Goal: Information Seeking & Learning: Learn about a topic

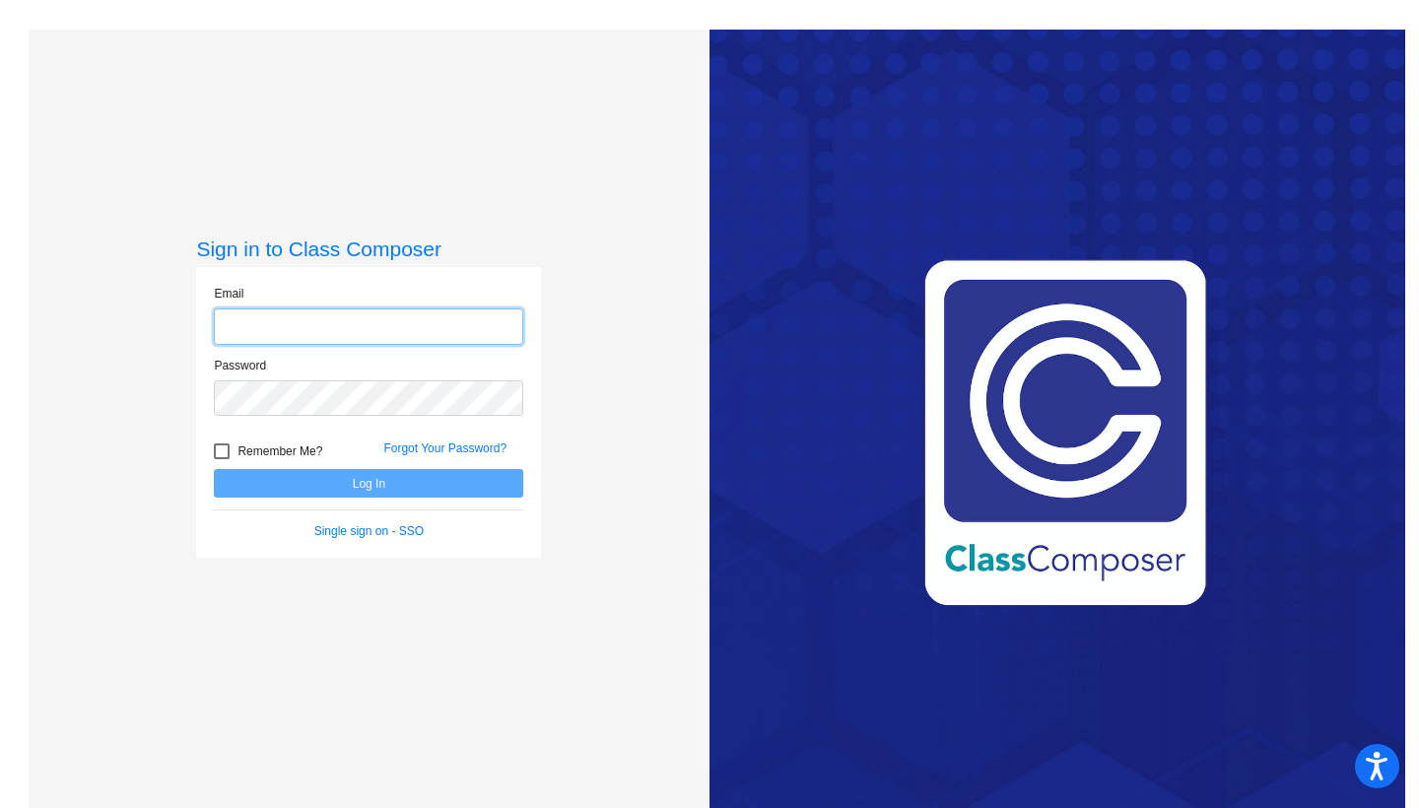
click at [412, 320] on input "email" at bounding box center [368, 326] width 309 height 36
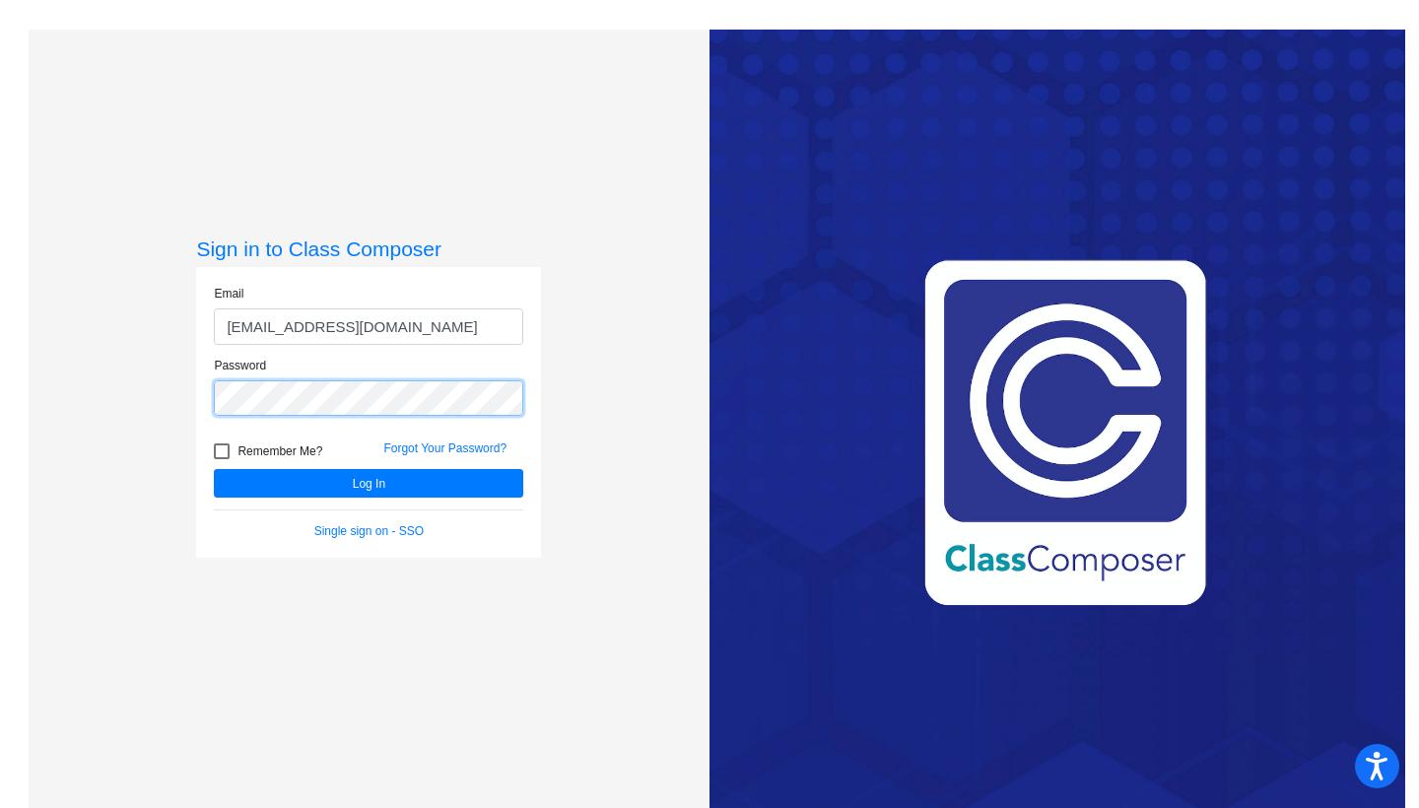
click at [366, 483] on button "Log In" at bounding box center [368, 483] width 309 height 29
click at [202, 396] on div "Password" at bounding box center [368, 393] width 339 height 72
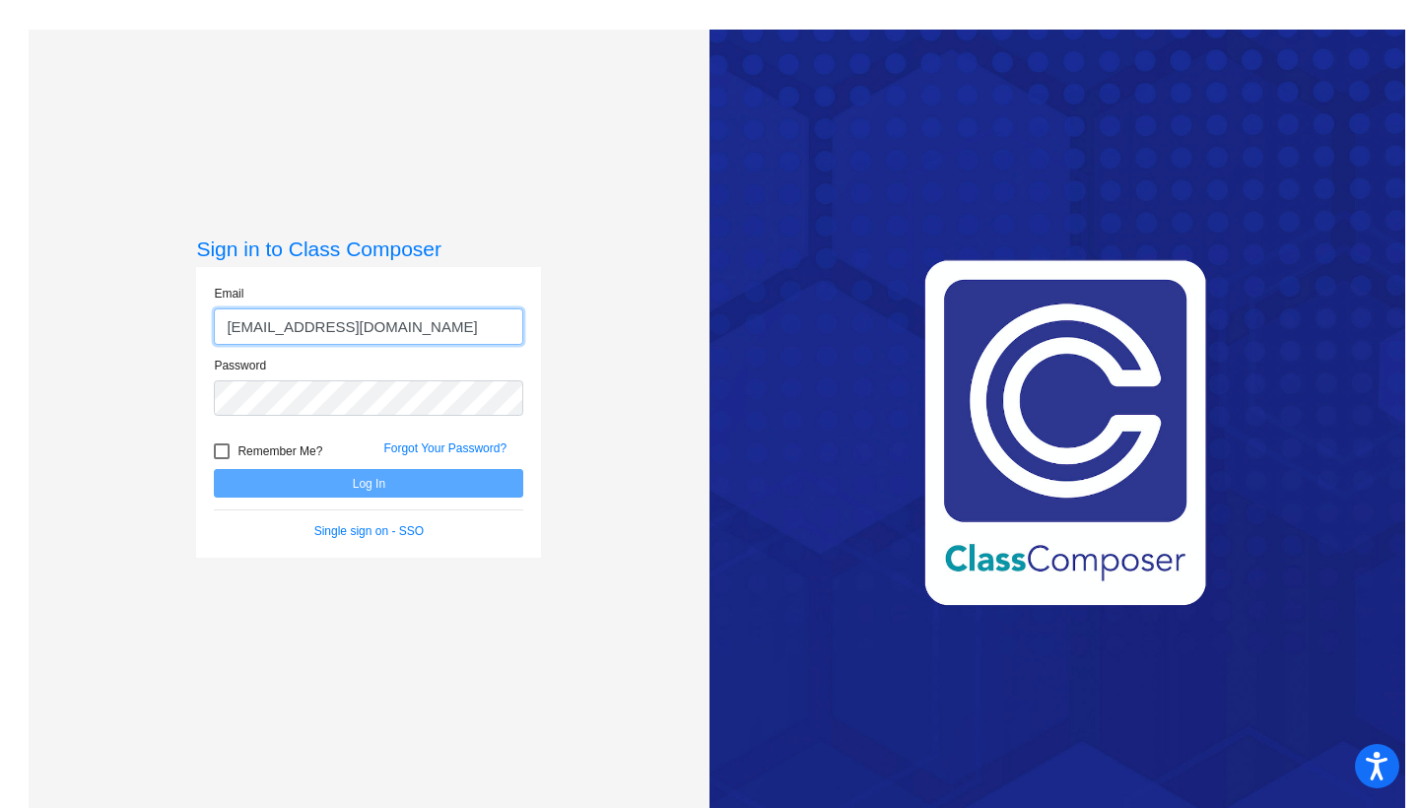
drag, startPoint x: 285, startPoint y: 329, endPoint x: 205, endPoint y: 325, distance: 79.9
click at [205, 325] on div "Email zuccatoa@harrisontwp.k12.nj.us" at bounding box center [368, 321] width 339 height 72
type input "manzoa@harrisontwp.k12.nj.us"
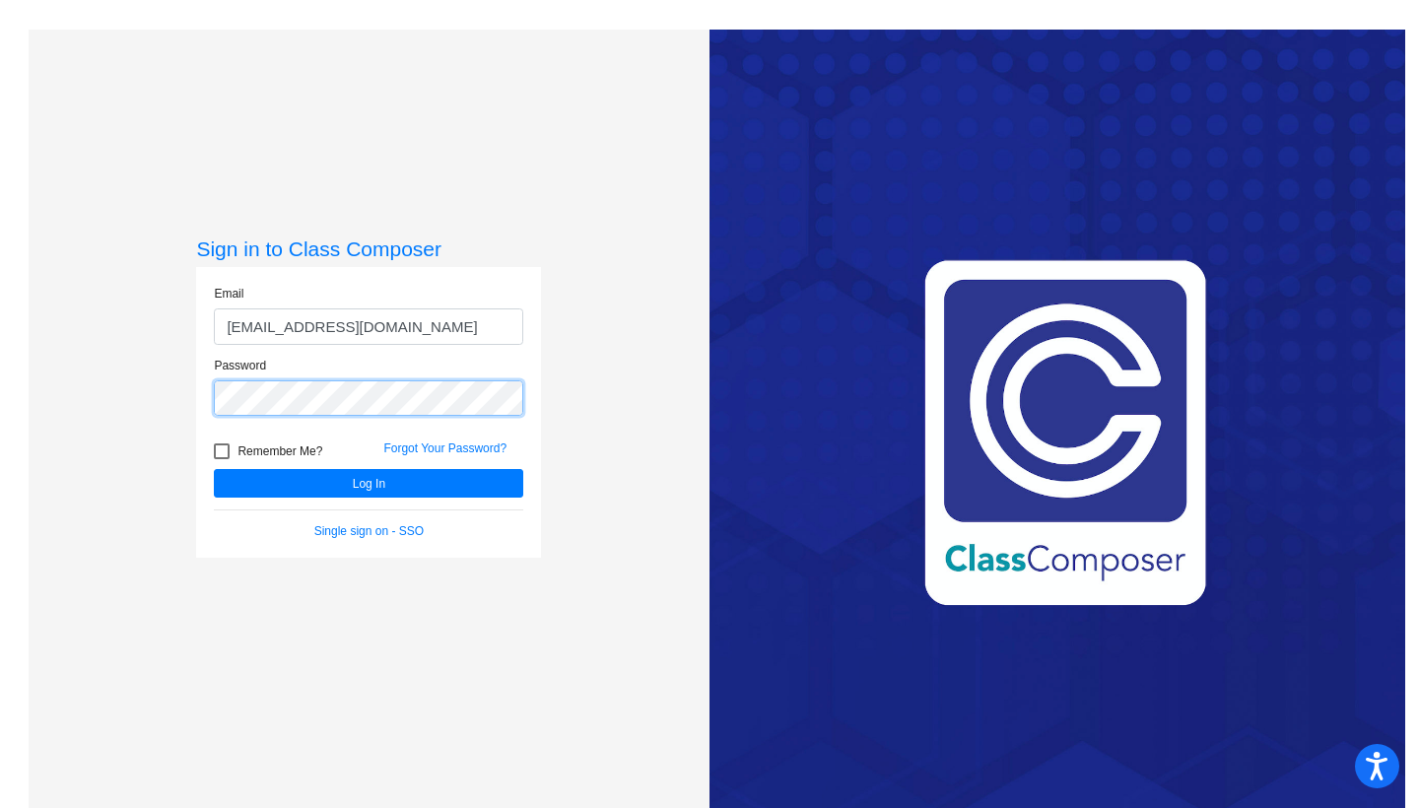
click at [366, 483] on button "Log In" at bounding box center [368, 483] width 309 height 29
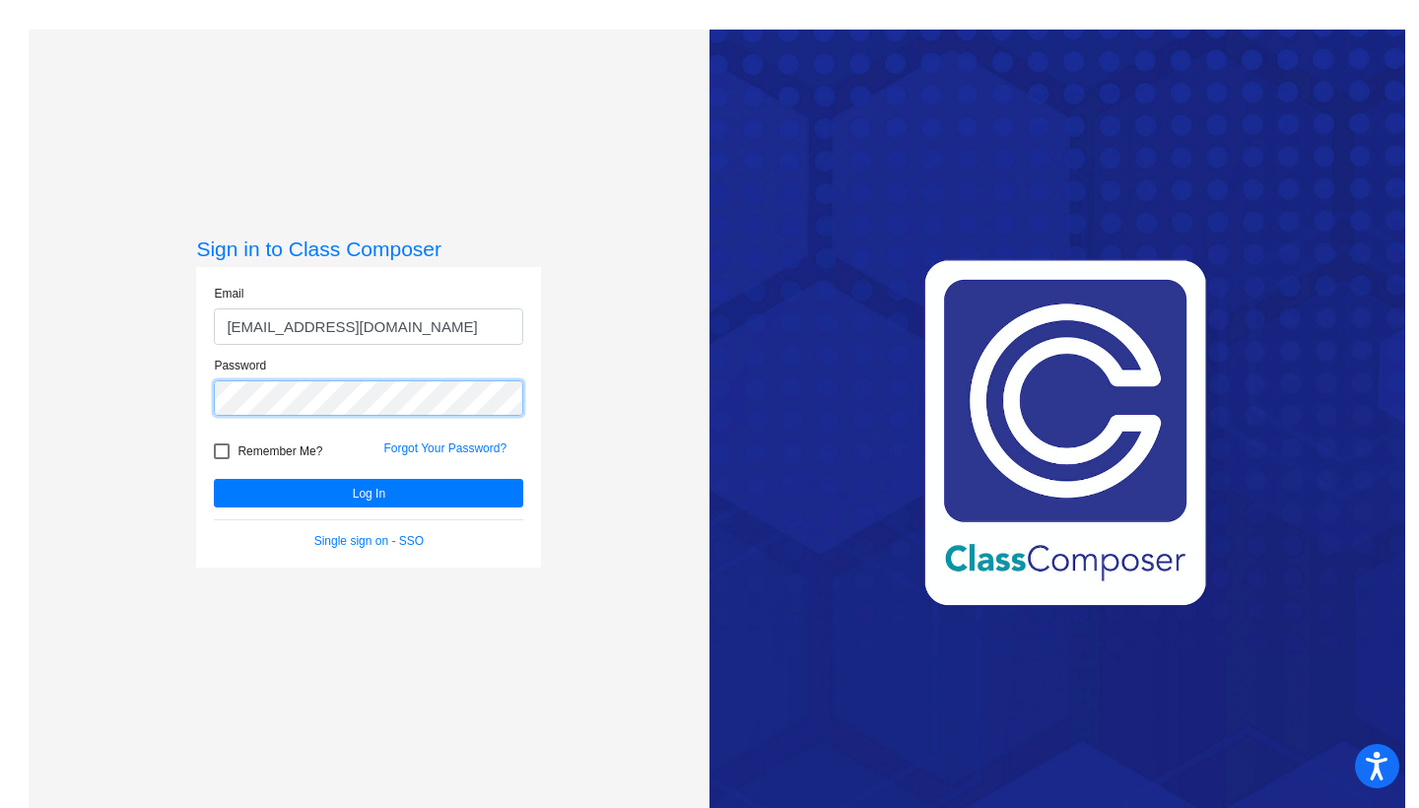
click at [366, 493] on button "Log In" at bounding box center [368, 493] width 309 height 29
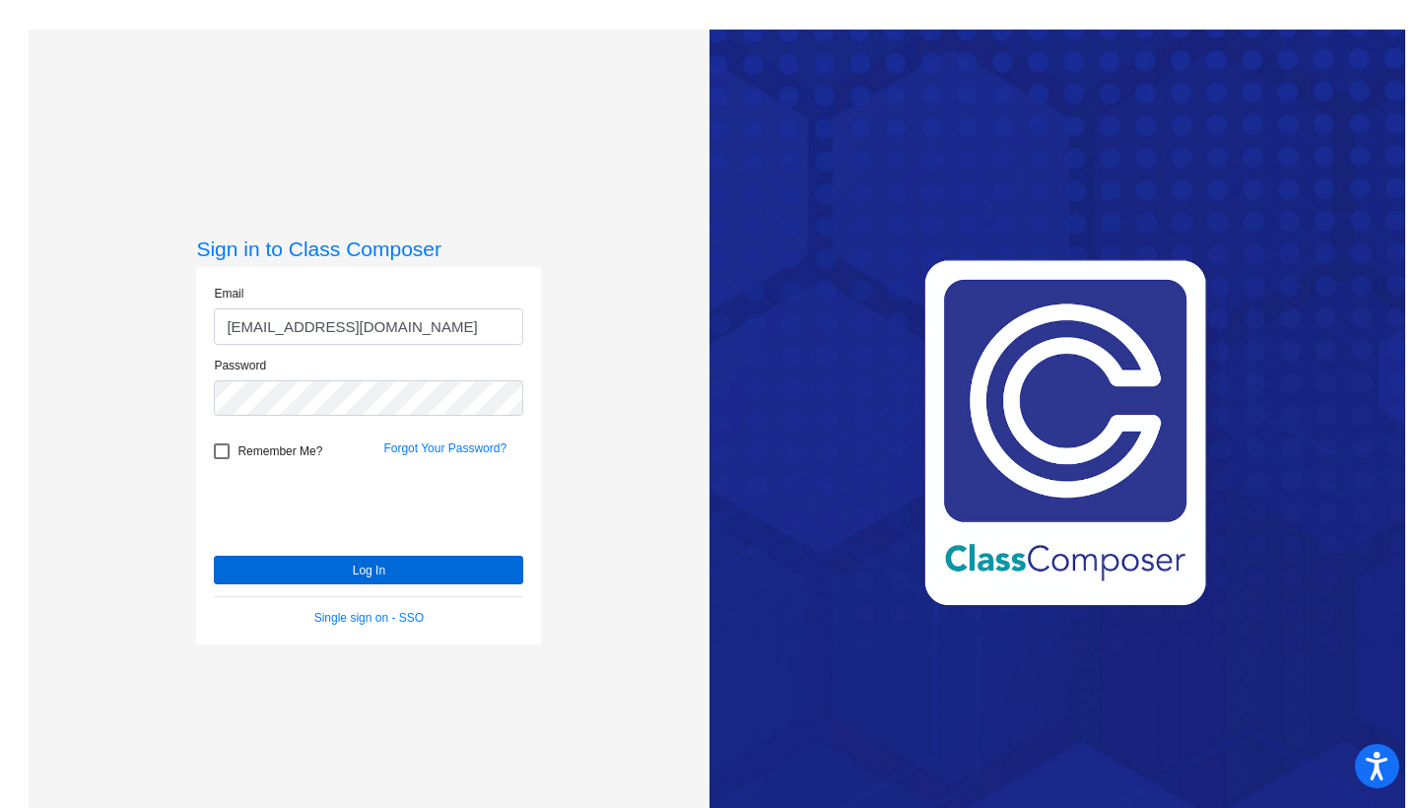
click at [304, 575] on button "Log In" at bounding box center [368, 570] width 309 height 29
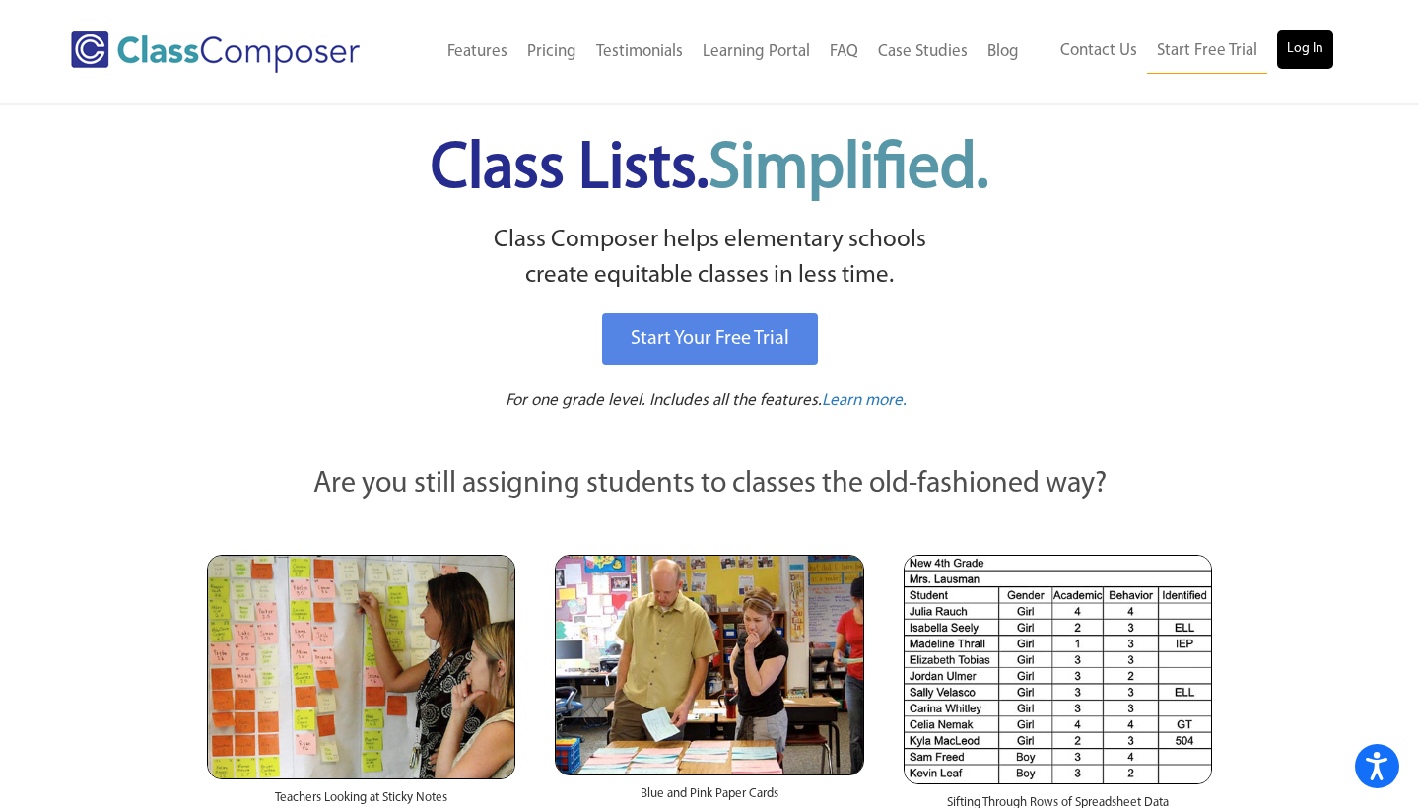
click at [1317, 41] on link "Log In" at bounding box center [1305, 49] width 56 height 39
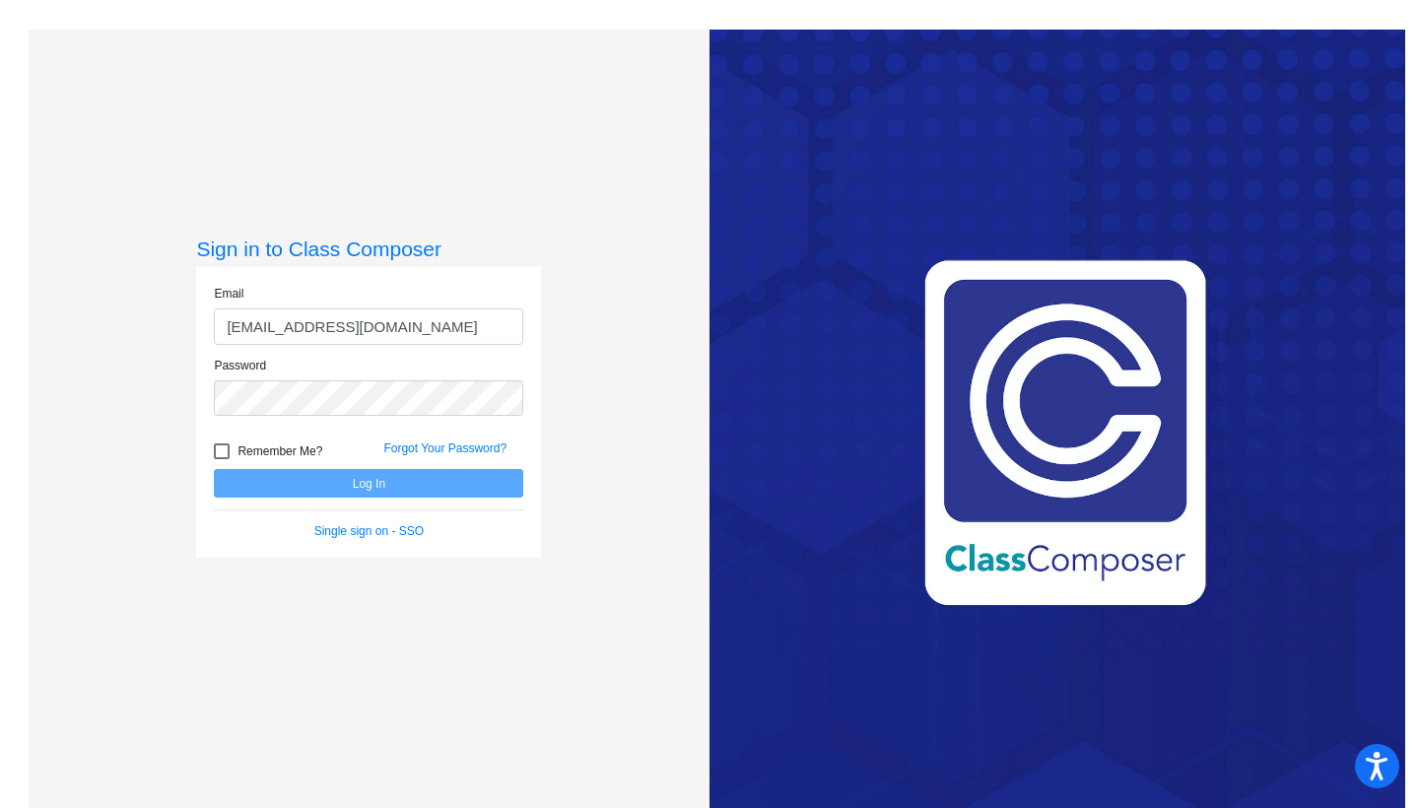
type input "[EMAIL_ADDRESS][DOMAIN_NAME]"
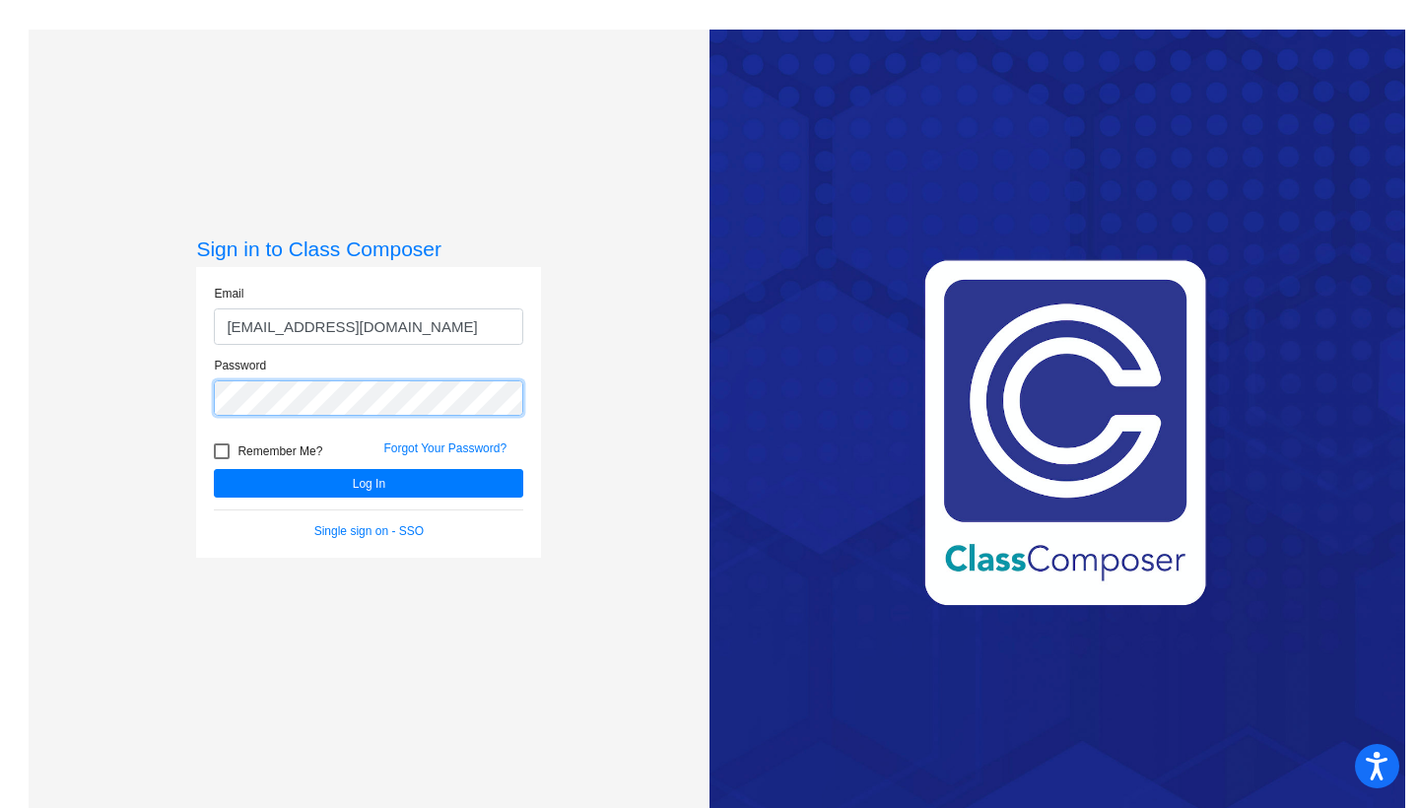
click at [366, 483] on button "Log In" at bounding box center [368, 483] width 309 height 29
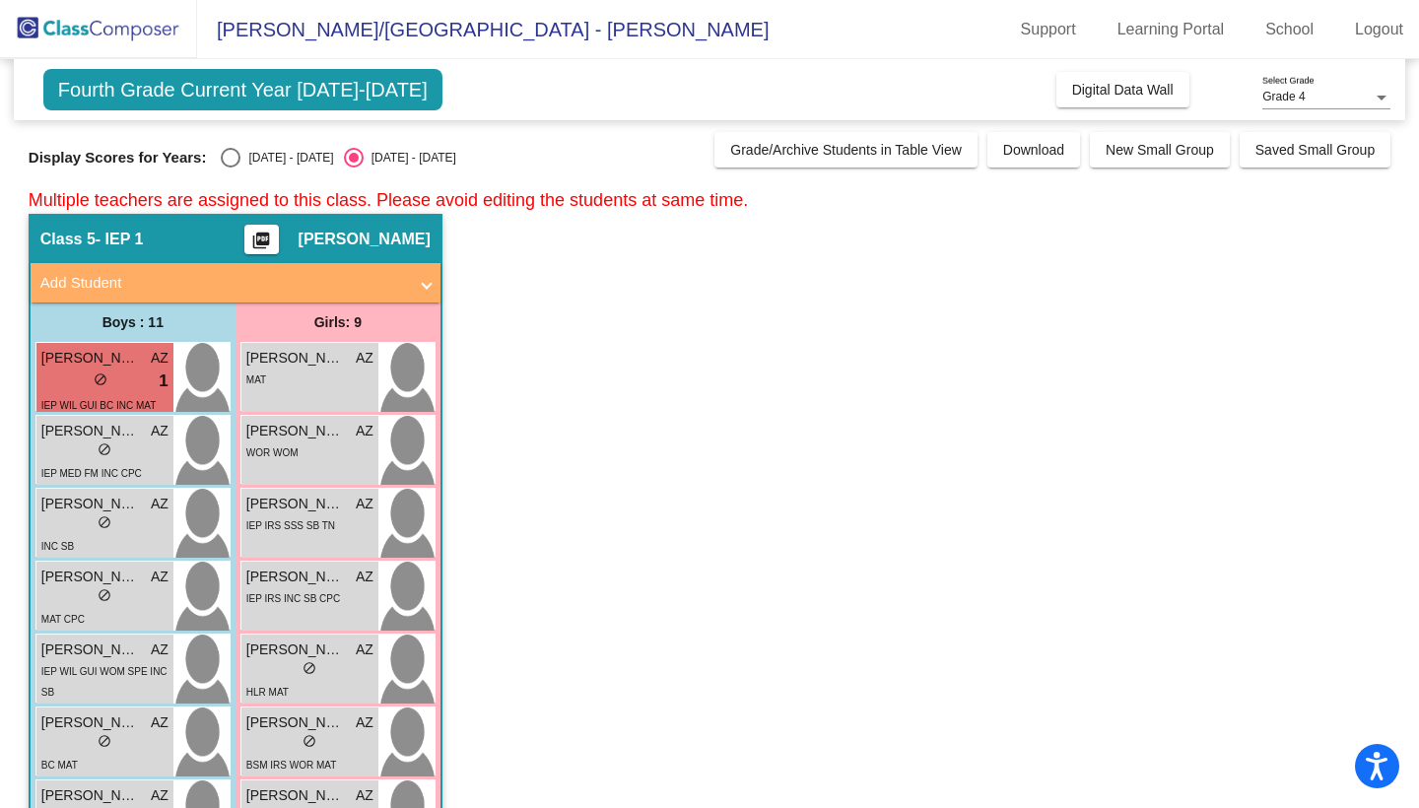
click at [234, 161] on div "Select an option" at bounding box center [231, 158] width 20 height 20
click at [231, 167] on input "[DATE] - [DATE]" at bounding box center [230, 167] width 1 height 1
radio input "true"
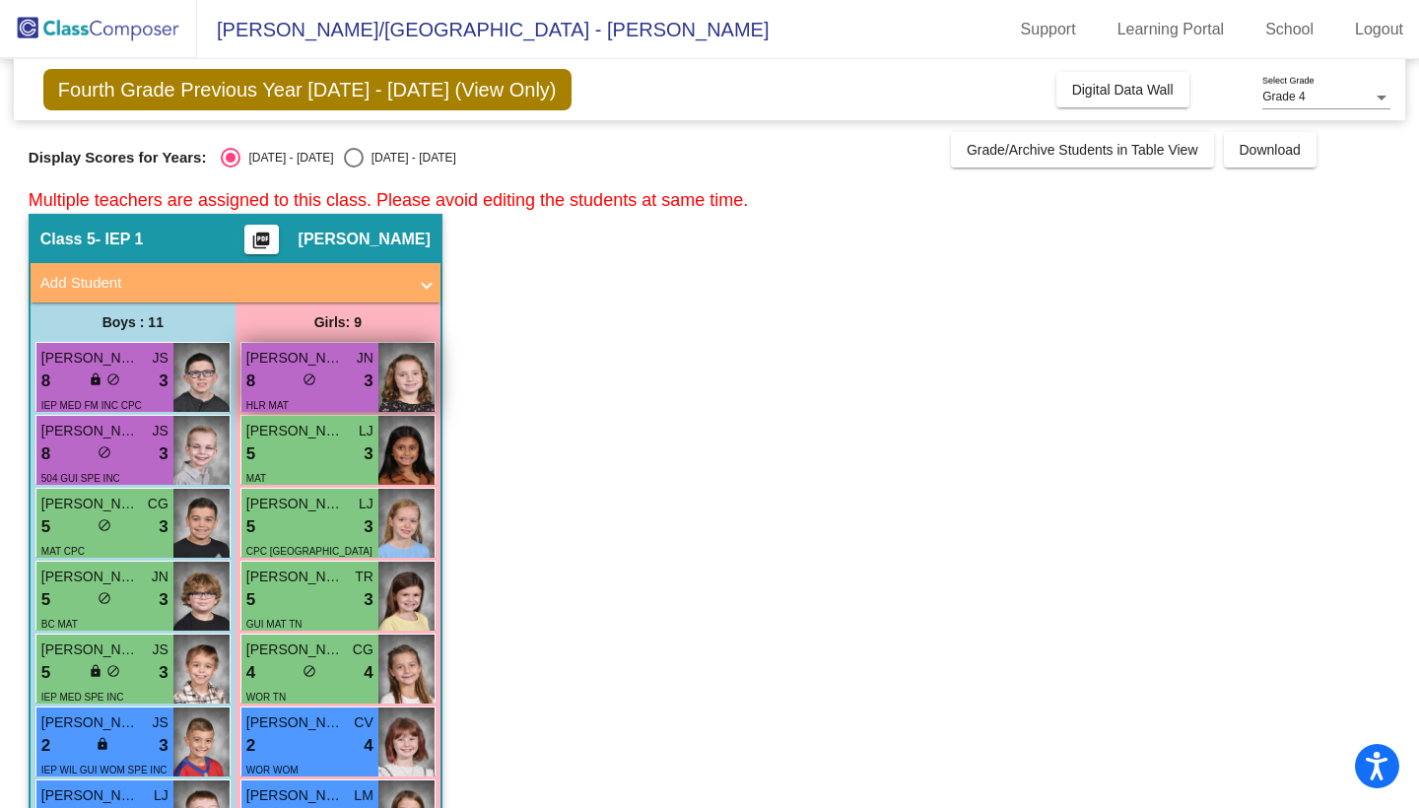
click at [303, 396] on div "HLR MAT" at bounding box center [309, 404] width 127 height 21
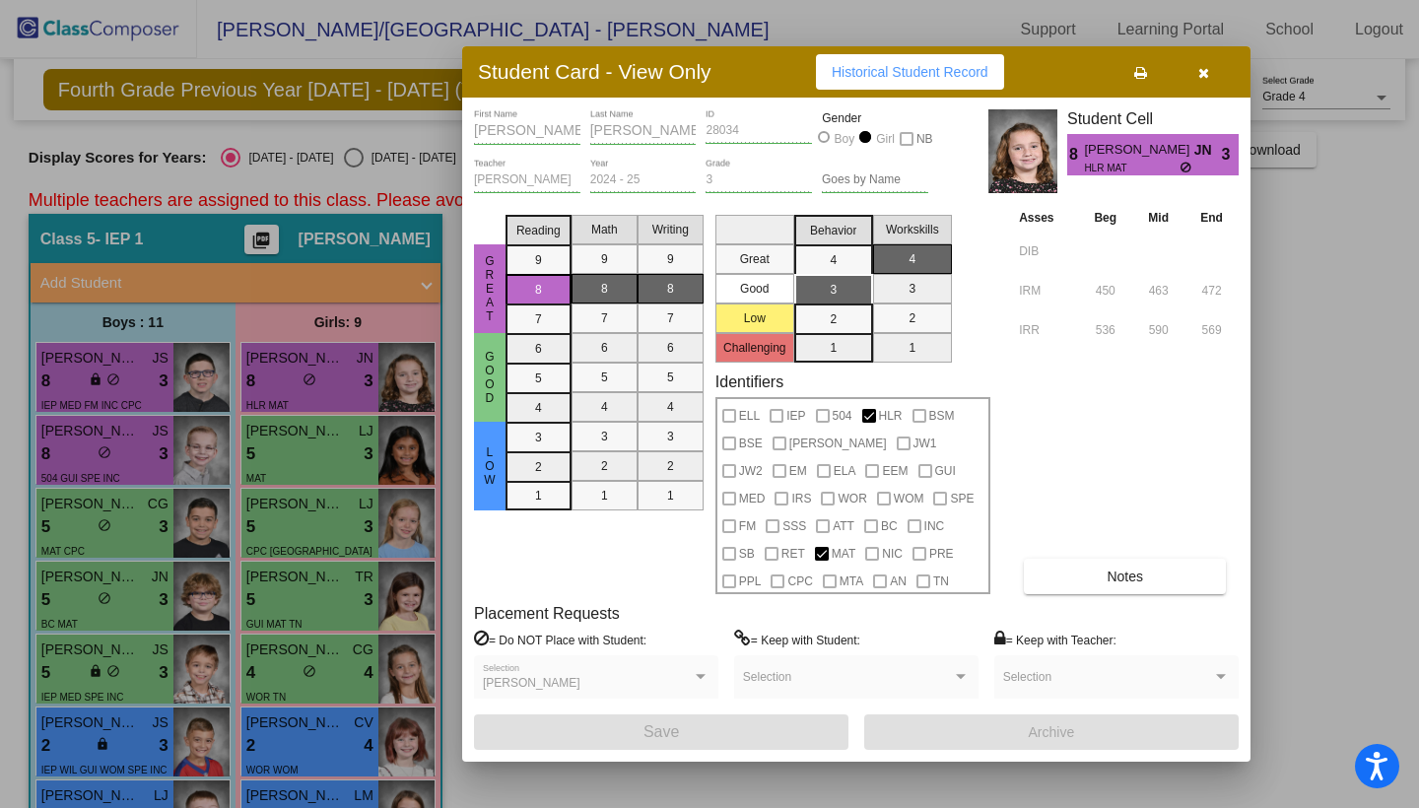
click at [264, 445] on div at bounding box center [709, 404] width 1419 height 808
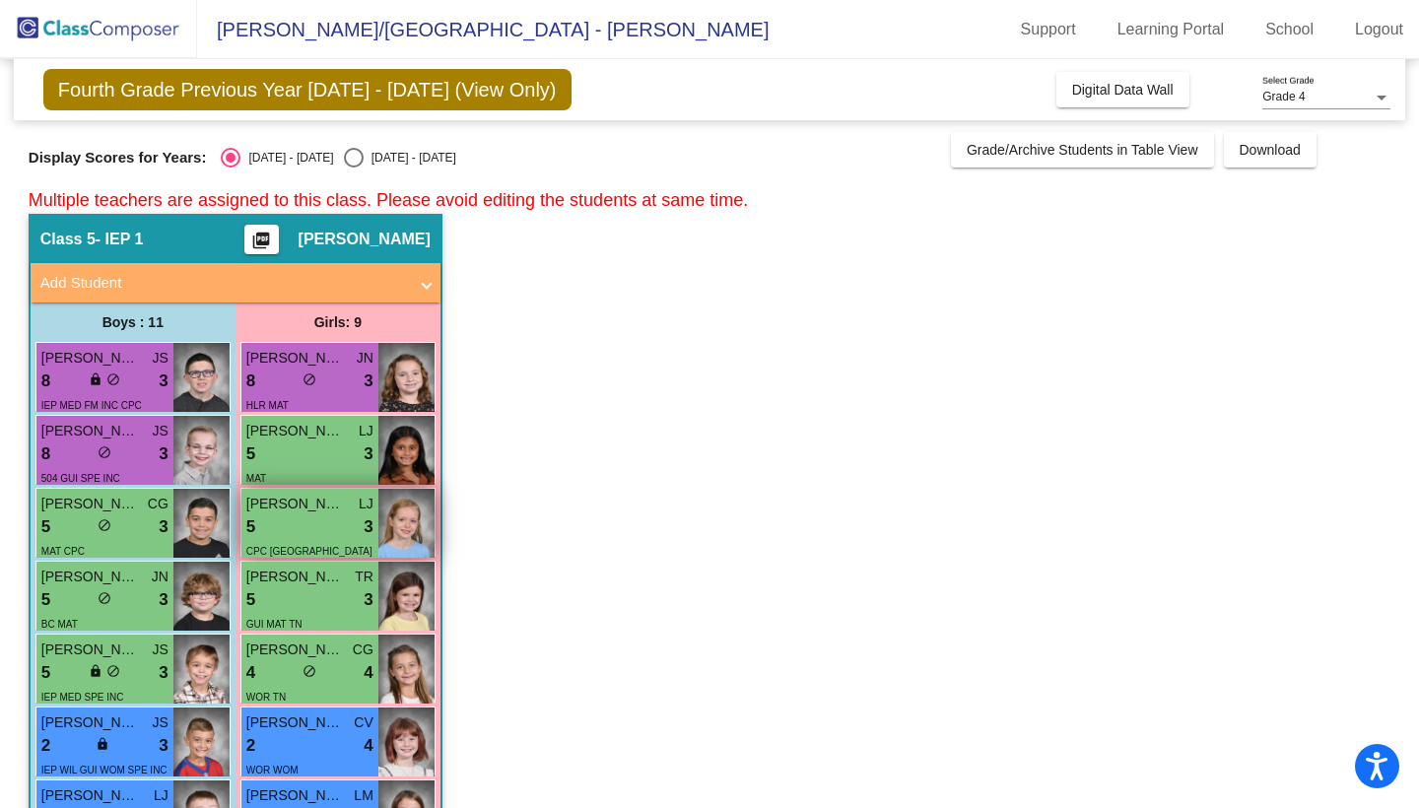
click at [285, 523] on div "5 lock do_not_disturb_alt 3" at bounding box center [309, 527] width 127 height 26
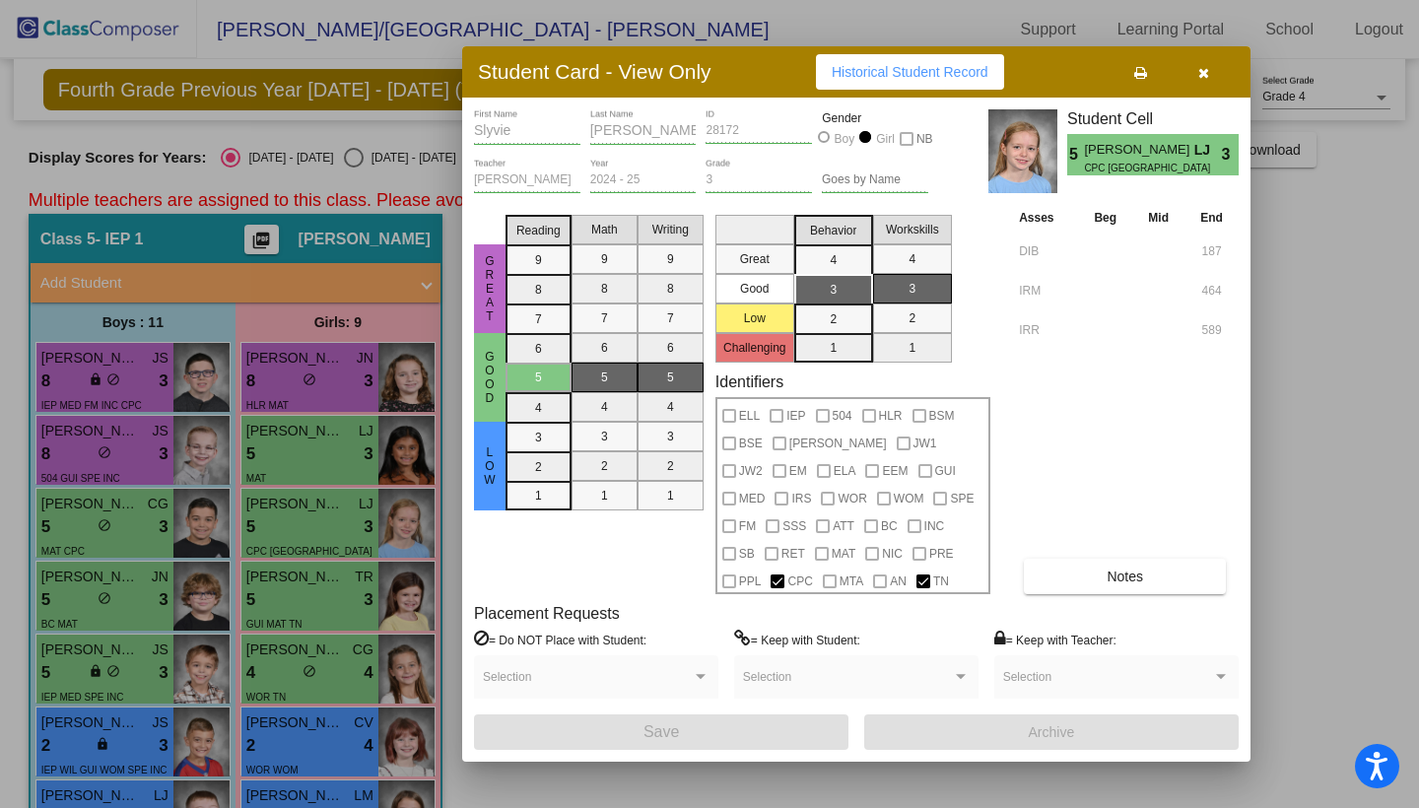
click at [300, 595] on div at bounding box center [709, 404] width 1419 height 808
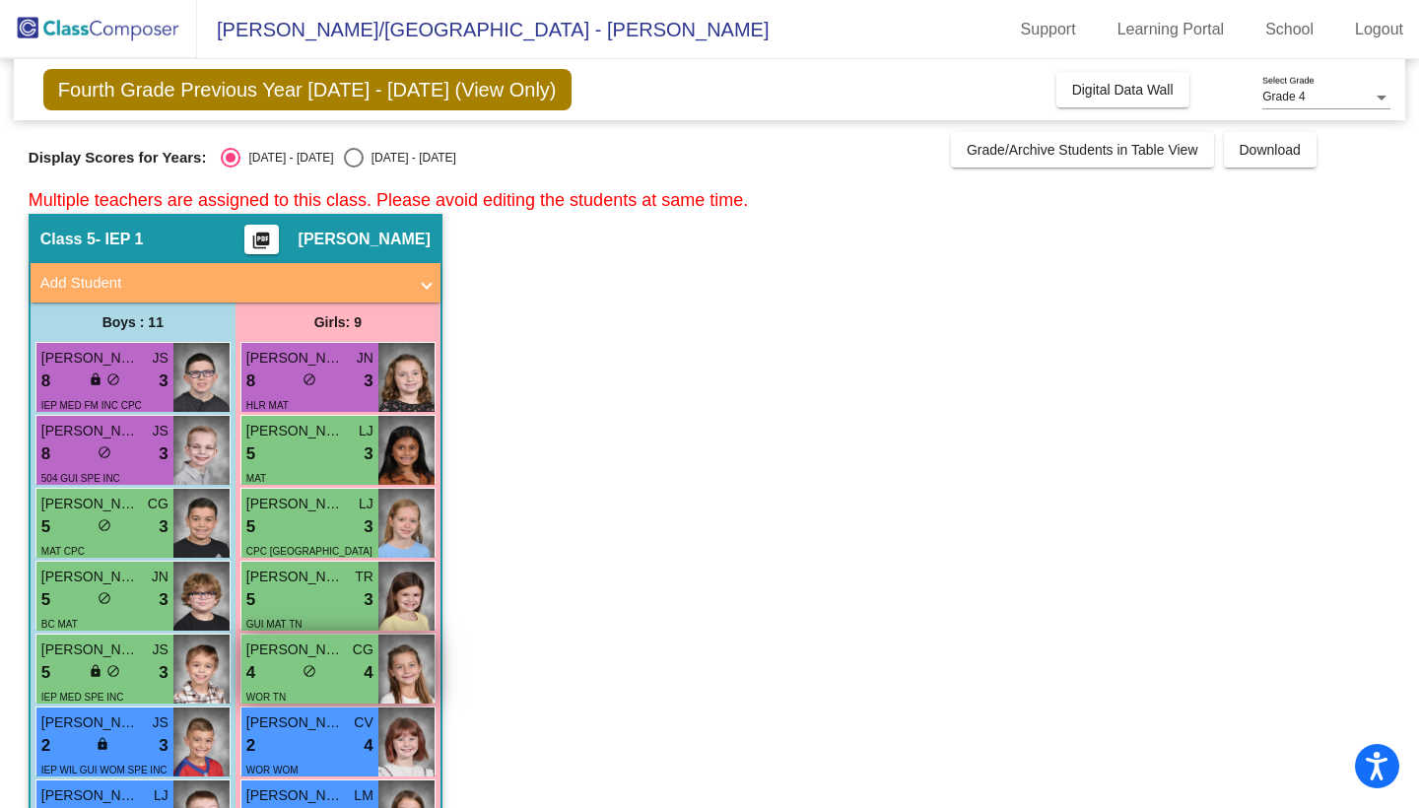
click at [304, 665] on span "do_not_disturb_alt" at bounding box center [309, 671] width 14 height 14
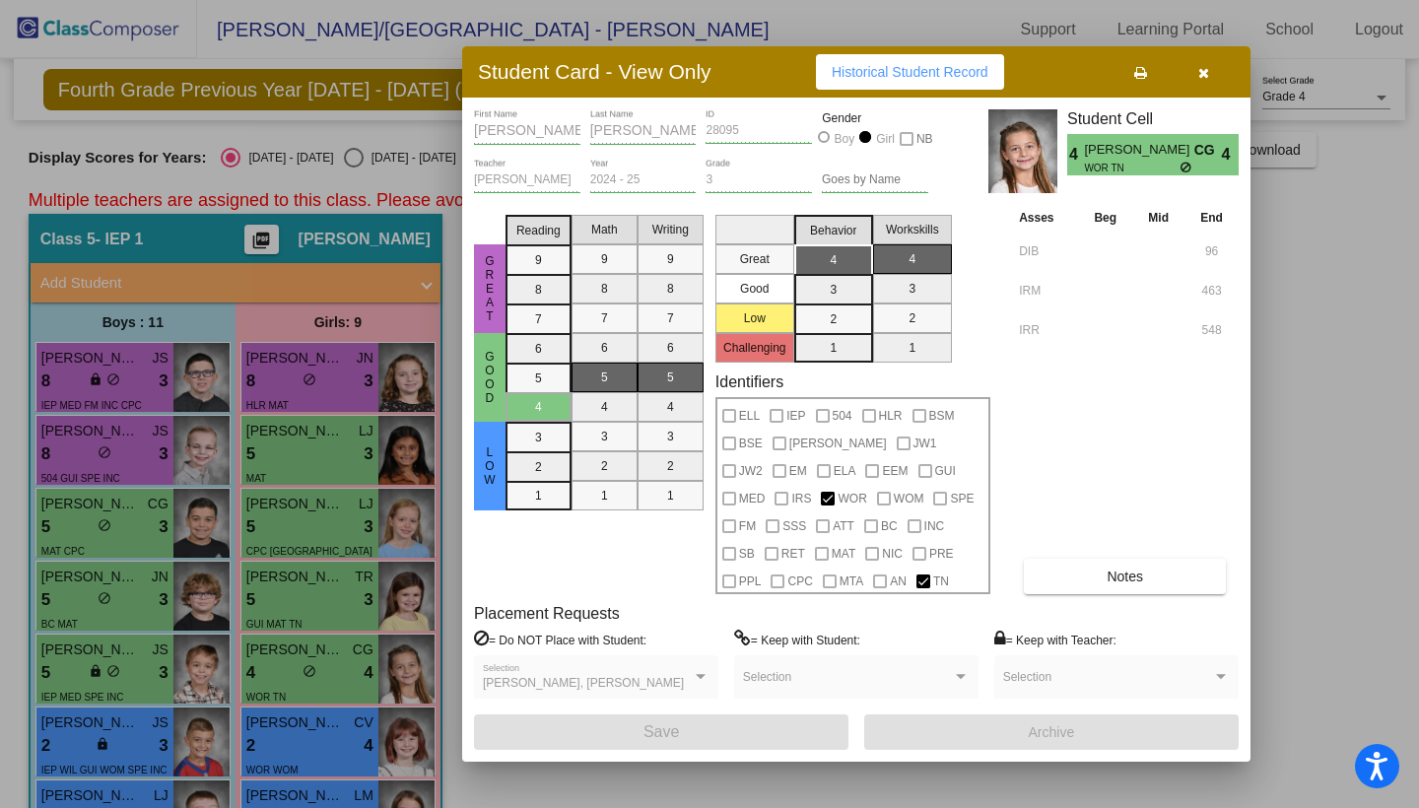
click at [315, 737] on div at bounding box center [709, 404] width 1419 height 808
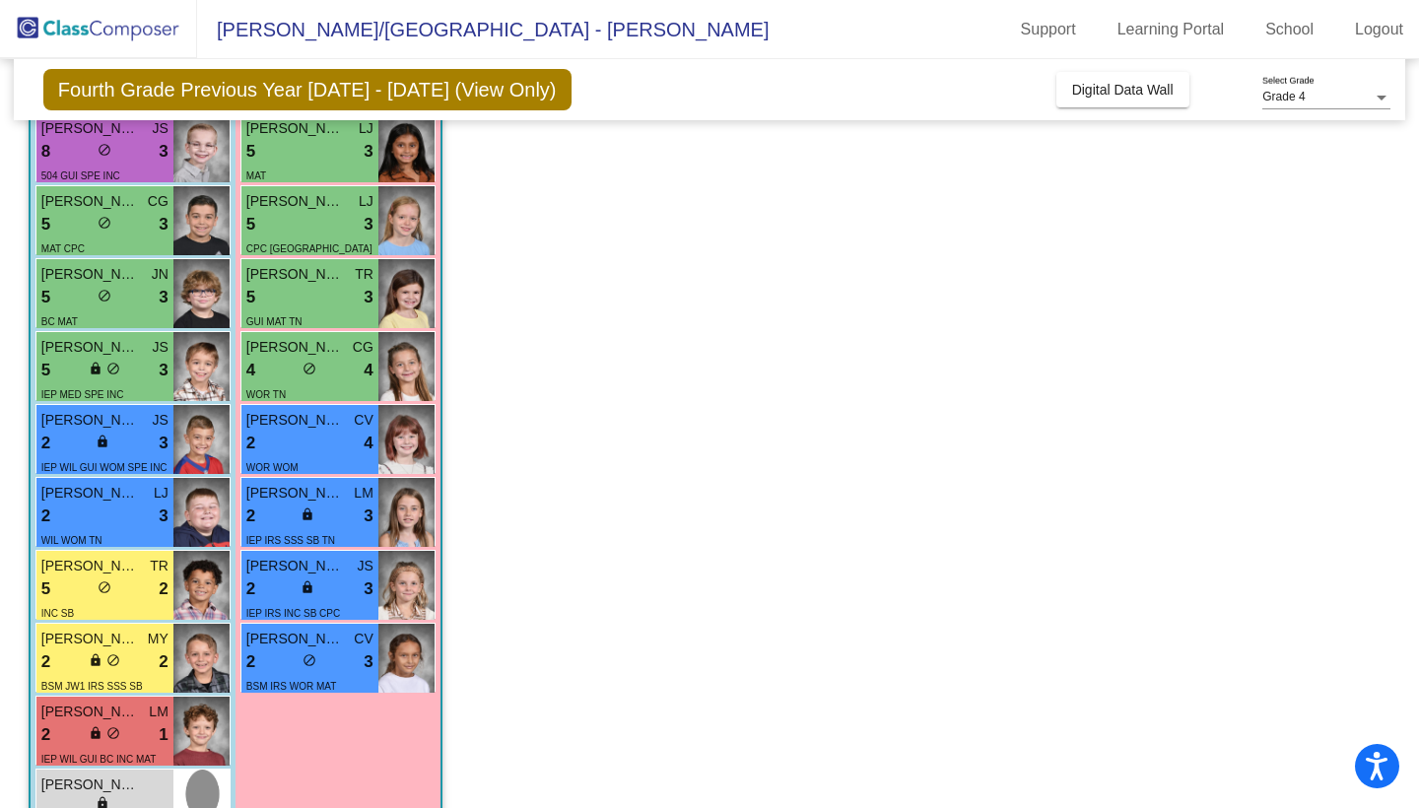
scroll to position [304, 0]
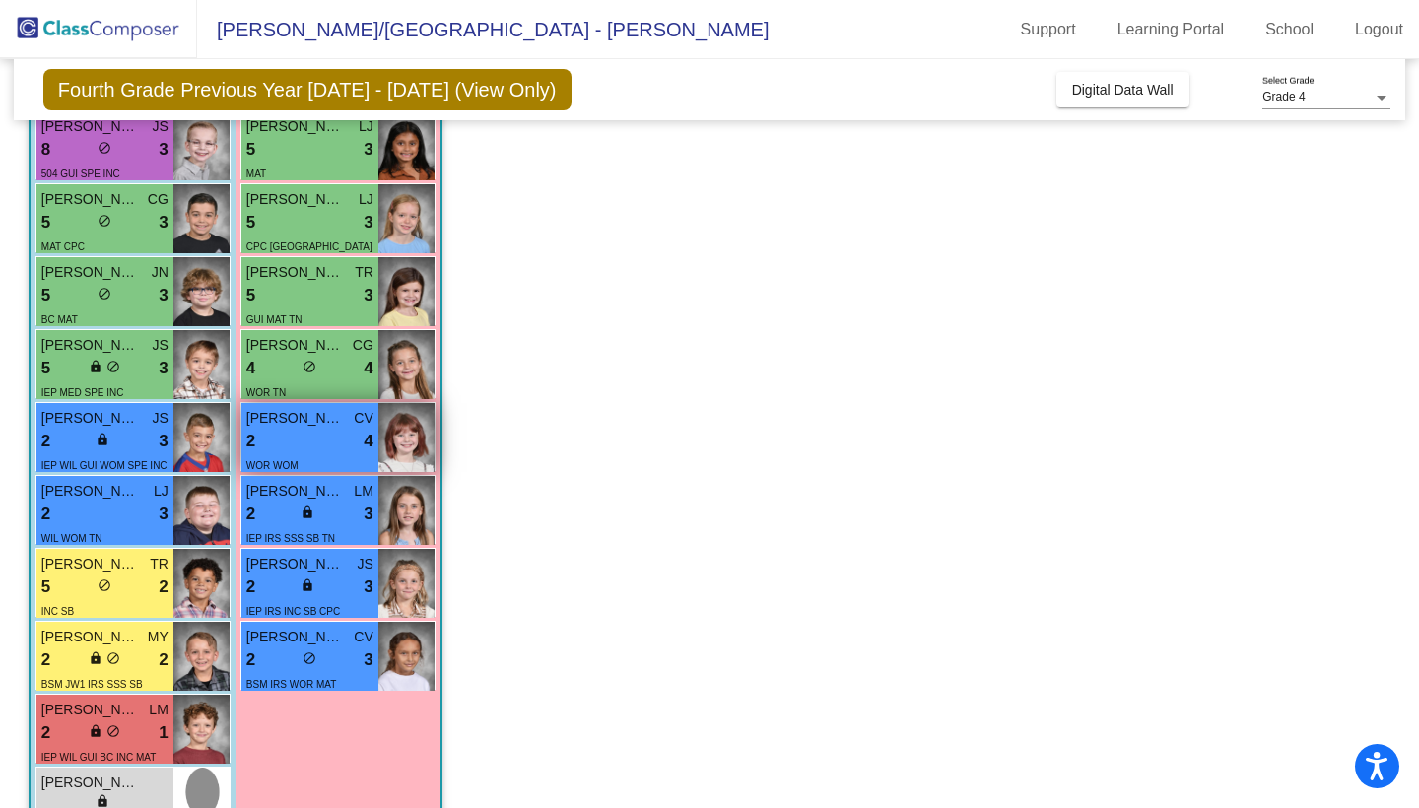
click at [330, 435] on div "2 lock do_not_disturb_alt 4" at bounding box center [309, 442] width 127 height 26
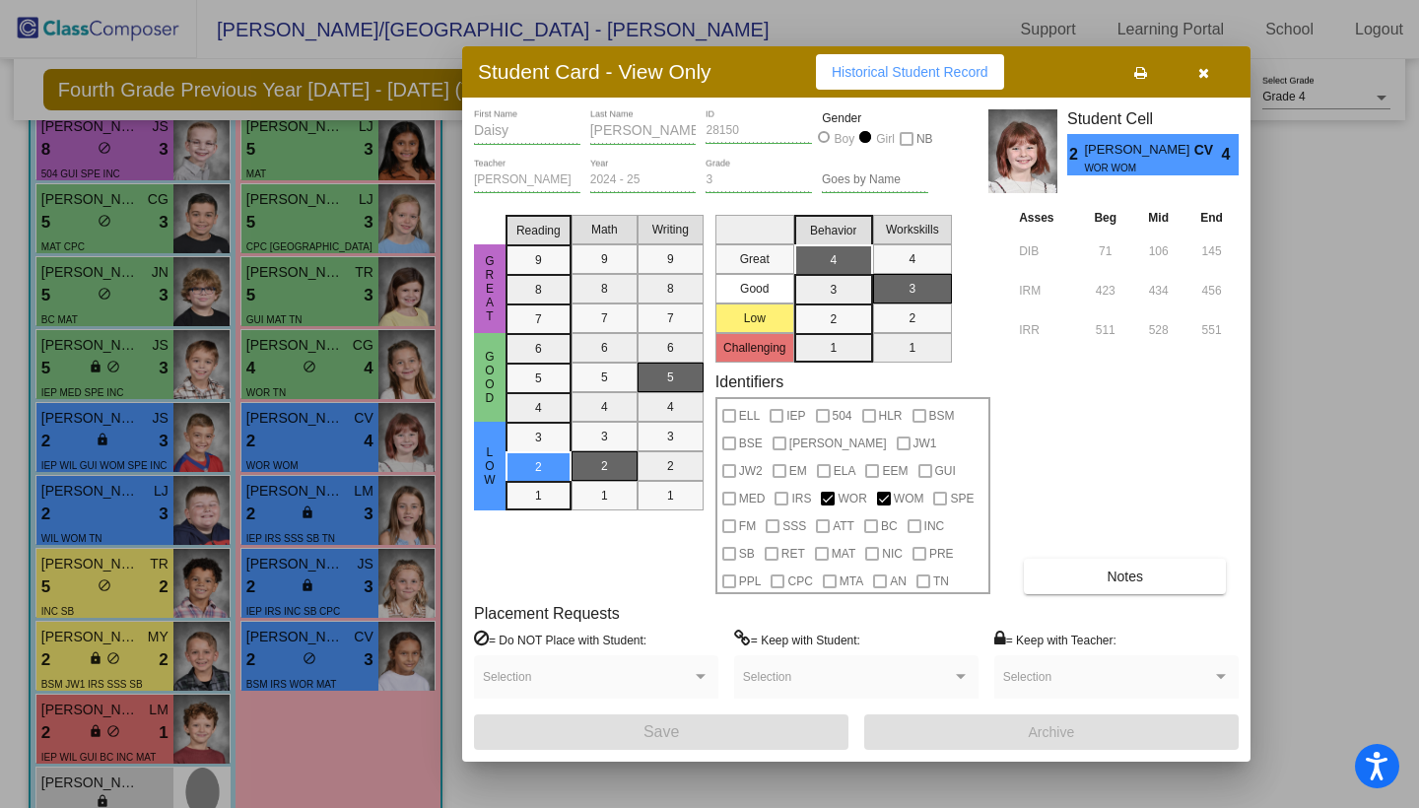
click at [325, 506] on div at bounding box center [709, 404] width 1419 height 808
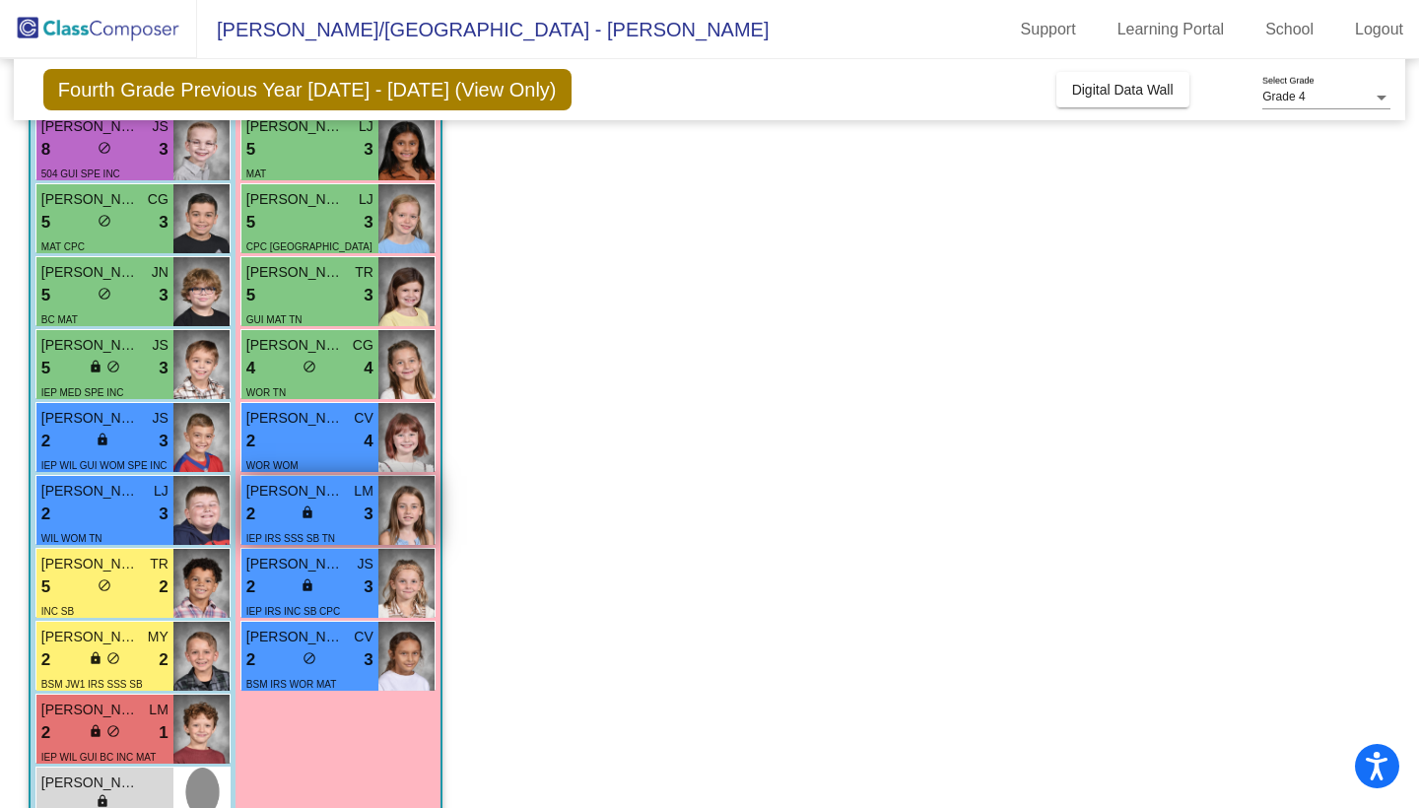
click at [323, 504] on div "2 lock do_not_disturb_alt 3" at bounding box center [309, 514] width 127 height 26
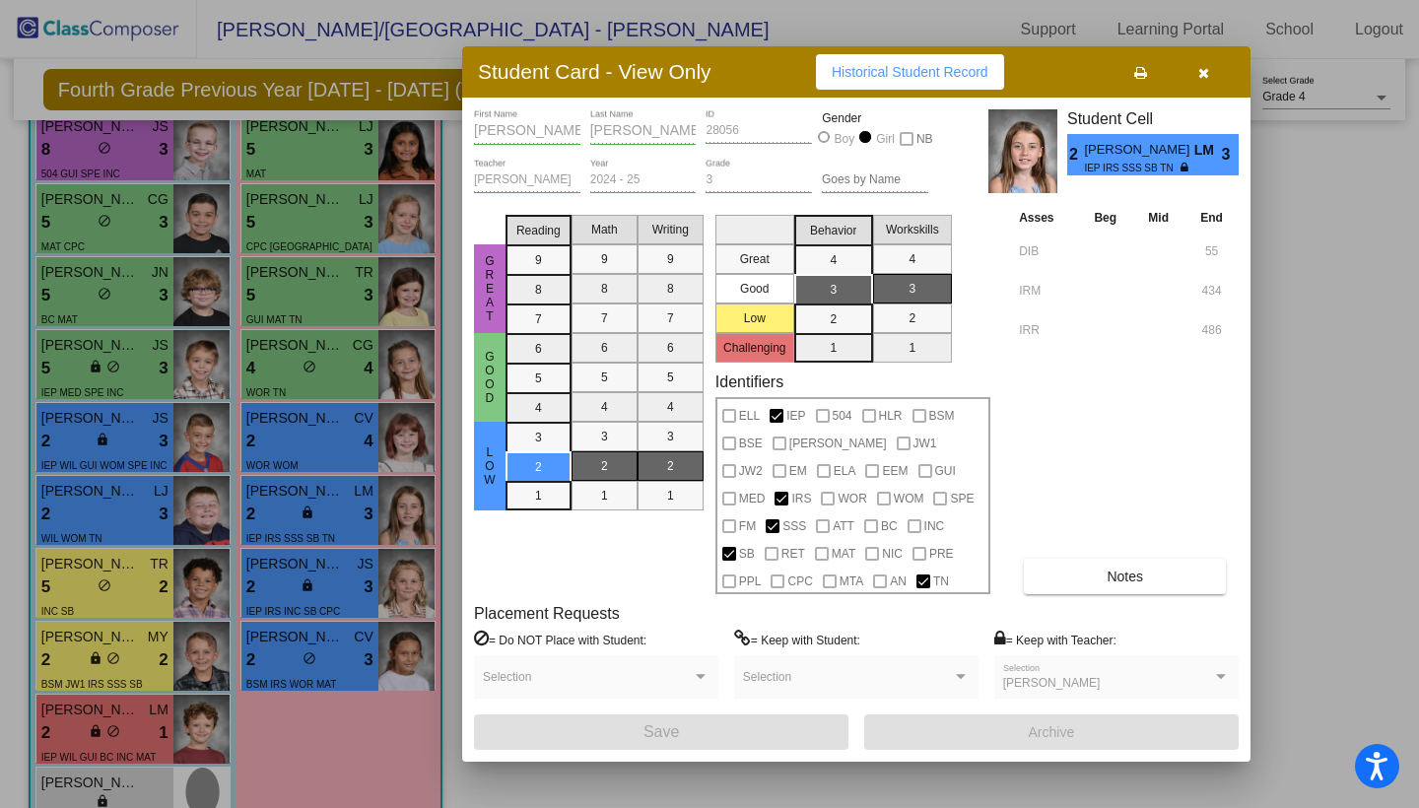
click at [323, 618] on div at bounding box center [709, 404] width 1419 height 808
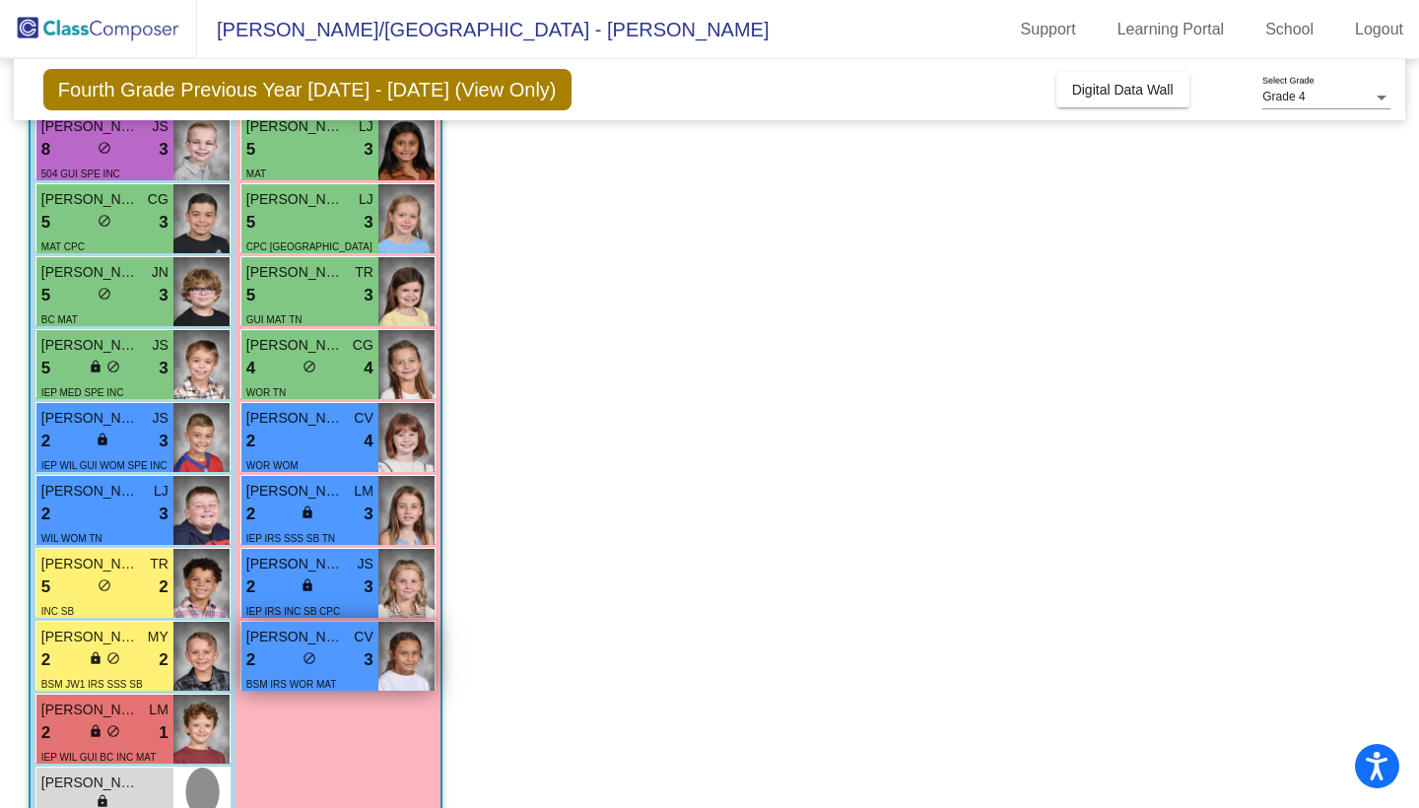
click at [328, 638] on span "[PERSON_NAME]" at bounding box center [295, 637] width 99 height 21
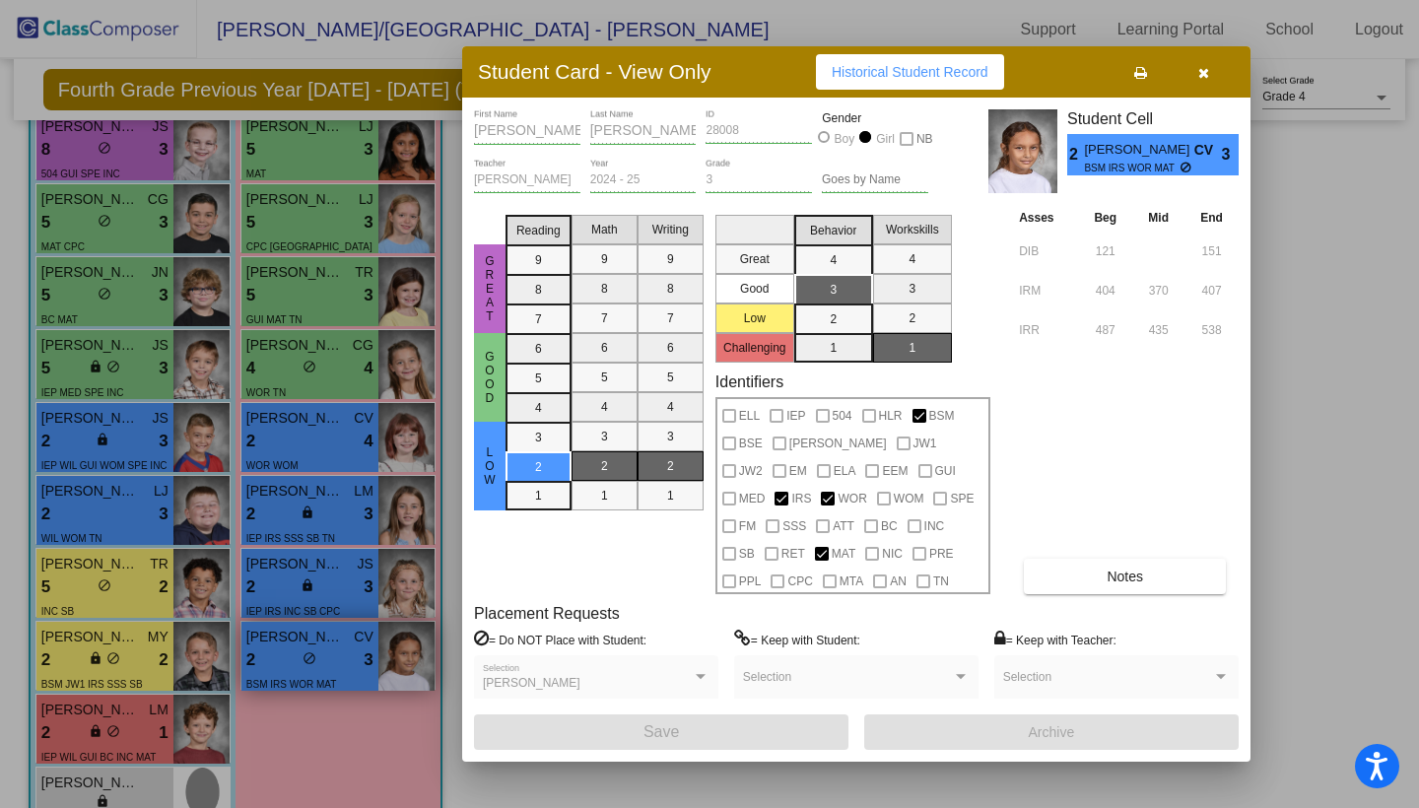
click at [328, 638] on div at bounding box center [709, 404] width 1419 height 808
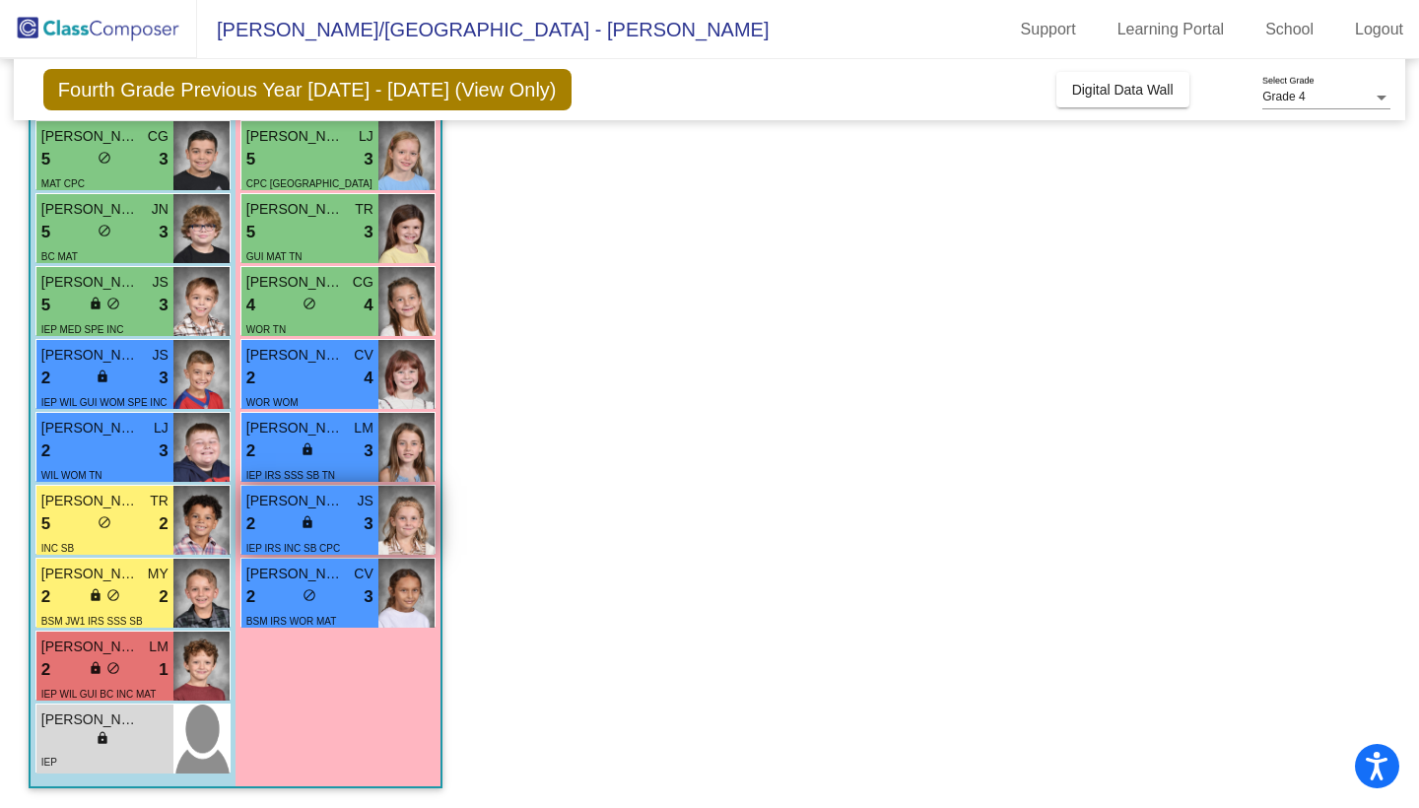
scroll to position [367, 0]
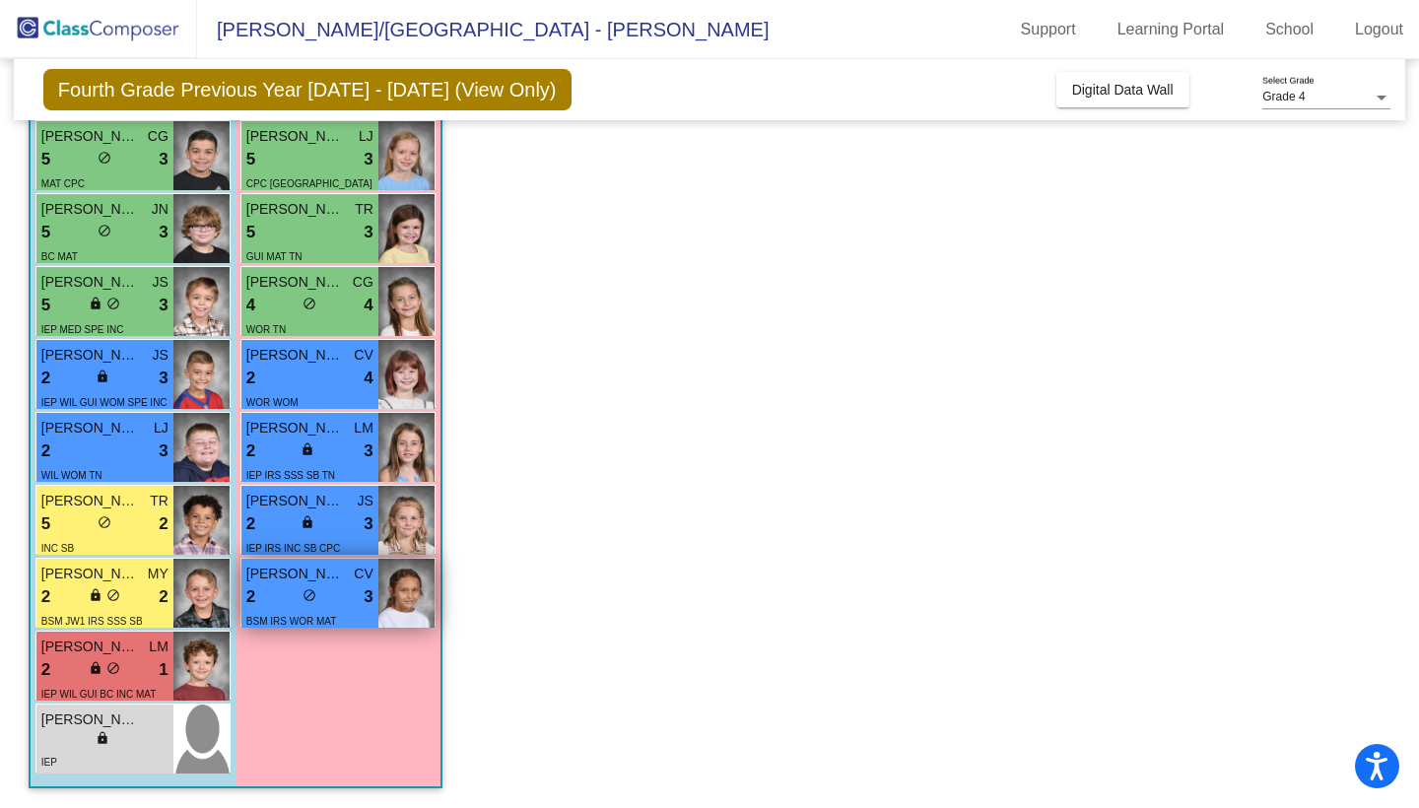
click at [349, 604] on div "2 lock do_not_disturb_alt 3" at bounding box center [309, 597] width 127 height 26
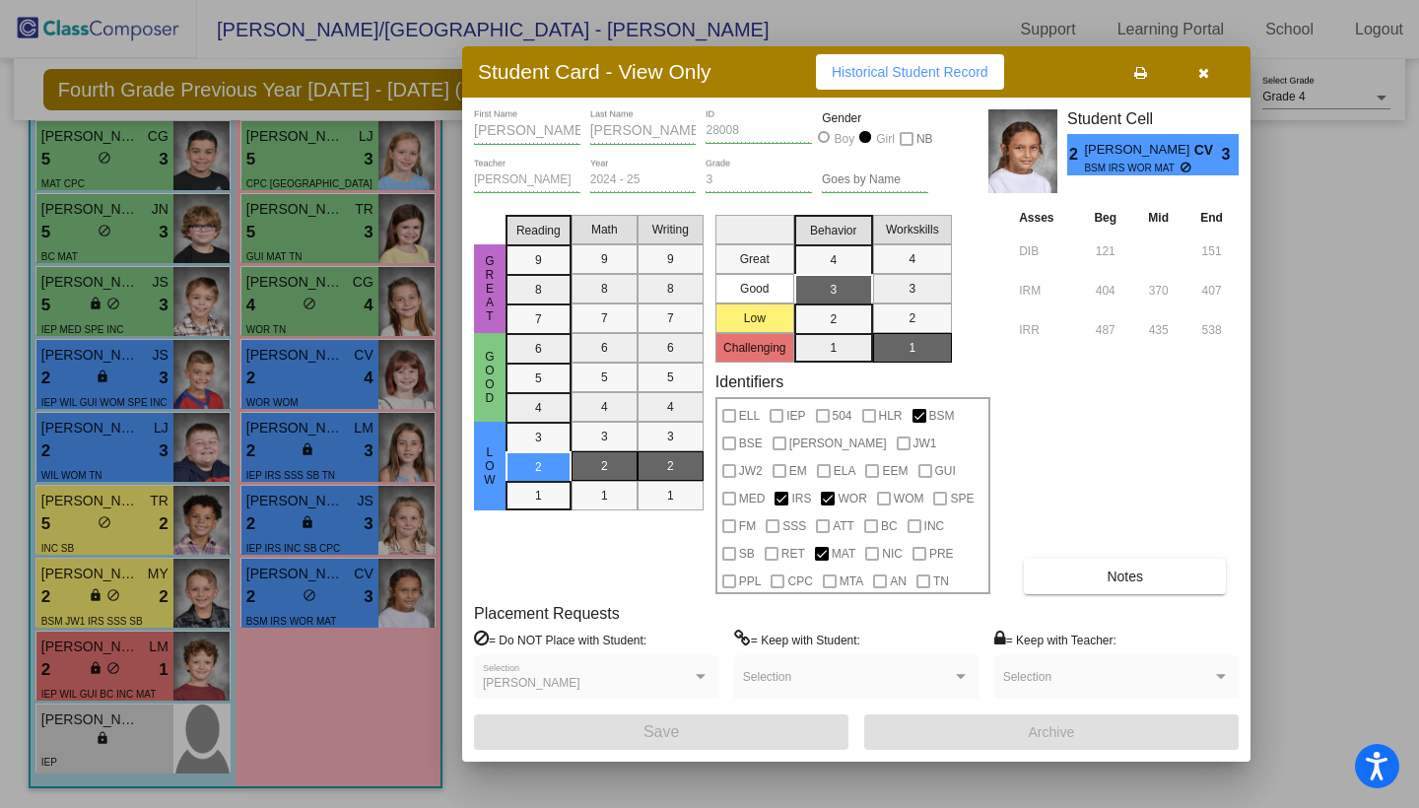
click at [1211, 69] on button "button" at bounding box center [1202, 71] width 63 height 35
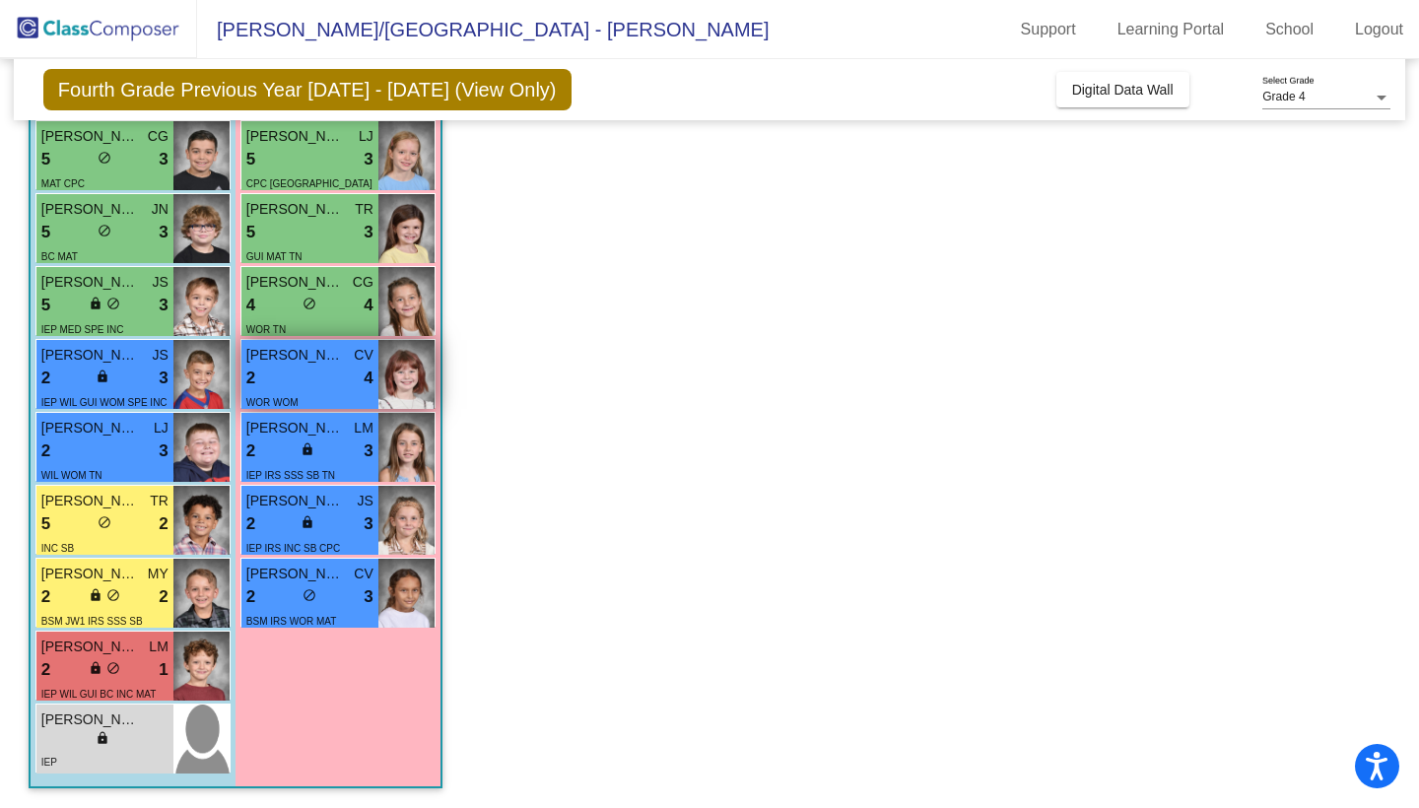
click at [310, 360] on span "[PERSON_NAME]" at bounding box center [295, 355] width 99 height 21
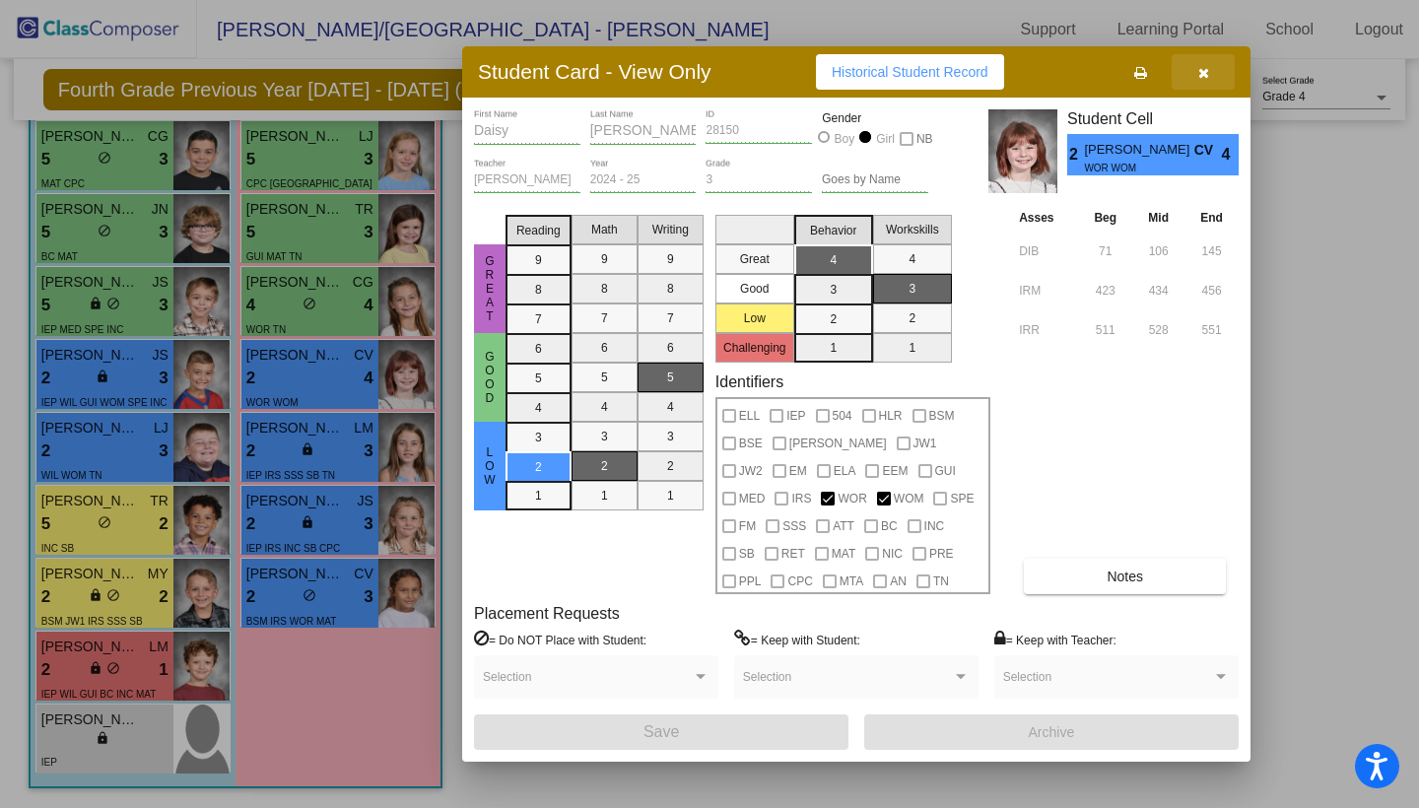
click at [1206, 73] on icon "button" at bounding box center [1203, 73] width 11 height 14
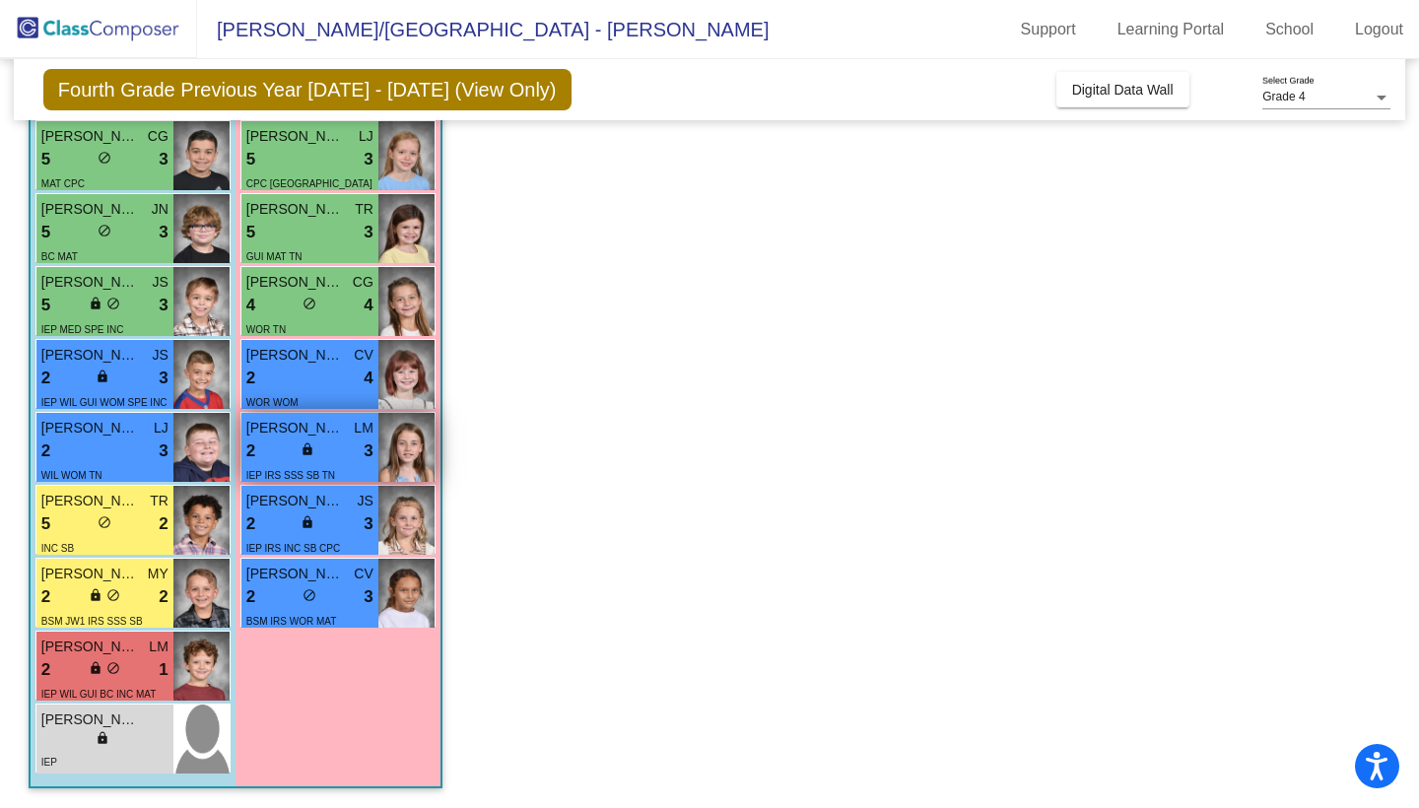
click at [321, 432] on span "[PERSON_NAME]" at bounding box center [295, 428] width 99 height 21
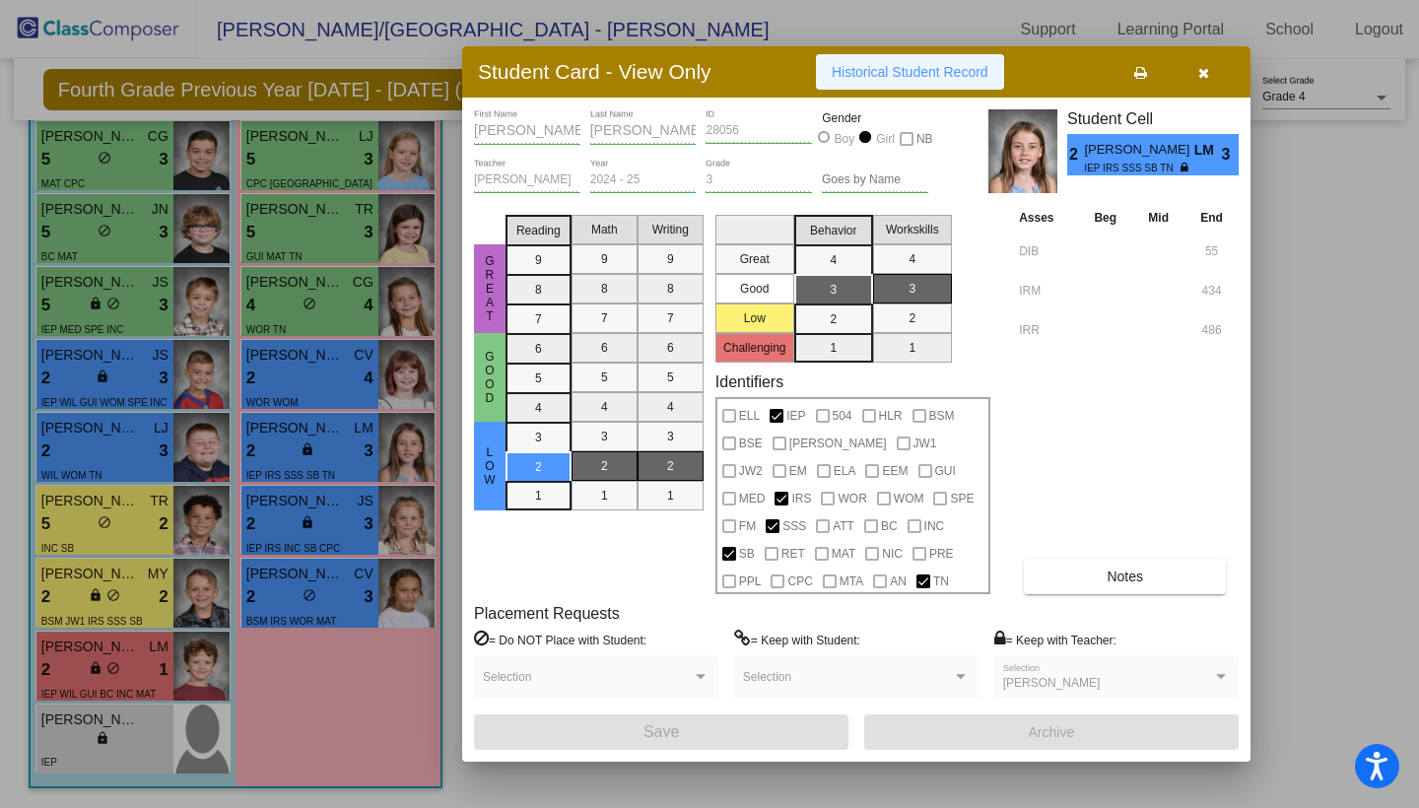
click at [882, 82] on button "Historical Student Record" at bounding box center [910, 71] width 188 height 35
click at [912, 61] on button "Historical Student Record" at bounding box center [910, 71] width 188 height 35
click at [909, 66] on span "Historical Student Record" at bounding box center [910, 72] width 157 height 16
click at [896, 89] on button "Historical Student Record" at bounding box center [910, 71] width 188 height 35
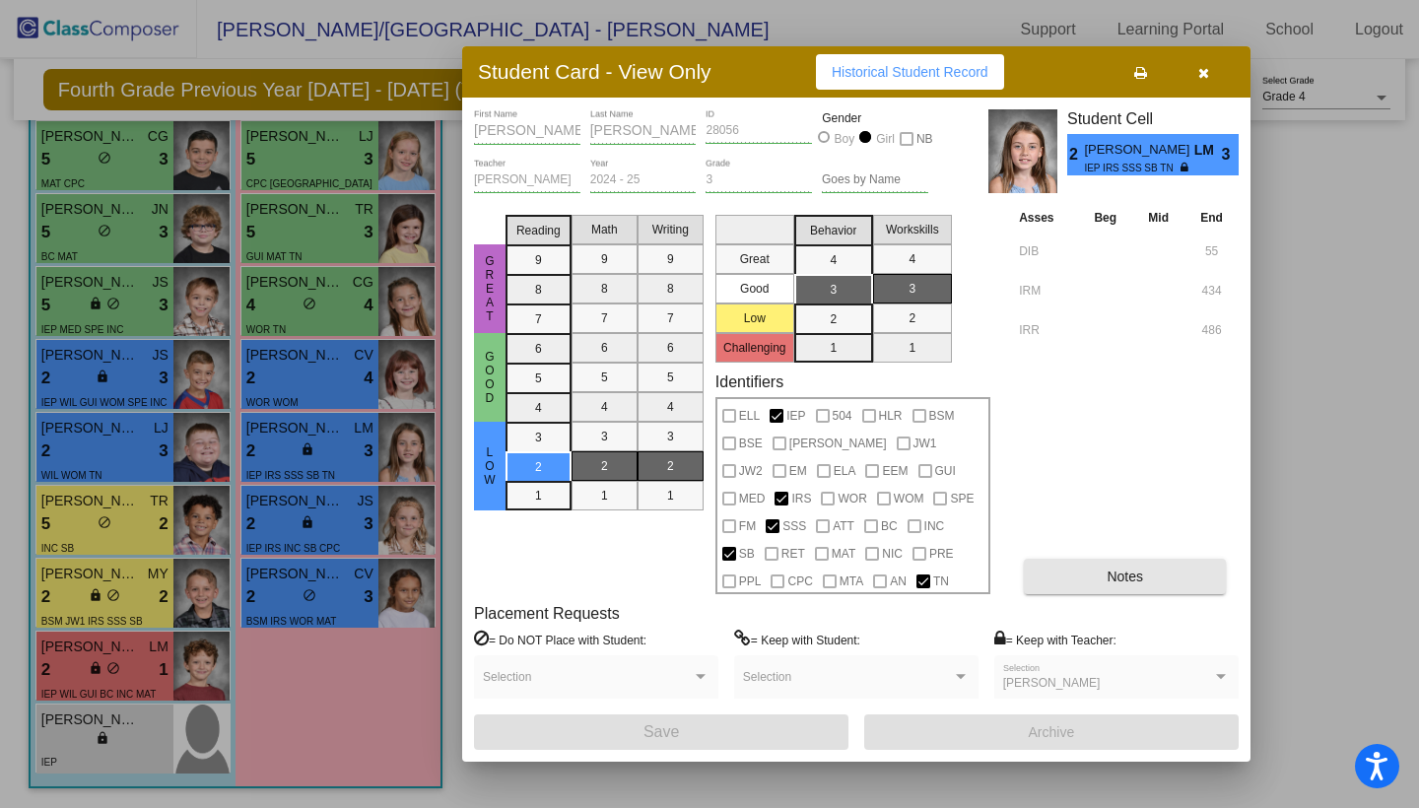
click at [1053, 573] on button "Notes" at bounding box center [1125, 576] width 202 height 35
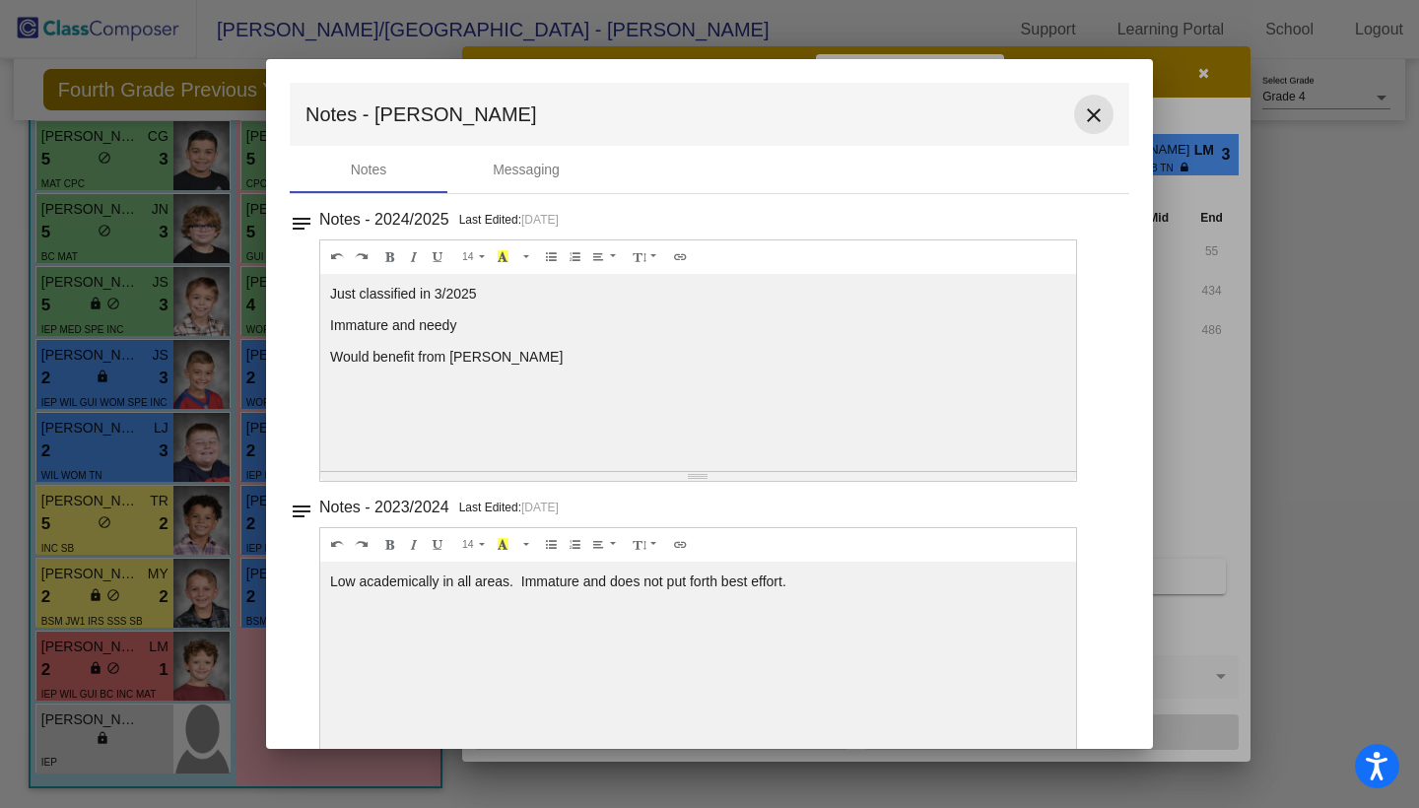
click at [1085, 116] on mat-icon "close" at bounding box center [1094, 115] width 24 height 24
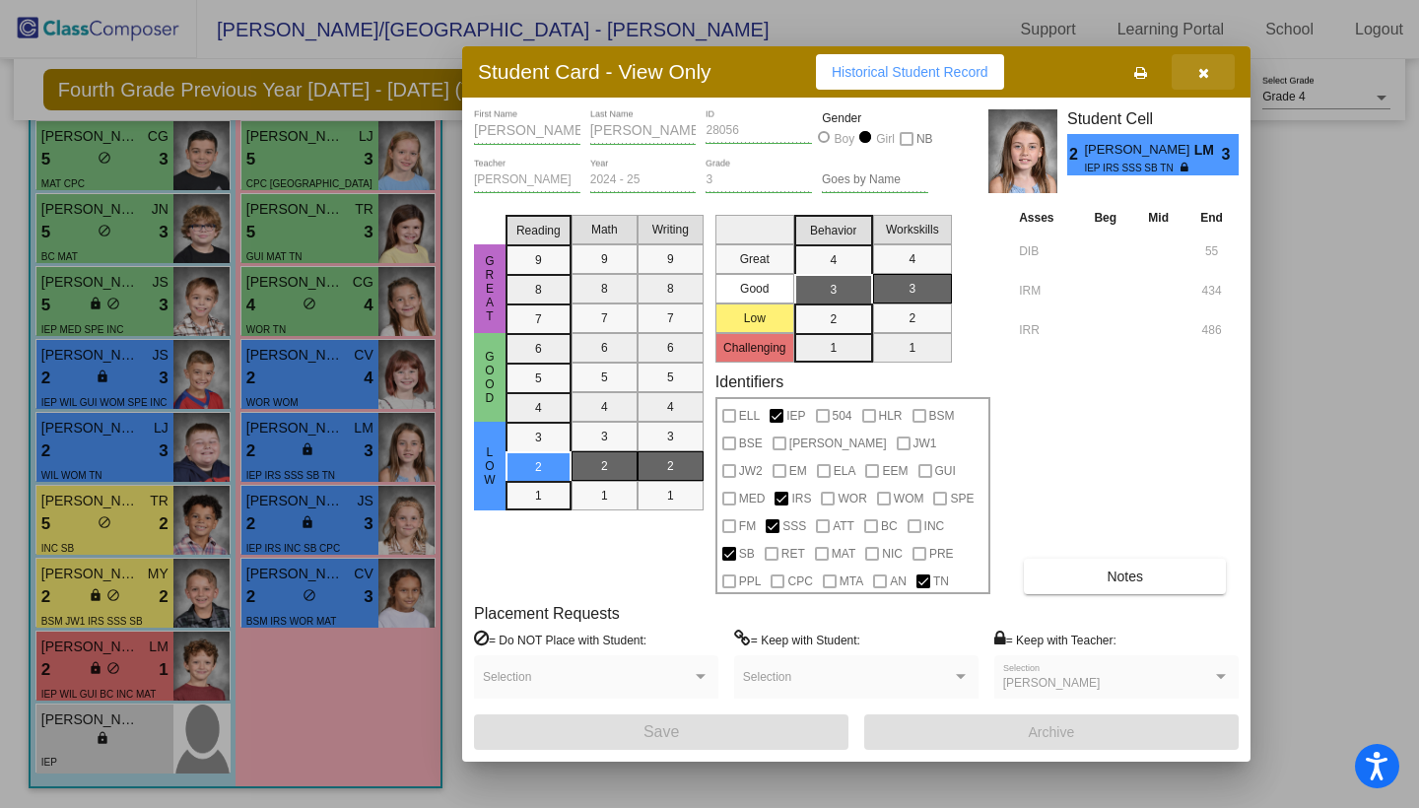
click at [1201, 67] on icon "button" at bounding box center [1203, 73] width 11 height 14
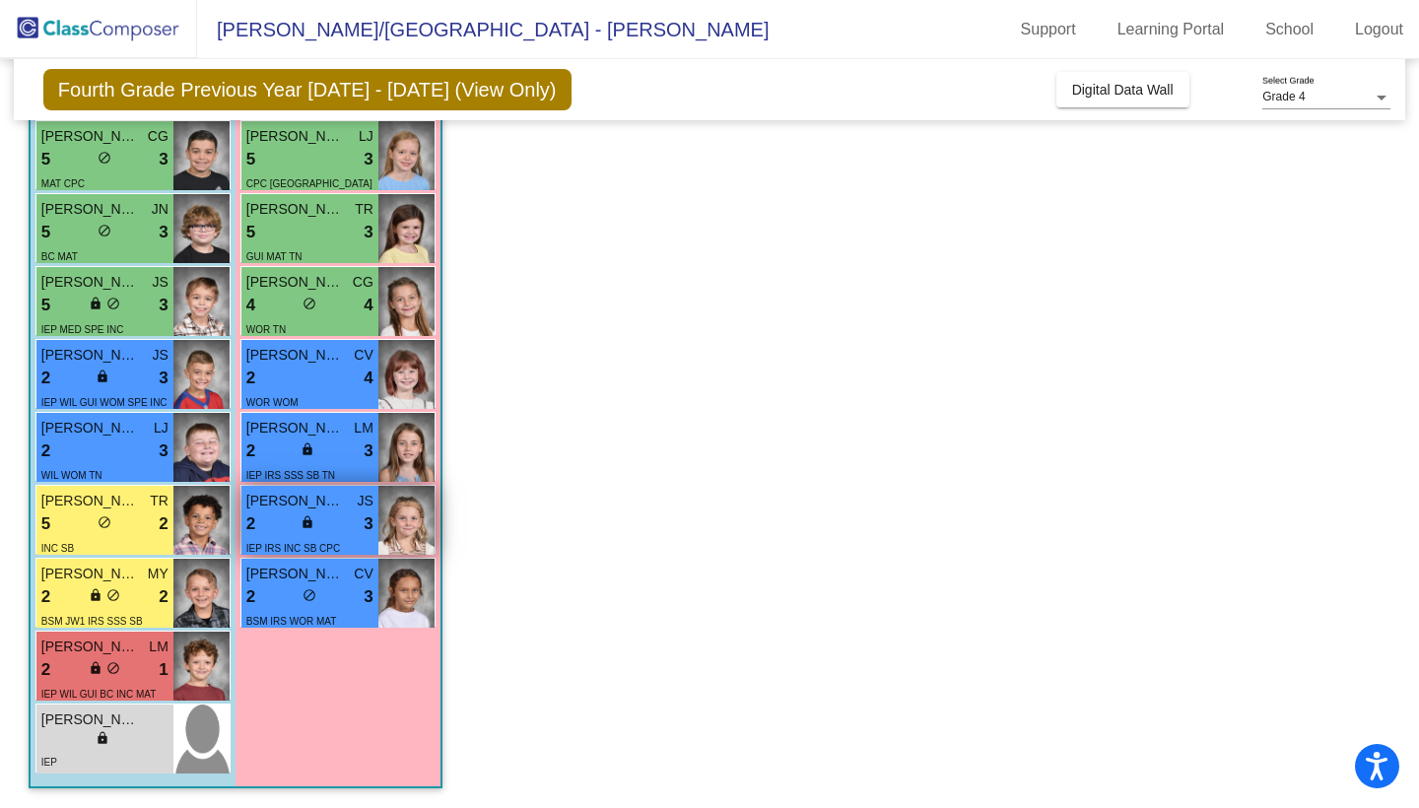
click at [312, 499] on span "[PERSON_NAME]" at bounding box center [295, 501] width 99 height 21
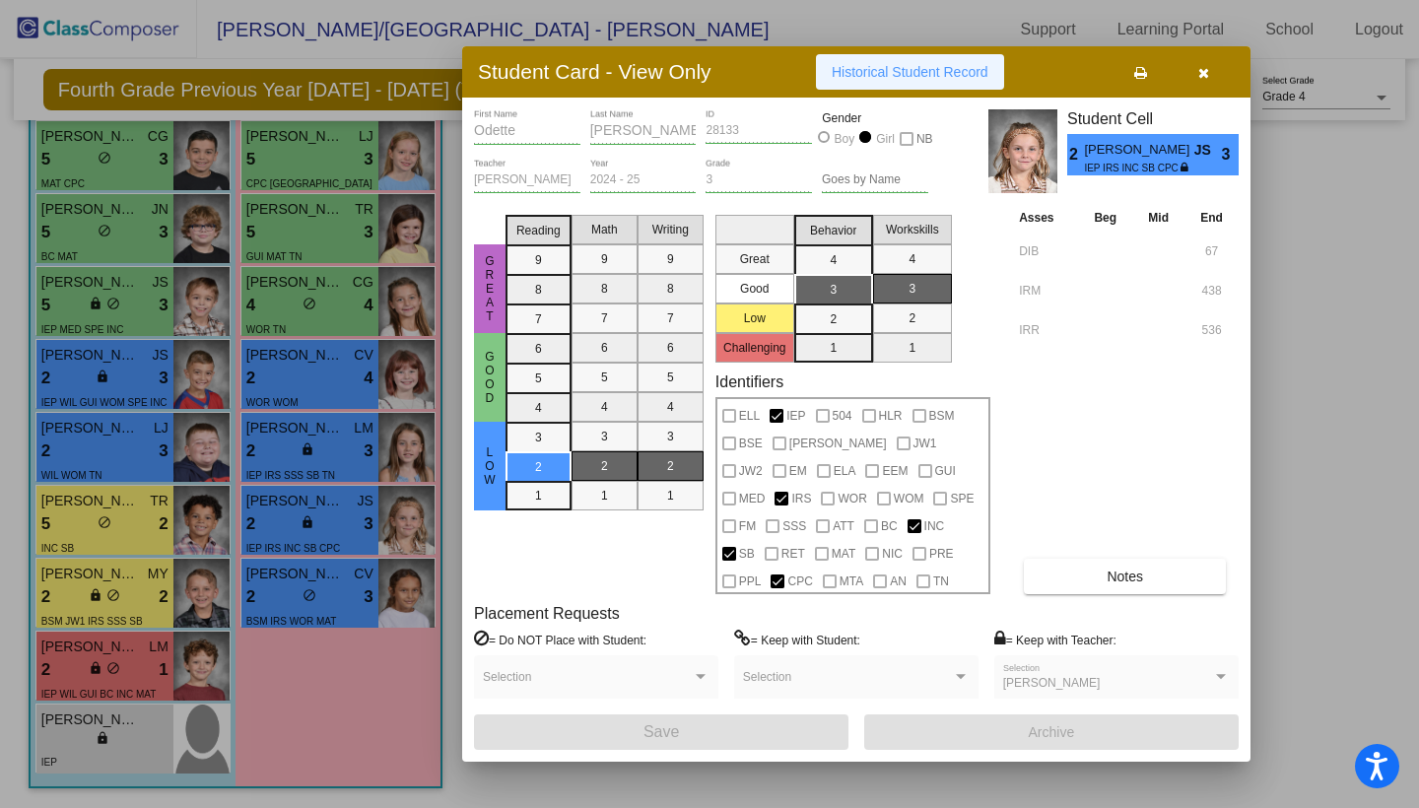
click at [897, 67] on span "Historical Student Record" at bounding box center [910, 72] width 157 height 16
click at [1211, 70] on button "button" at bounding box center [1202, 71] width 63 height 35
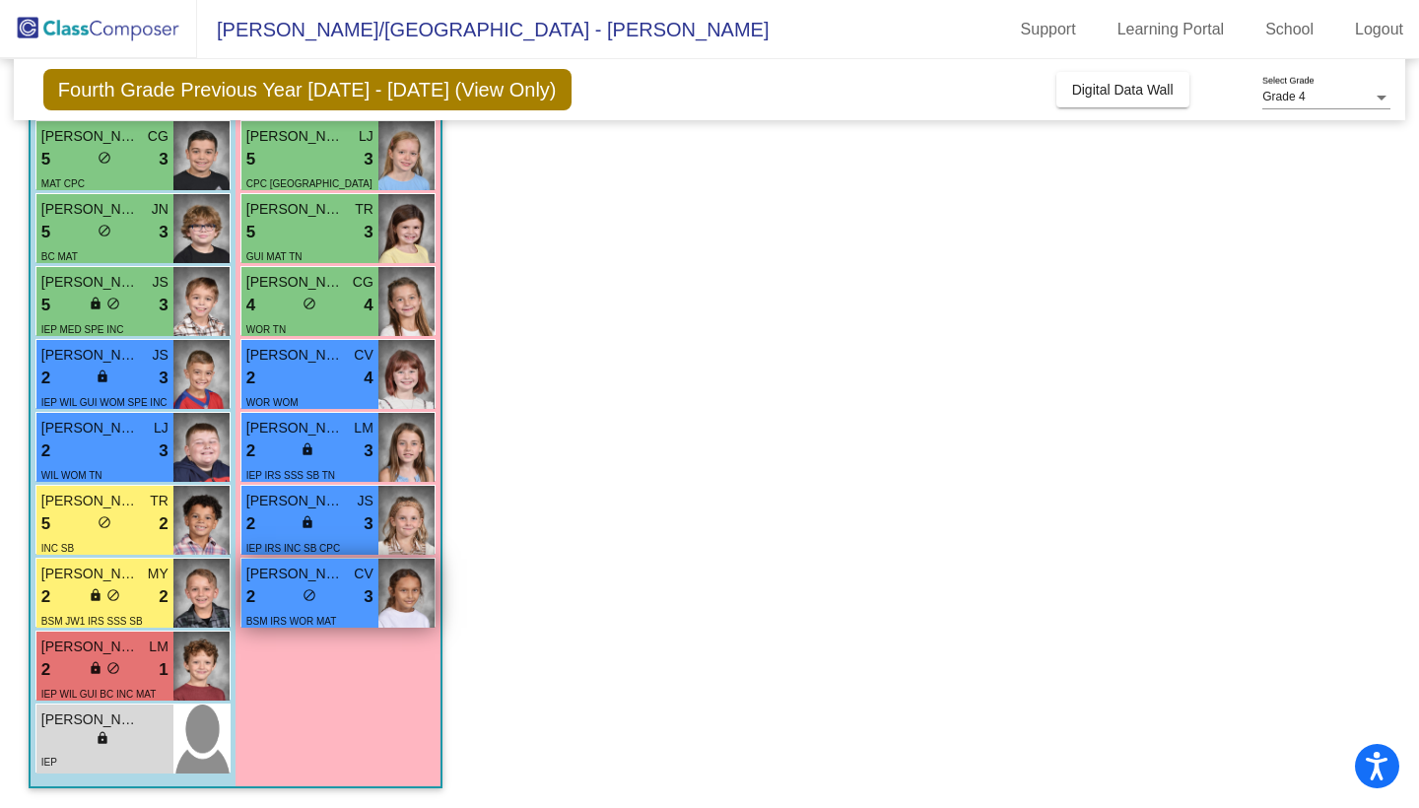
click at [339, 577] on span "[PERSON_NAME]" at bounding box center [295, 574] width 99 height 21
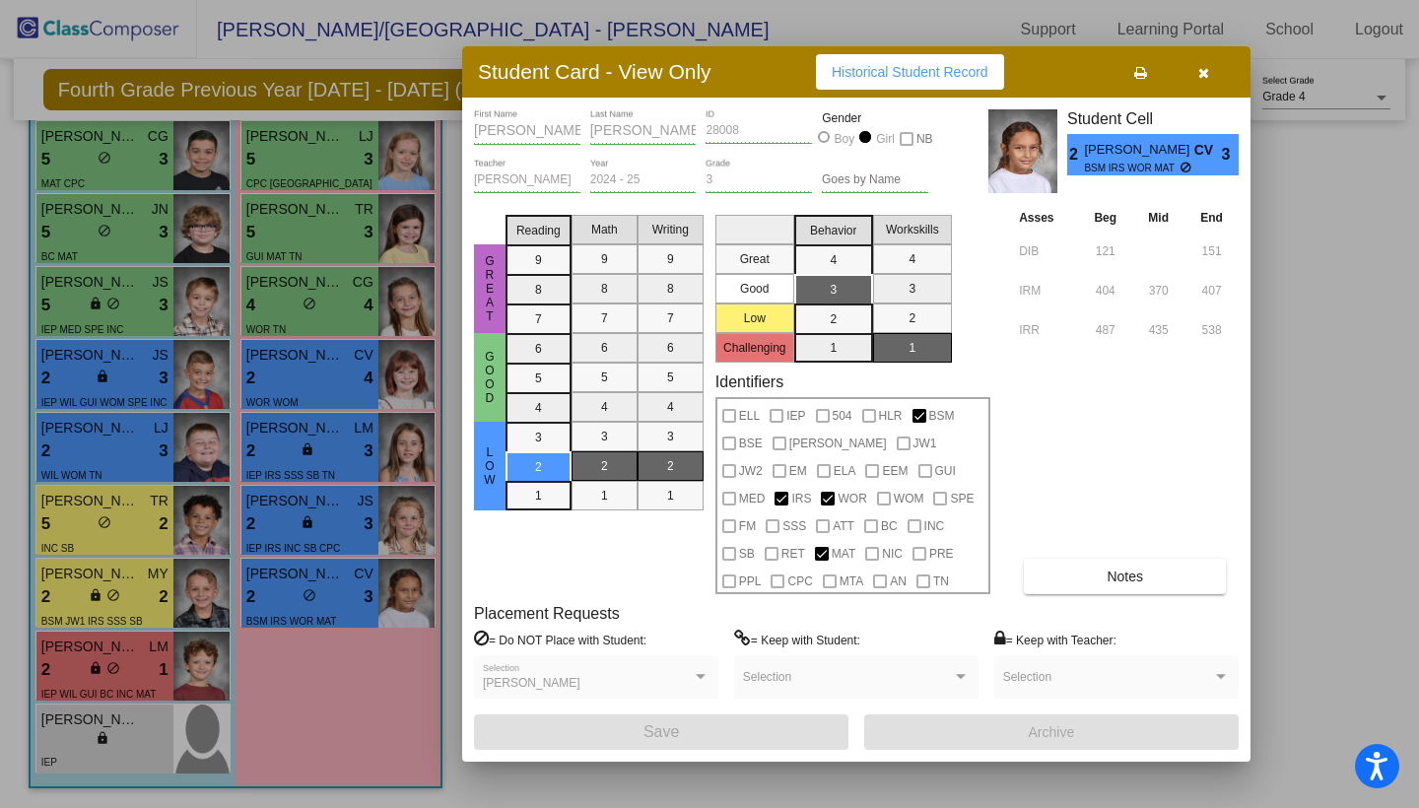
click at [1208, 75] on icon "button" at bounding box center [1203, 73] width 11 height 14
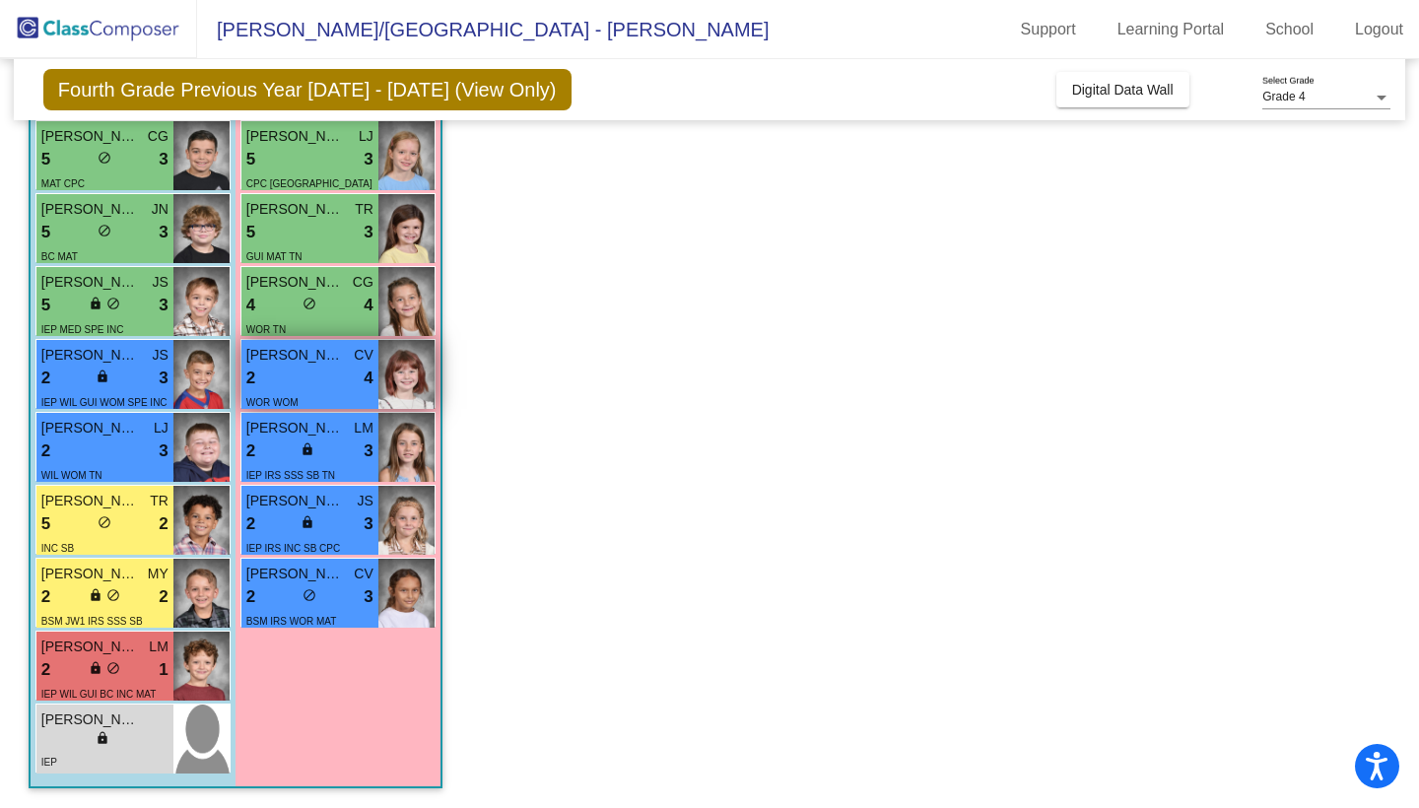
click at [356, 378] on div "2 lock do_not_disturb_alt 4" at bounding box center [309, 379] width 127 height 26
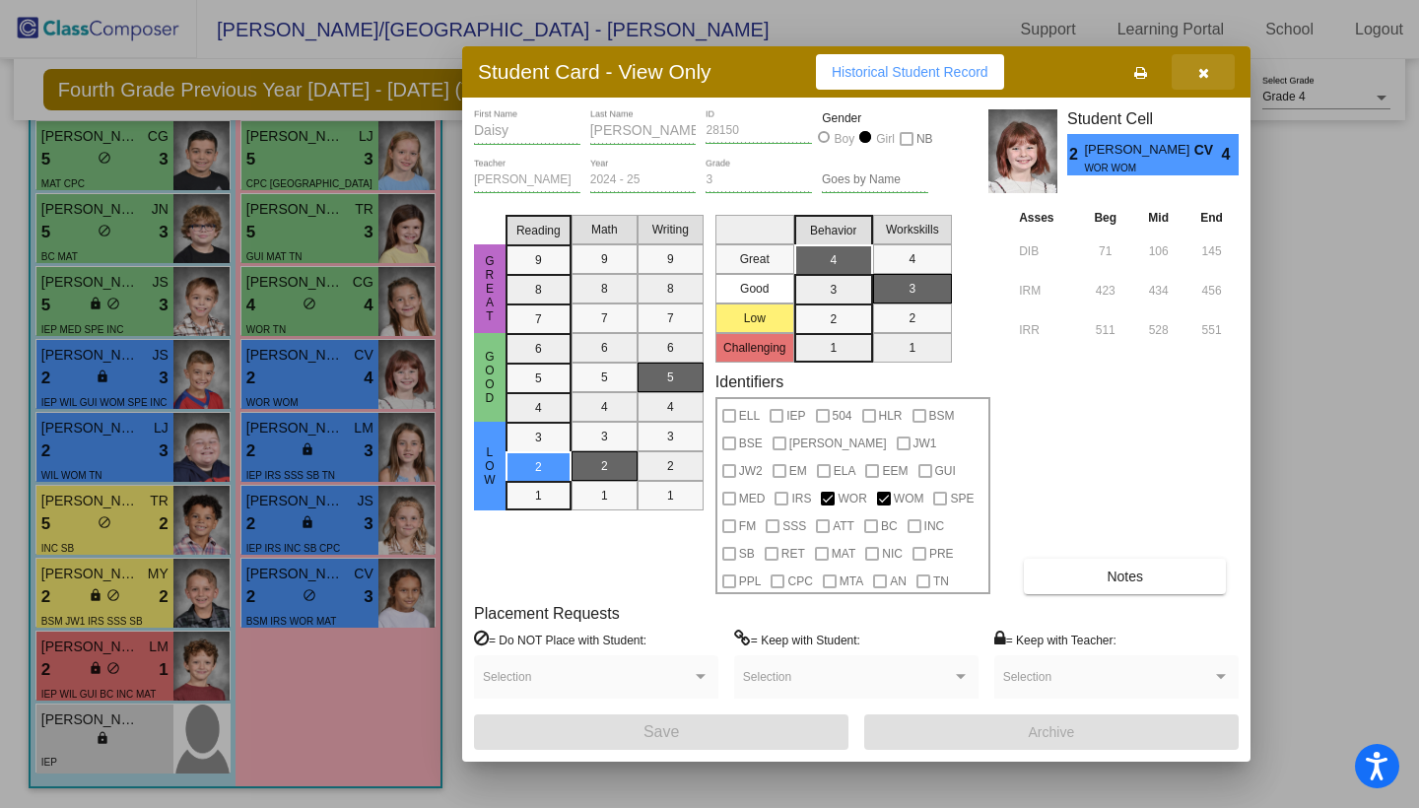
click at [1202, 67] on icon "button" at bounding box center [1203, 73] width 11 height 14
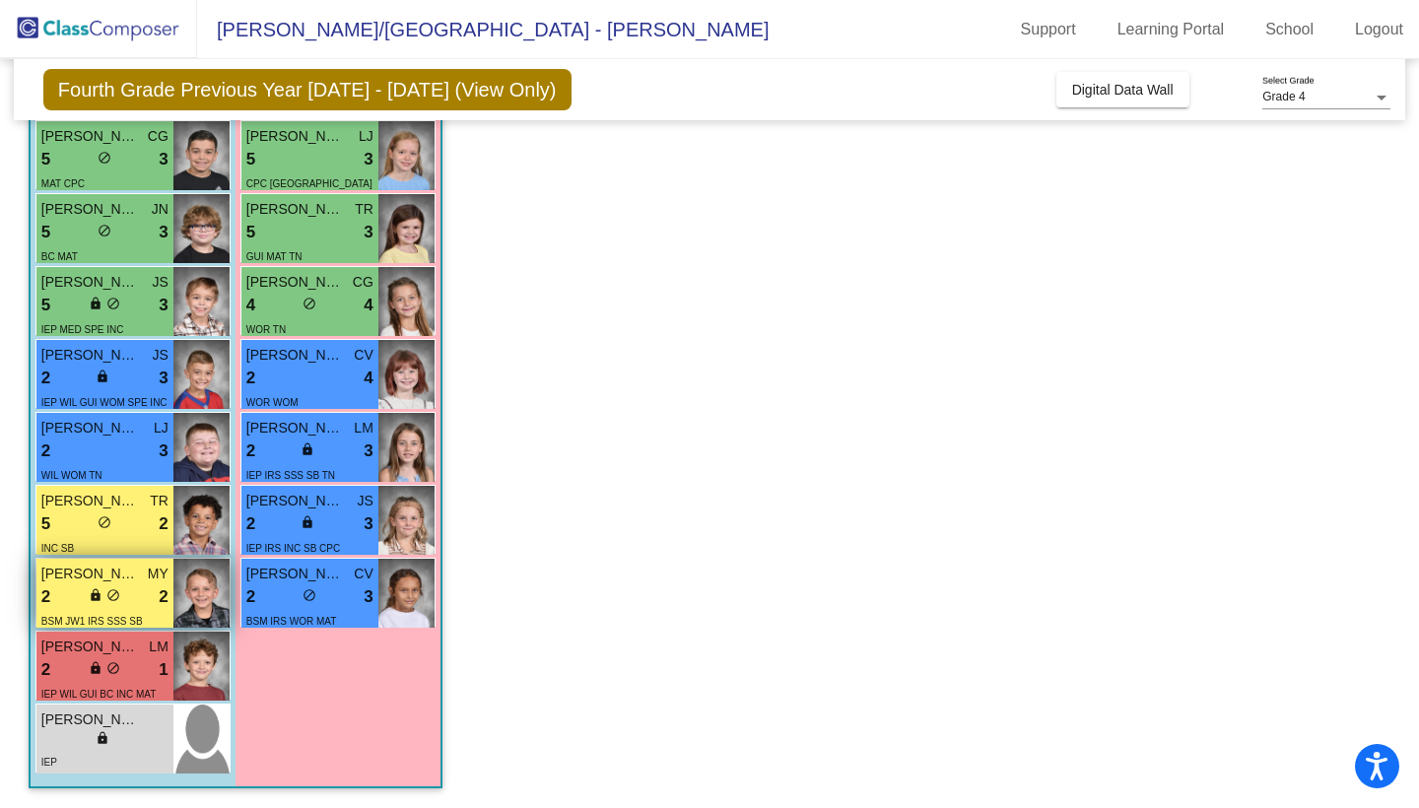
click at [95, 577] on span "[PERSON_NAME]" at bounding box center [90, 574] width 99 height 21
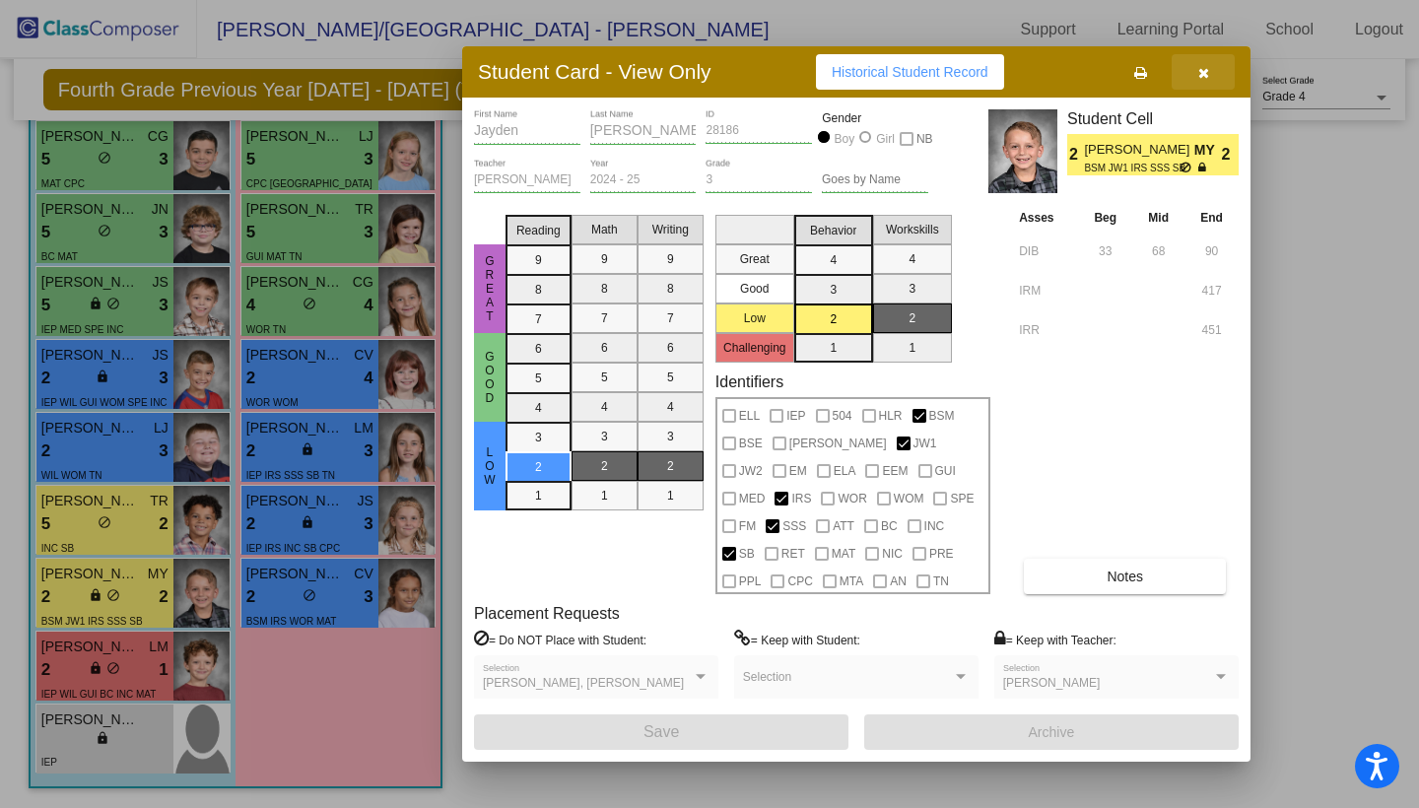
click at [1206, 76] on icon "button" at bounding box center [1203, 73] width 11 height 14
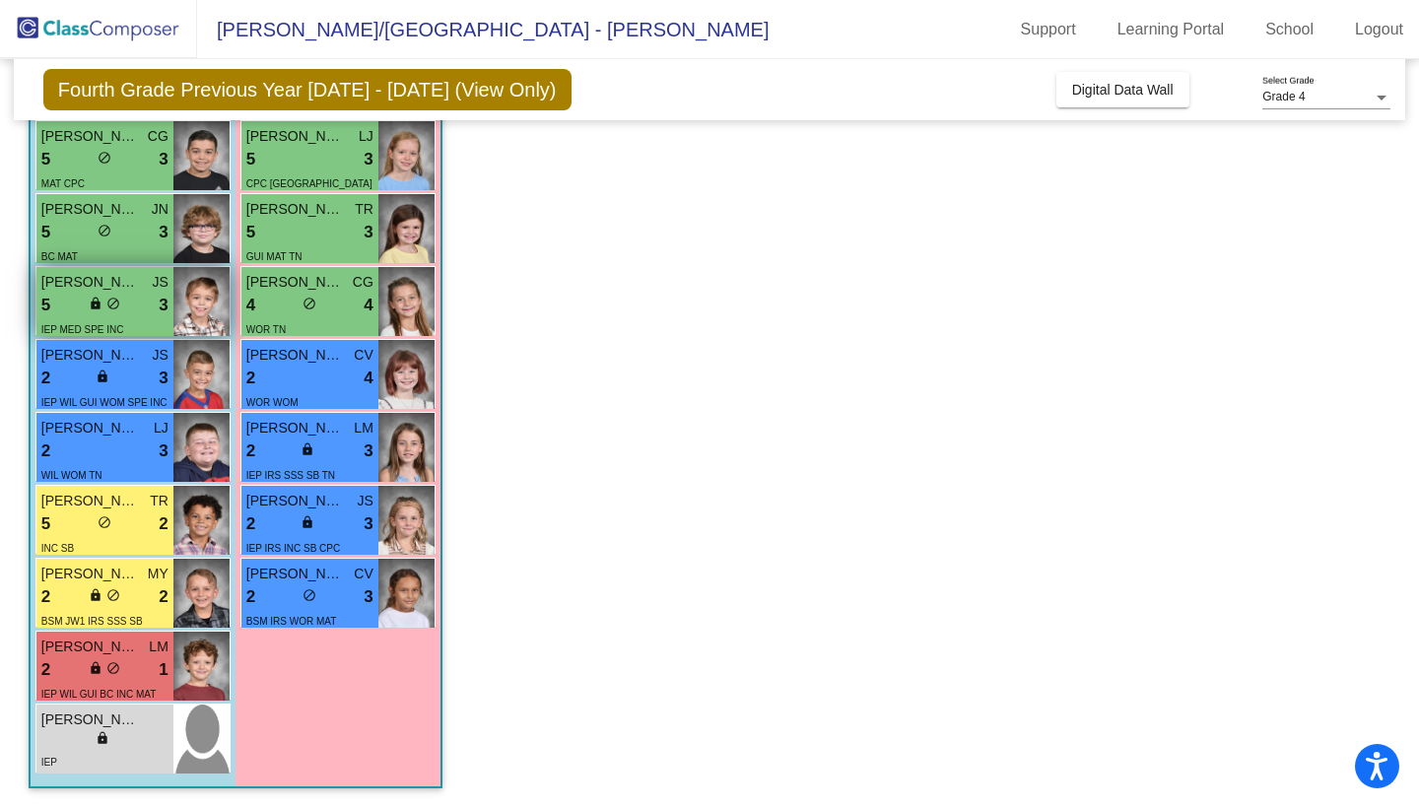
click at [129, 322] on div "IEP MED SPE INC" at bounding box center [104, 328] width 127 height 21
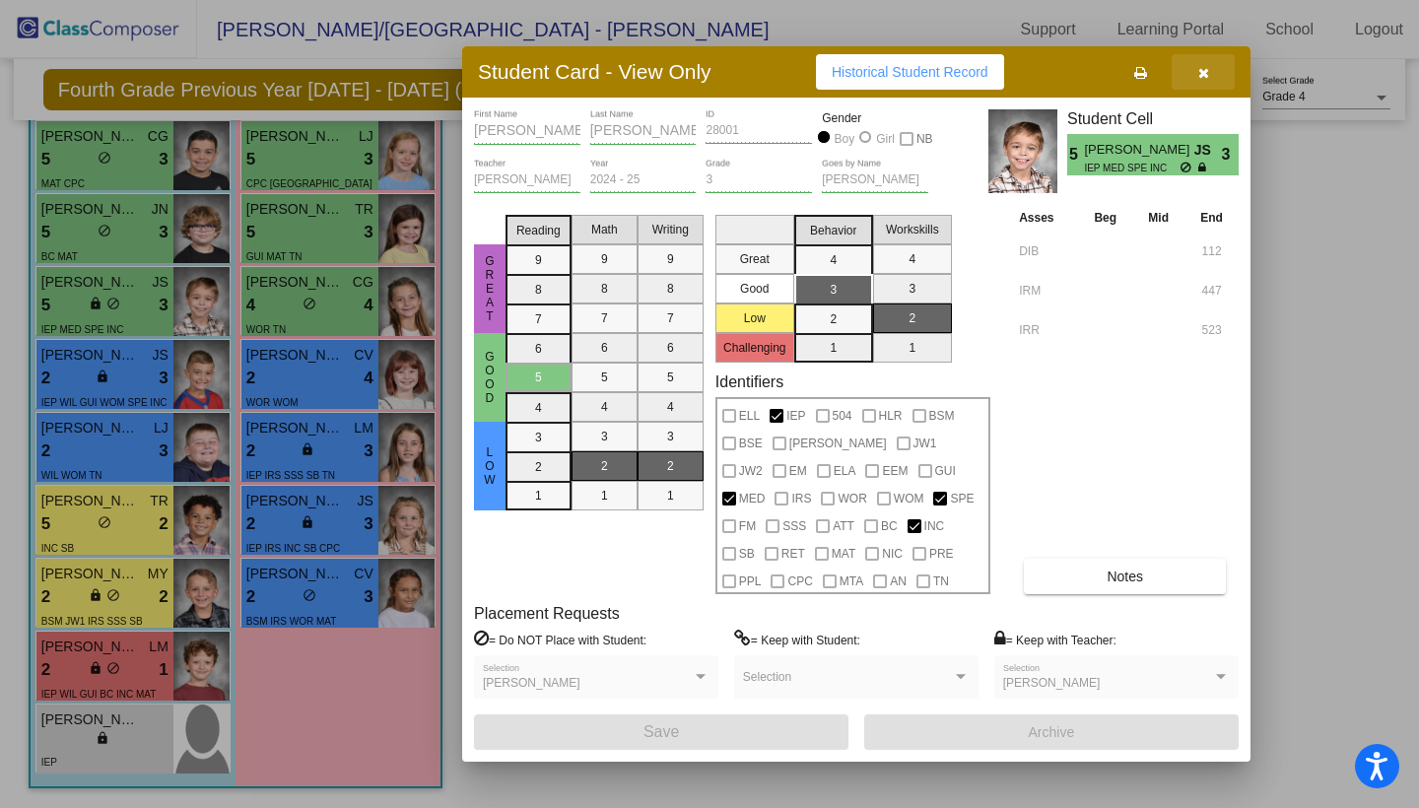
click at [1198, 64] on span "button" at bounding box center [1203, 72] width 11 height 16
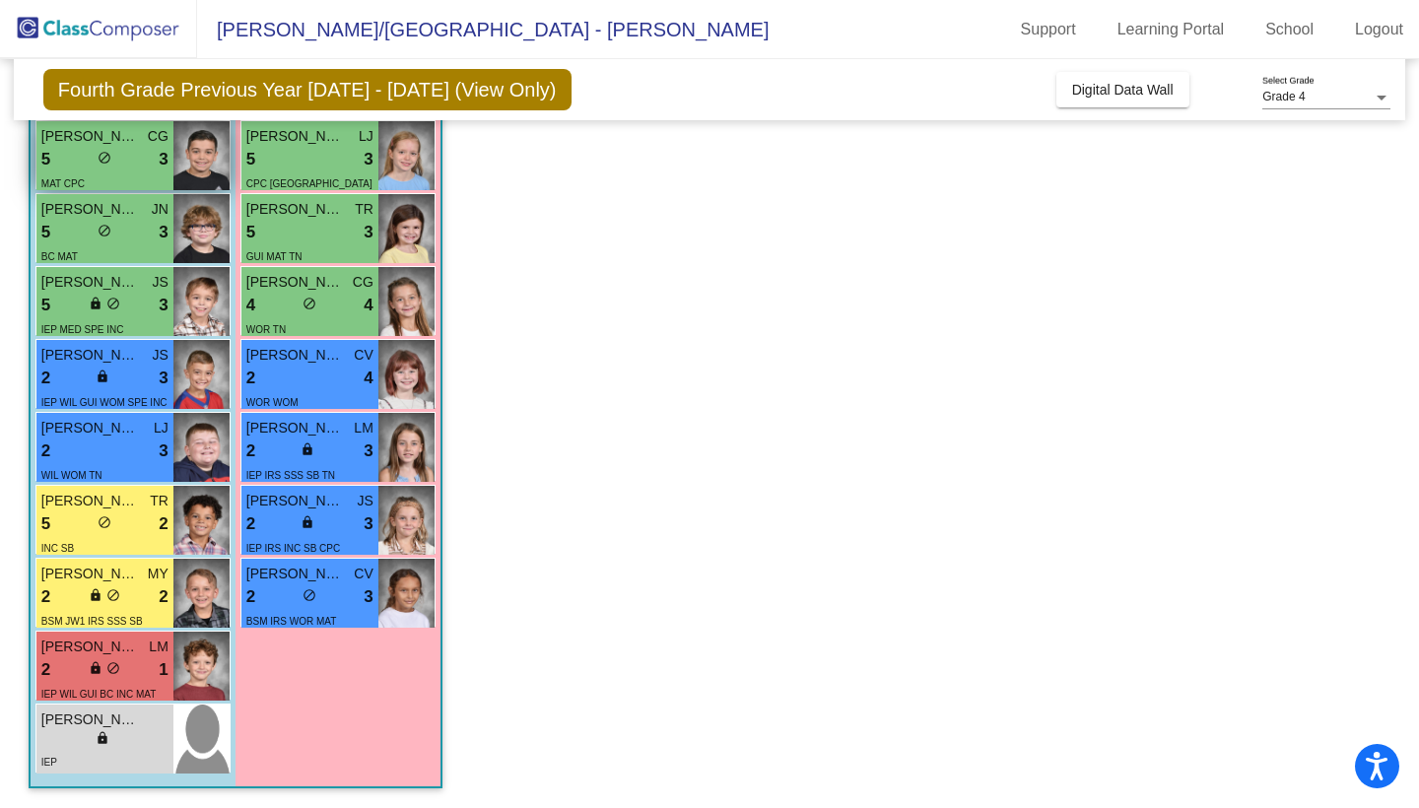
click at [101, 158] on span "do_not_disturb_alt" at bounding box center [105, 158] width 14 height 14
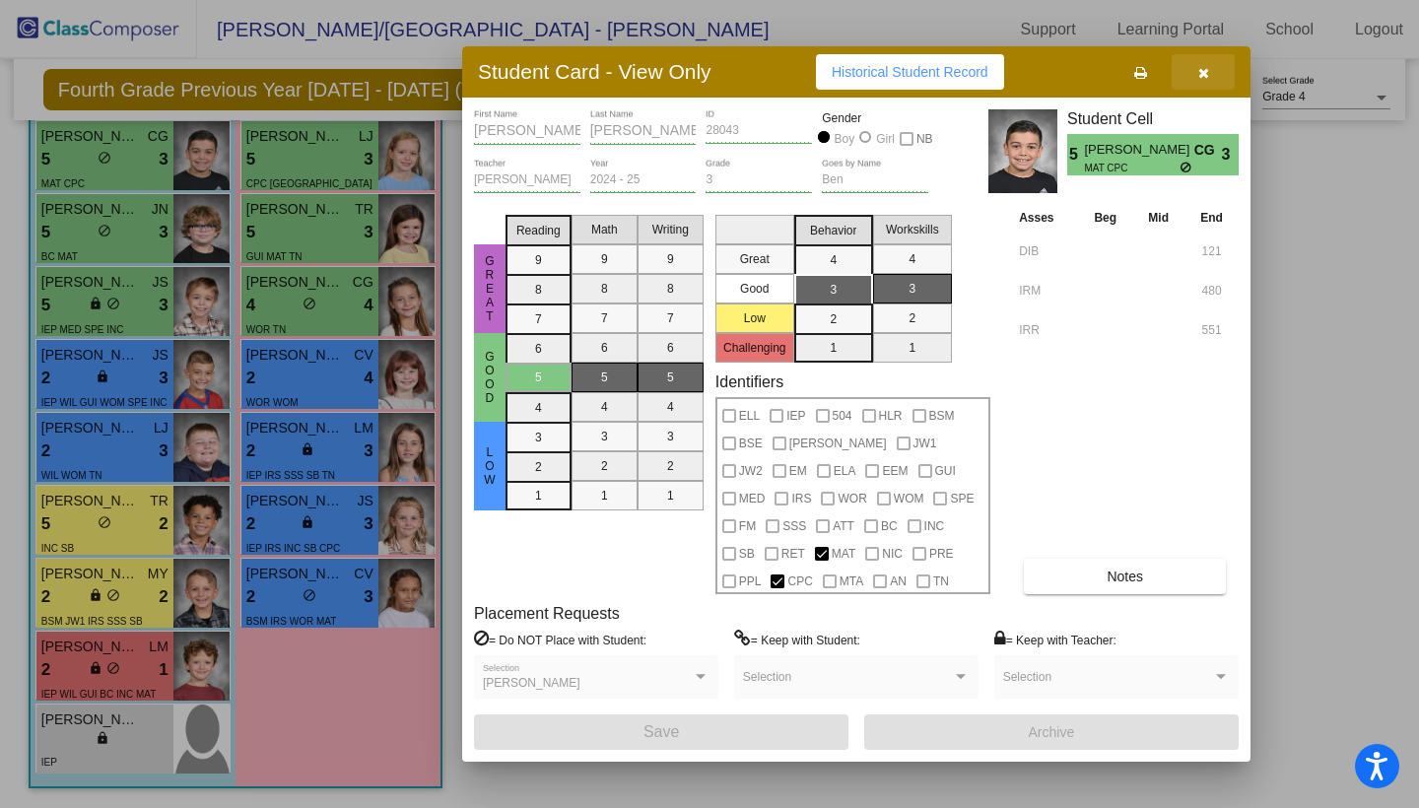
click at [1202, 76] on icon "button" at bounding box center [1203, 73] width 11 height 14
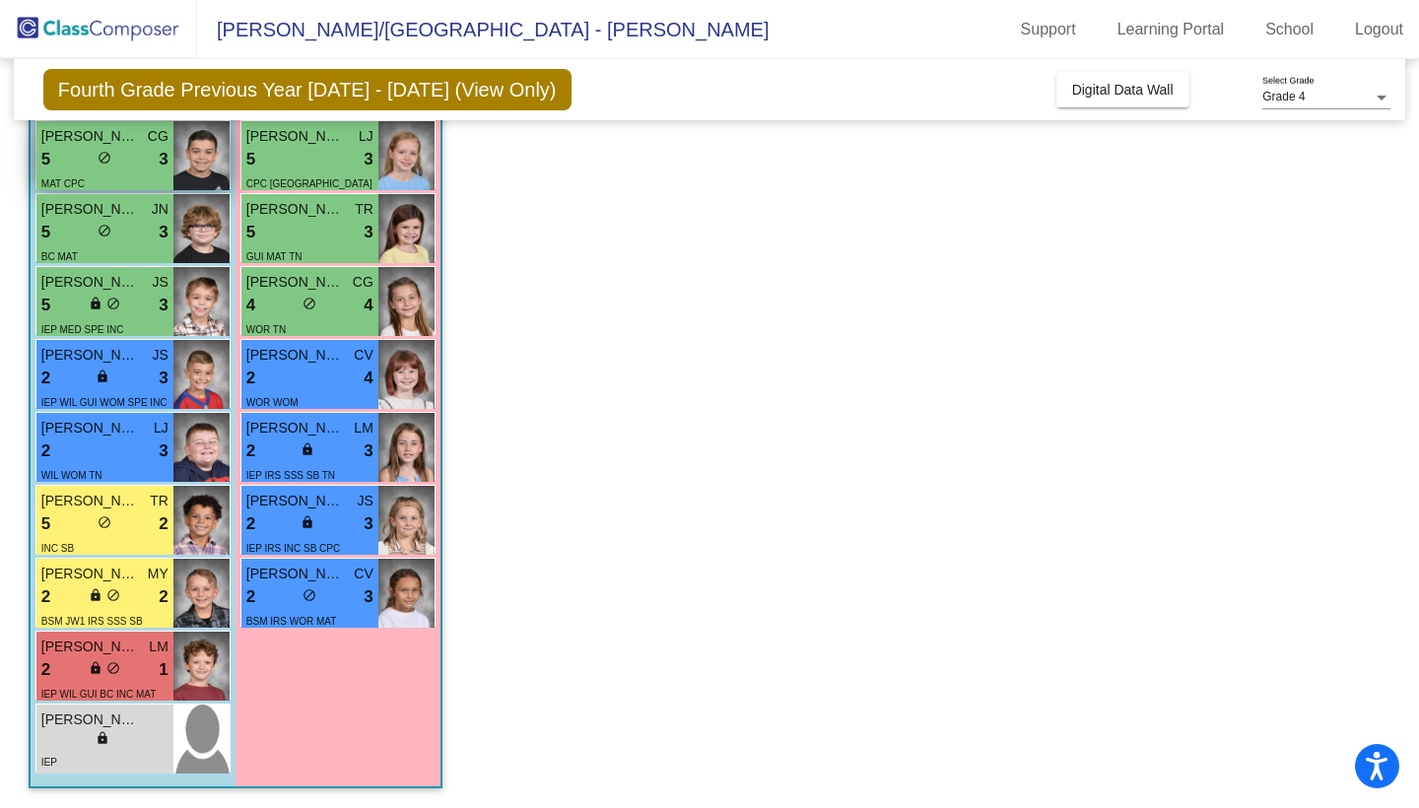
click at [124, 165] on div "5 lock do_not_disturb_alt 3" at bounding box center [104, 160] width 127 height 26
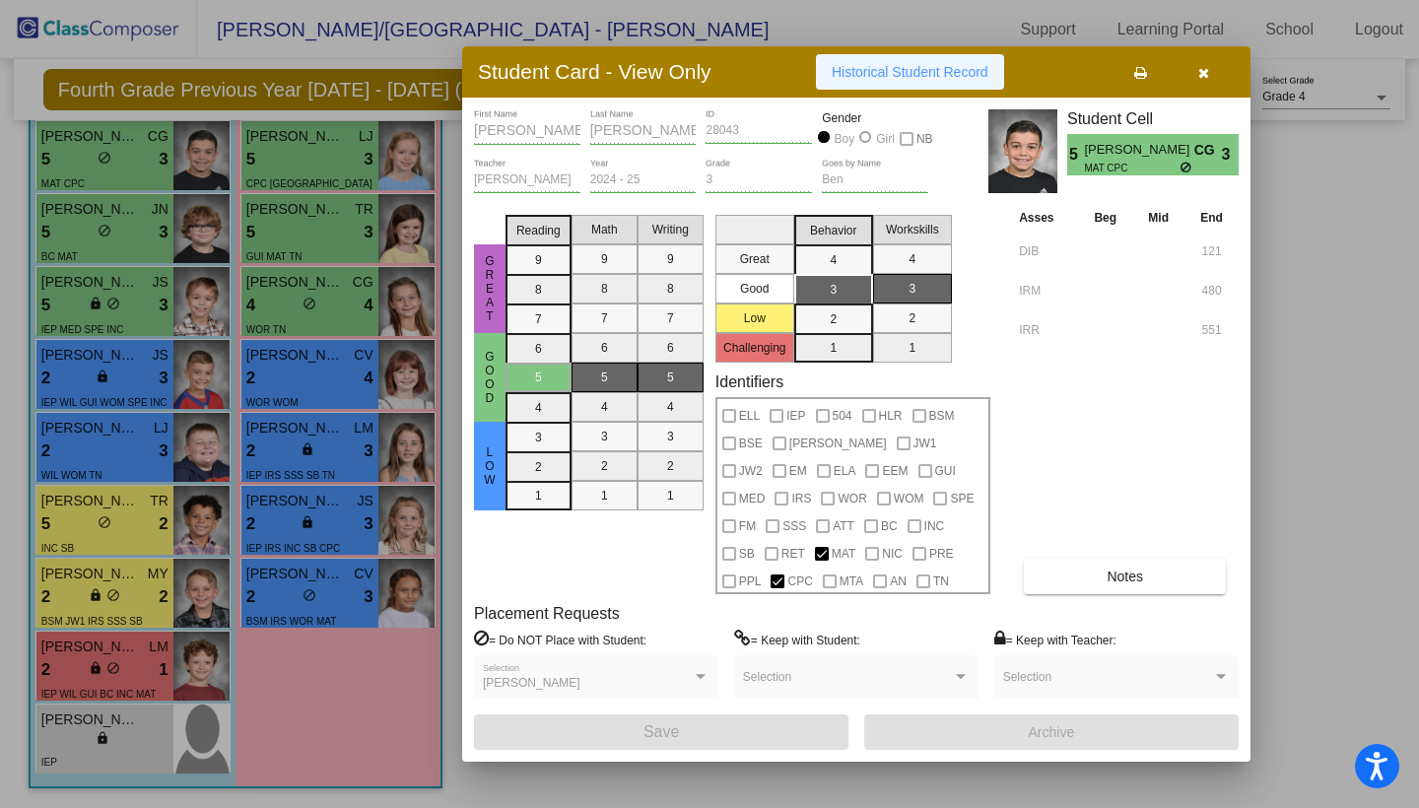
click at [946, 85] on button "Historical Student Record" at bounding box center [910, 71] width 188 height 35
click at [1076, 592] on button "Notes" at bounding box center [1125, 576] width 202 height 35
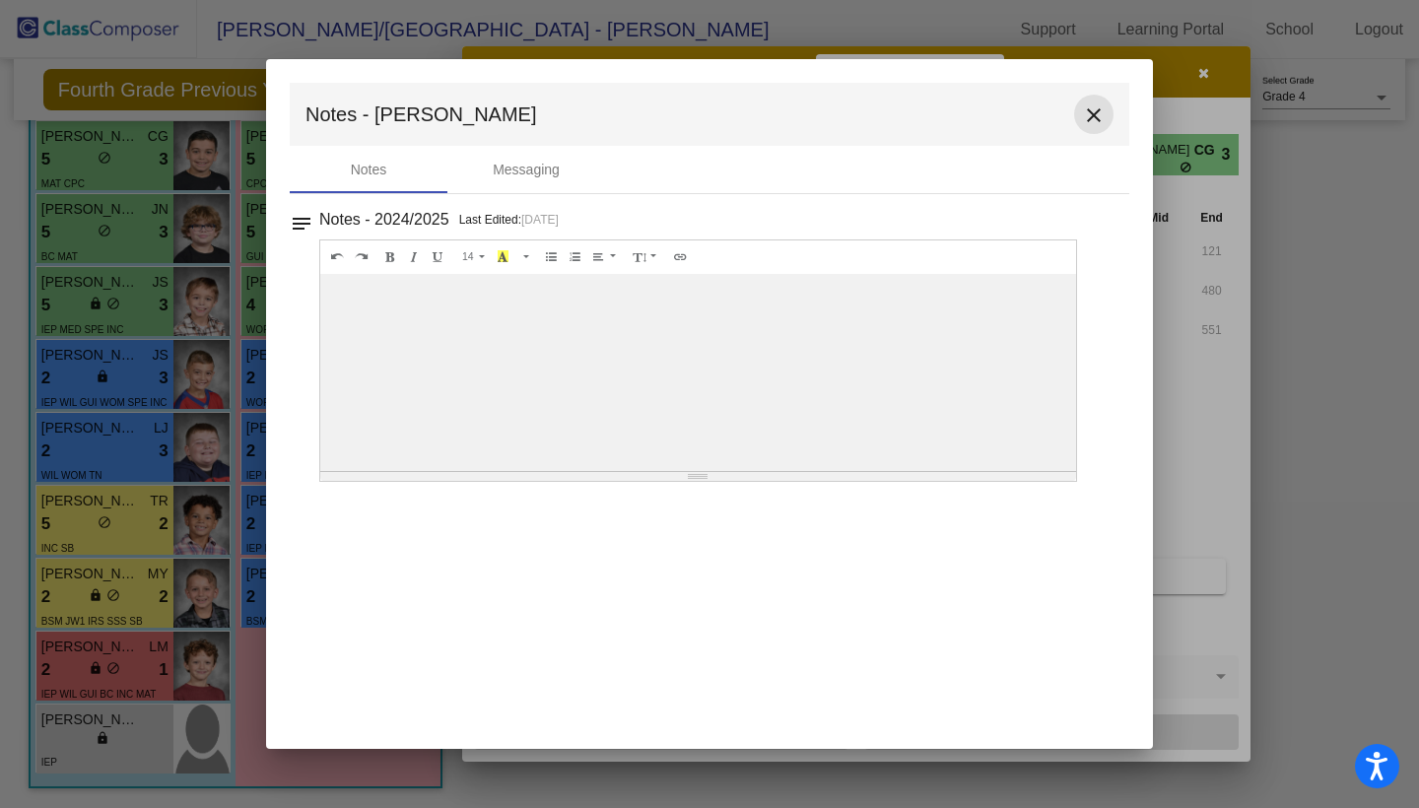
click at [1086, 119] on mat-icon "close" at bounding box center [1094, 115] width 24 height 24
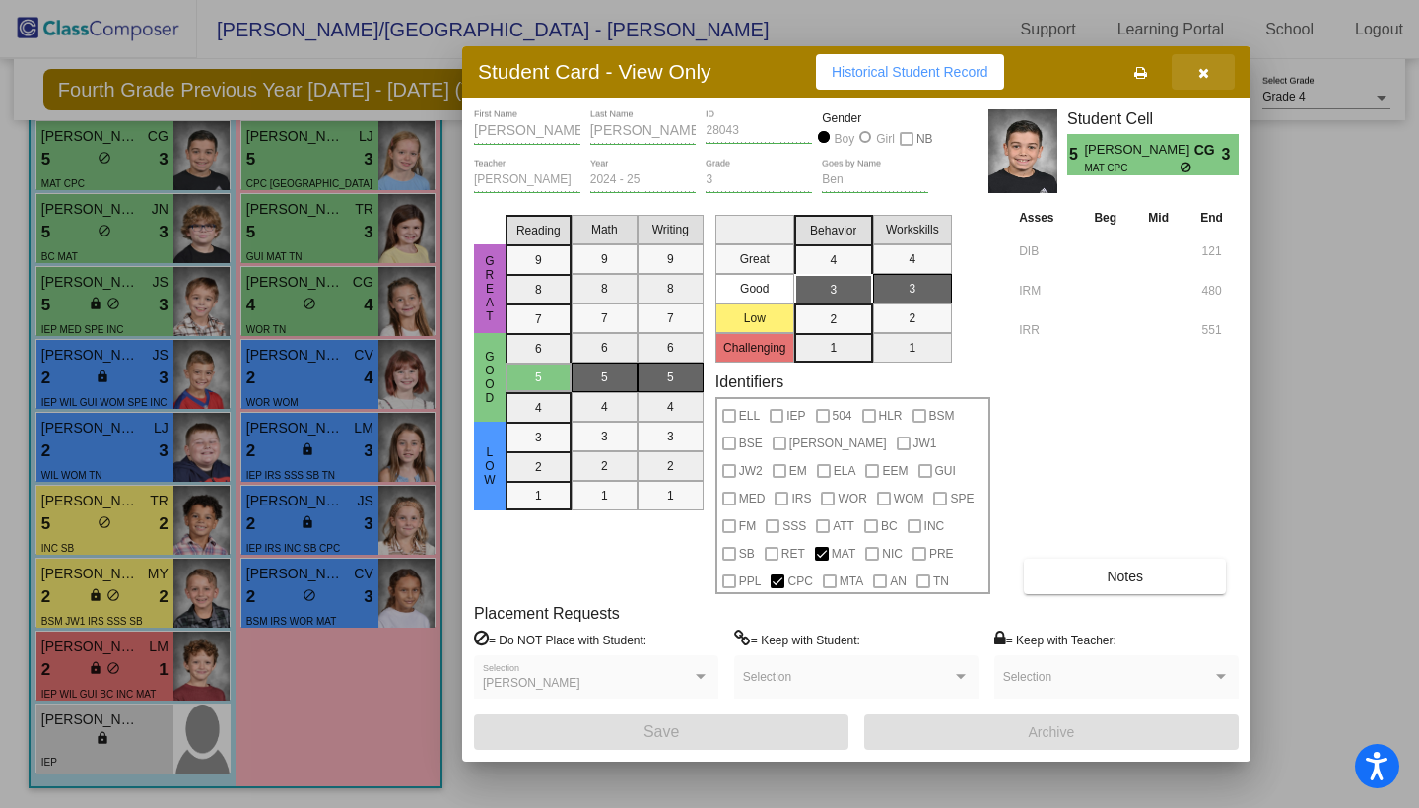
click at [1204, 77] on icon "button" at bounding box center [1203, 73] width 11 height 14
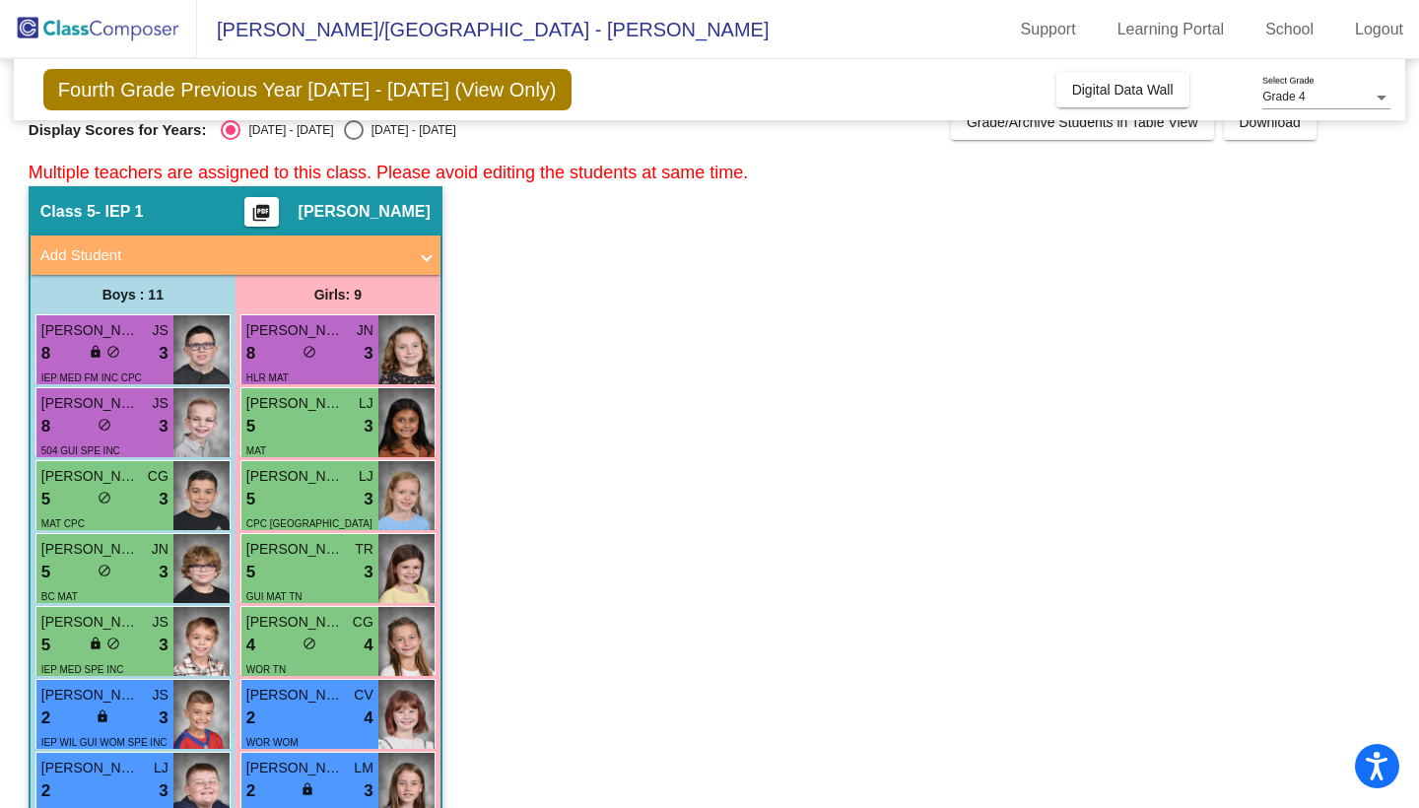
scroll to position [25, 0]
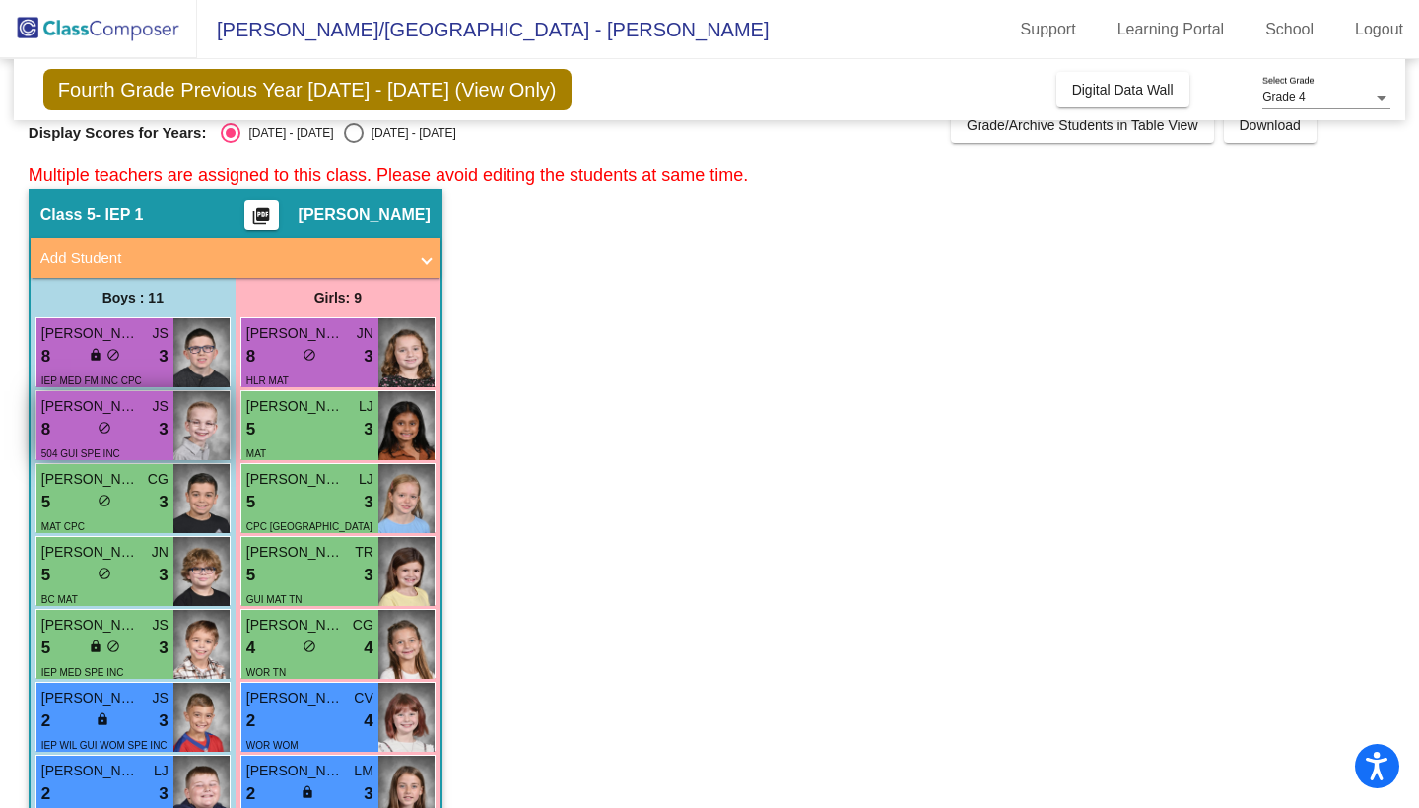
click at [131, 399] on span "[PERSON_NAME]" at bounding box center [90, 406] width 99 height 21
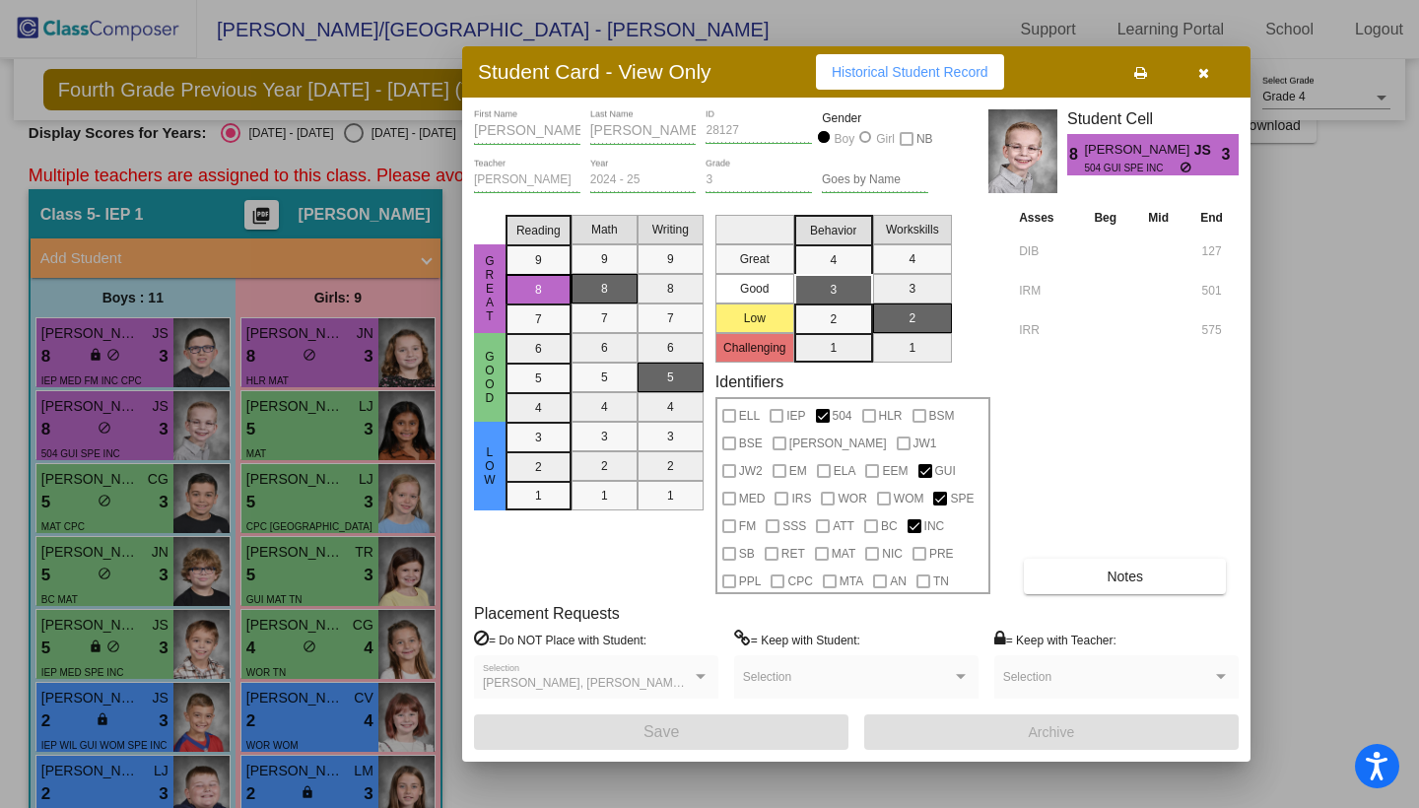
scroll to position [0, 0]
click at [698, 670] on div at bounding box center [701, 677] width 18 height 14
click at [701, 678] on div at bounding box center [701, 676] width 10 height 5
click at [952, 80] on button "Historical Student Record" at bounding box center [910, 71] width 188 height 35
click at [1065, 578] on button "Notes" at bounding box center [1125, 576] width 202 height 35
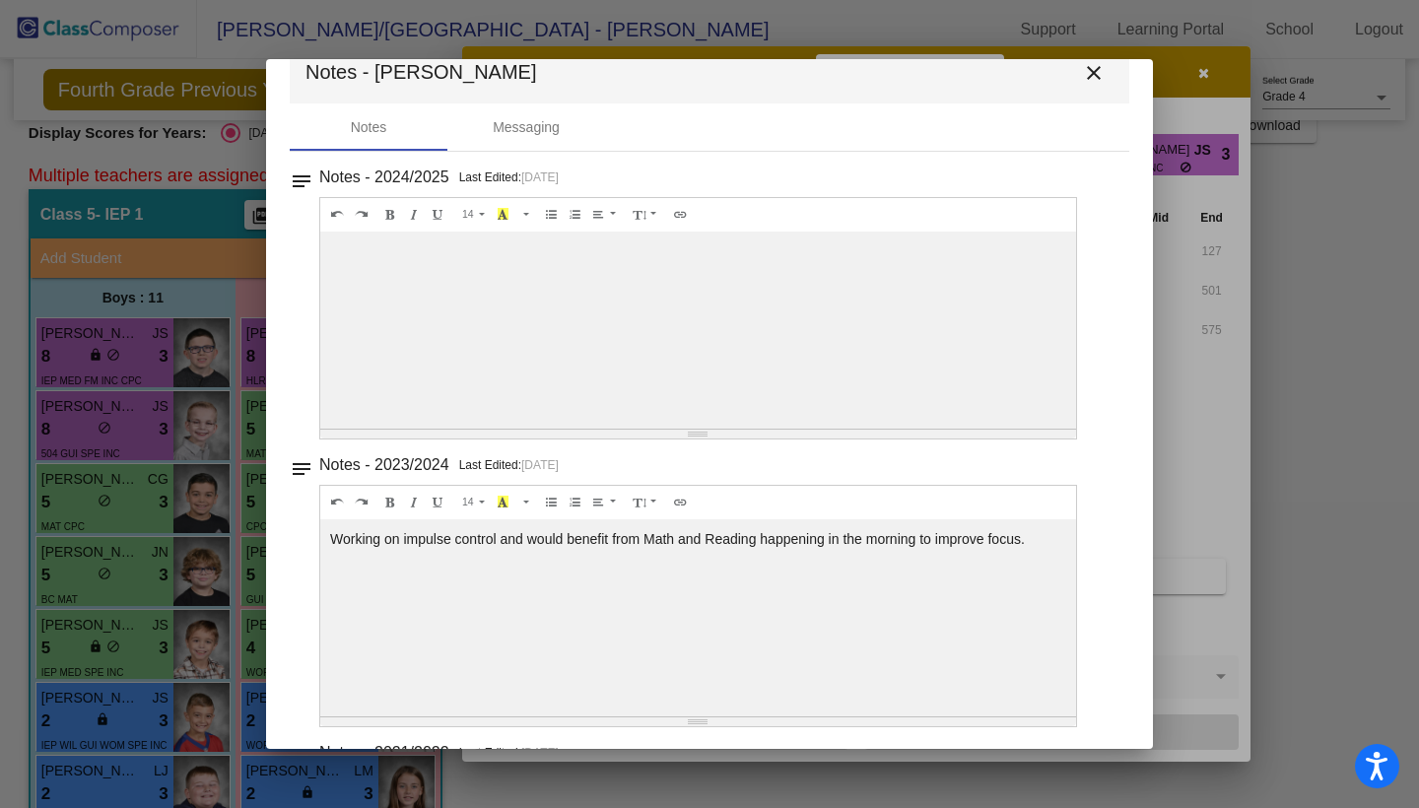
scroll to position [21, 0]
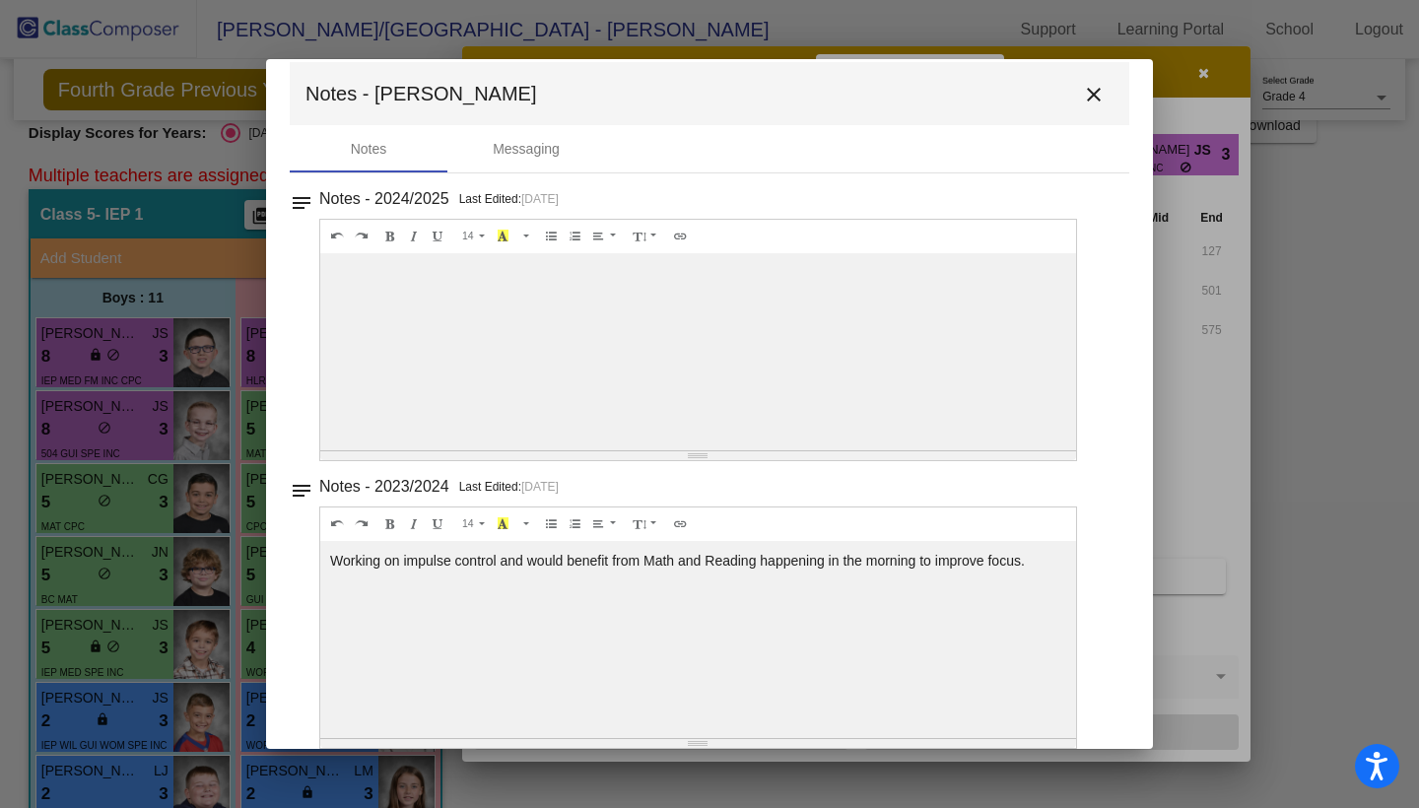
click at [1202, 70] on div at bounding box center [709, 404] width 1419 height 808
click at [1083, 88] on mat-icon "close" at bounding box center [1094, 95] width 24 height 24
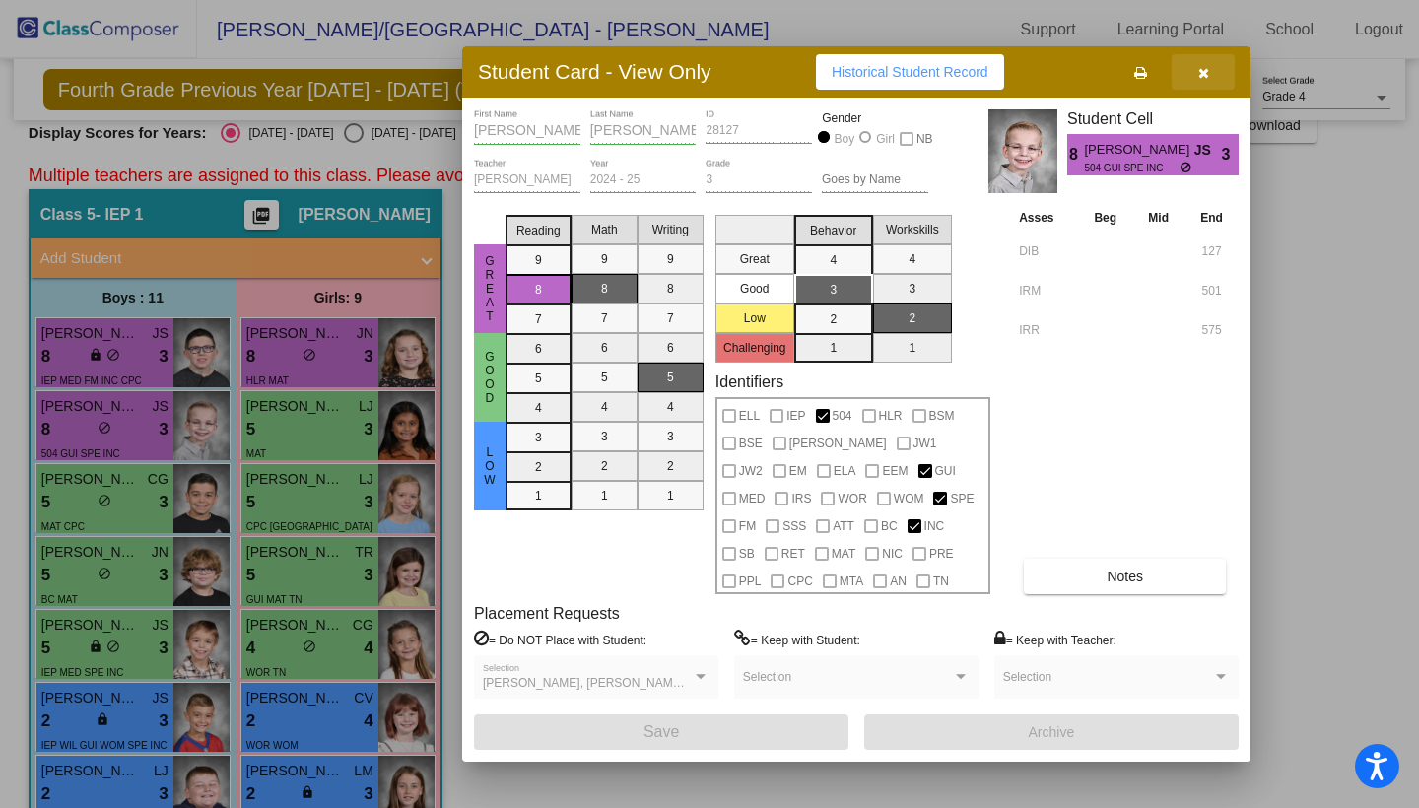
click at [1191, 86] on button "button" at bounding box center [1202, 71] width 63 height 35
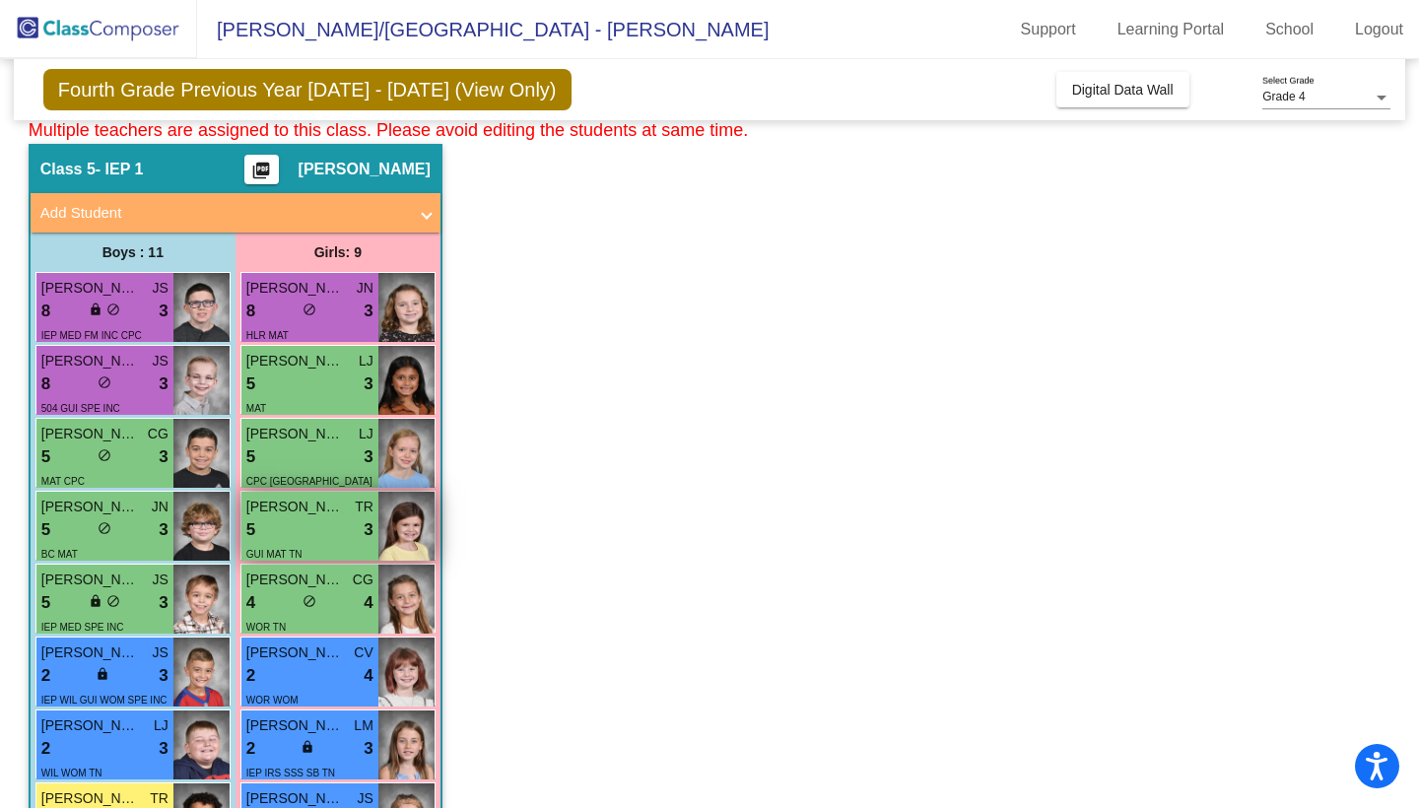
scroll to position [72, 0]
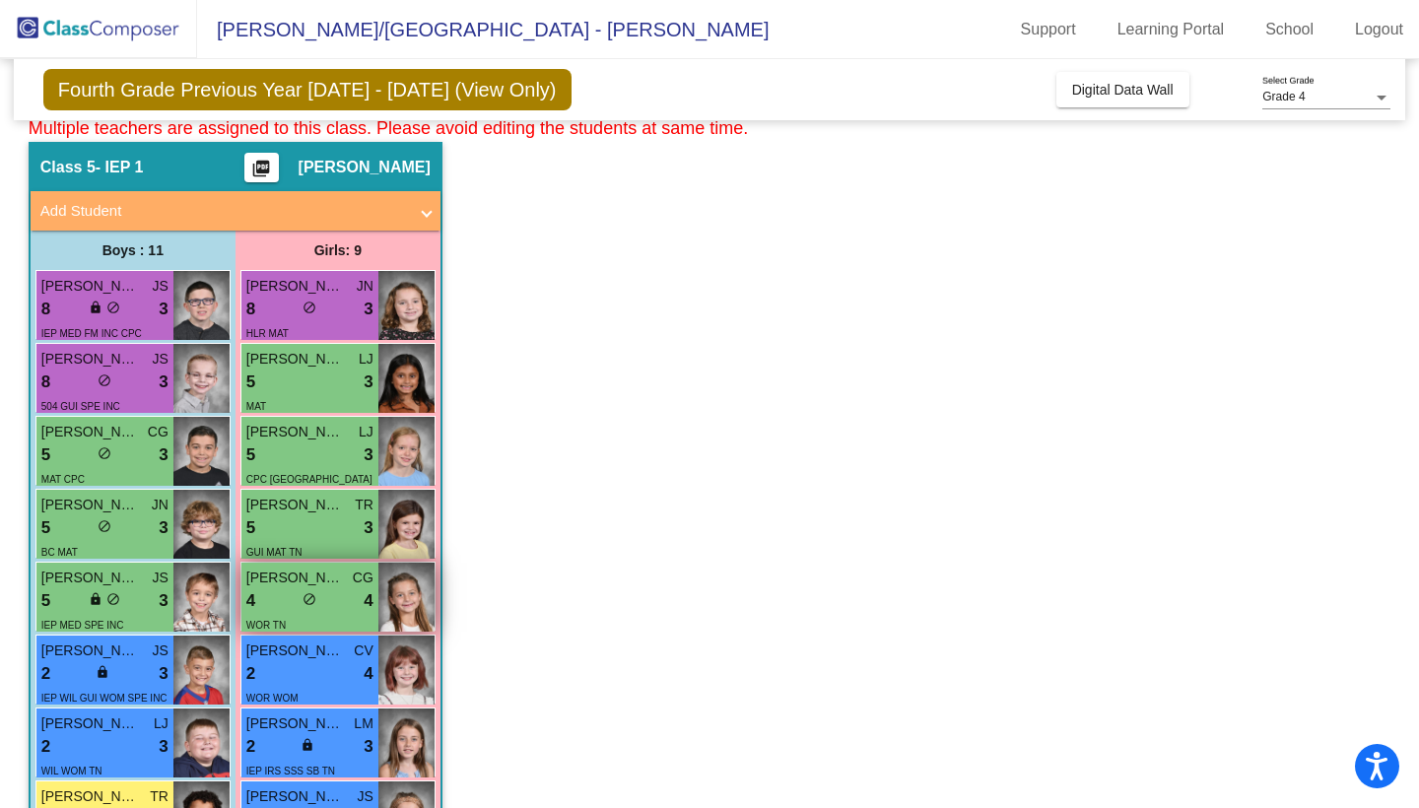
click at [311, 591] on div "lock do_not_disturb_alt" at bounding box center [309, 601] width 14 height 21
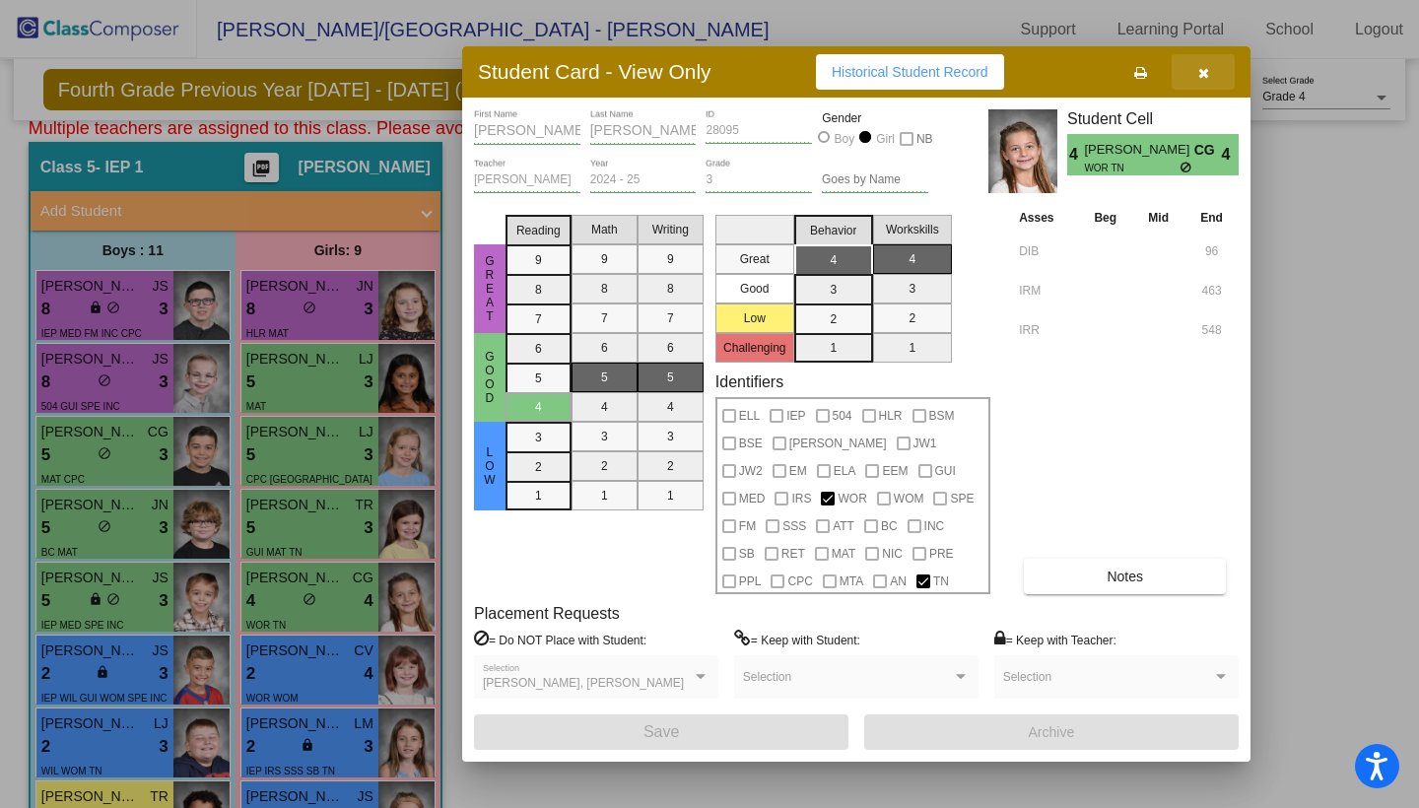
click at [1201, 70] on icon "button" at bounding box center [1203, 73] width 11 height 14
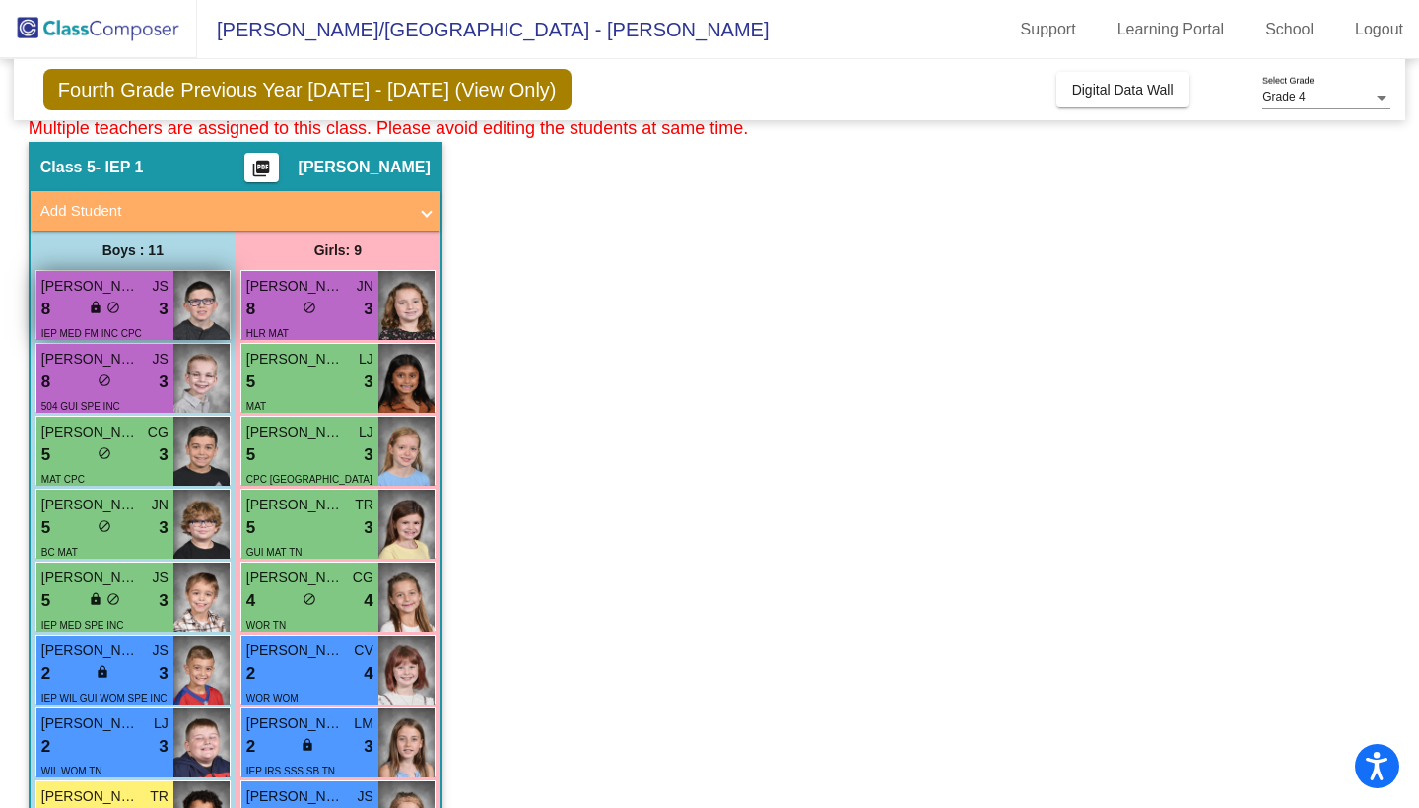
click at [113, 317] on div "lock do_not_disturb_alt" at bounding box center [105, 310] width 32 height 21
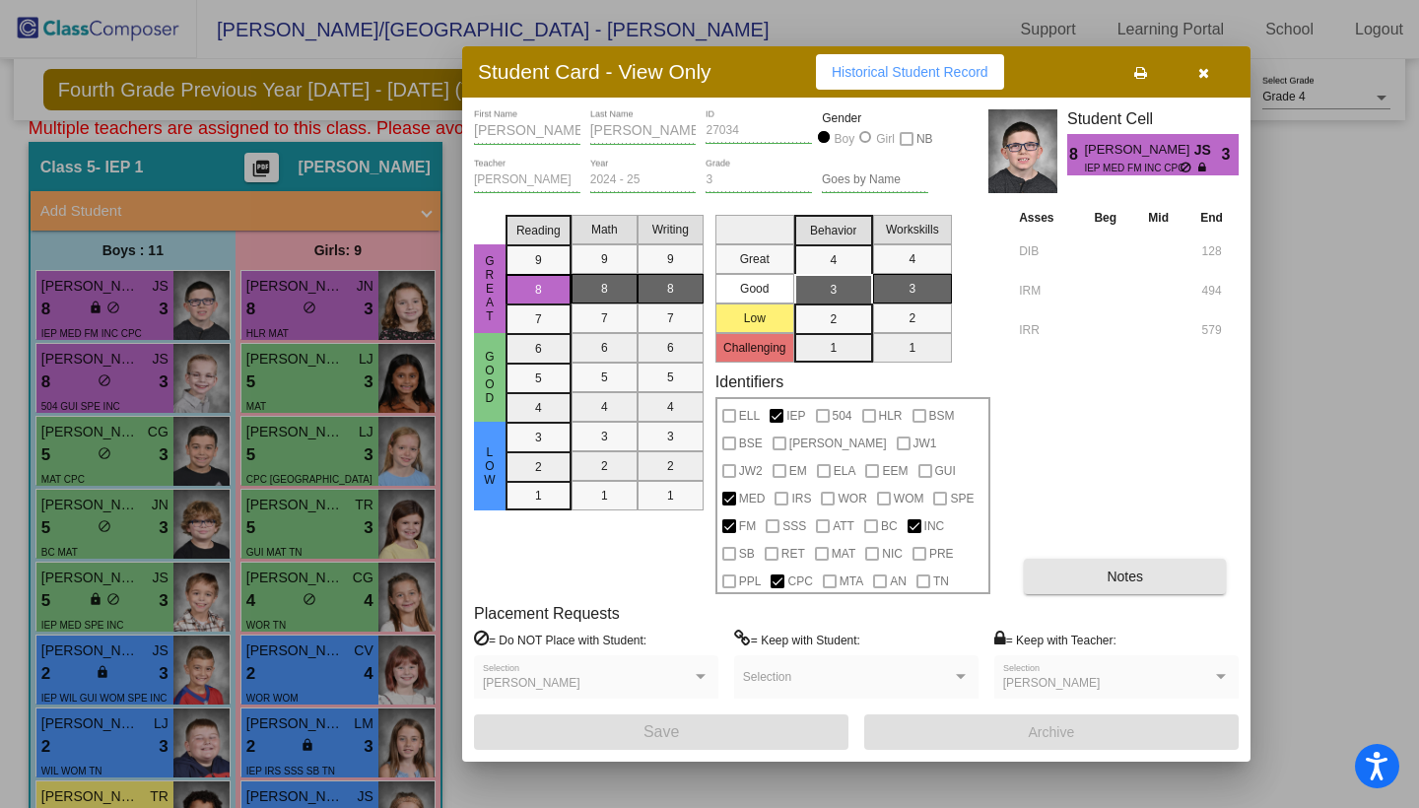
click at [1135, 569] on span "Notes" at bounding box center [1124, 576] width 36 height 16
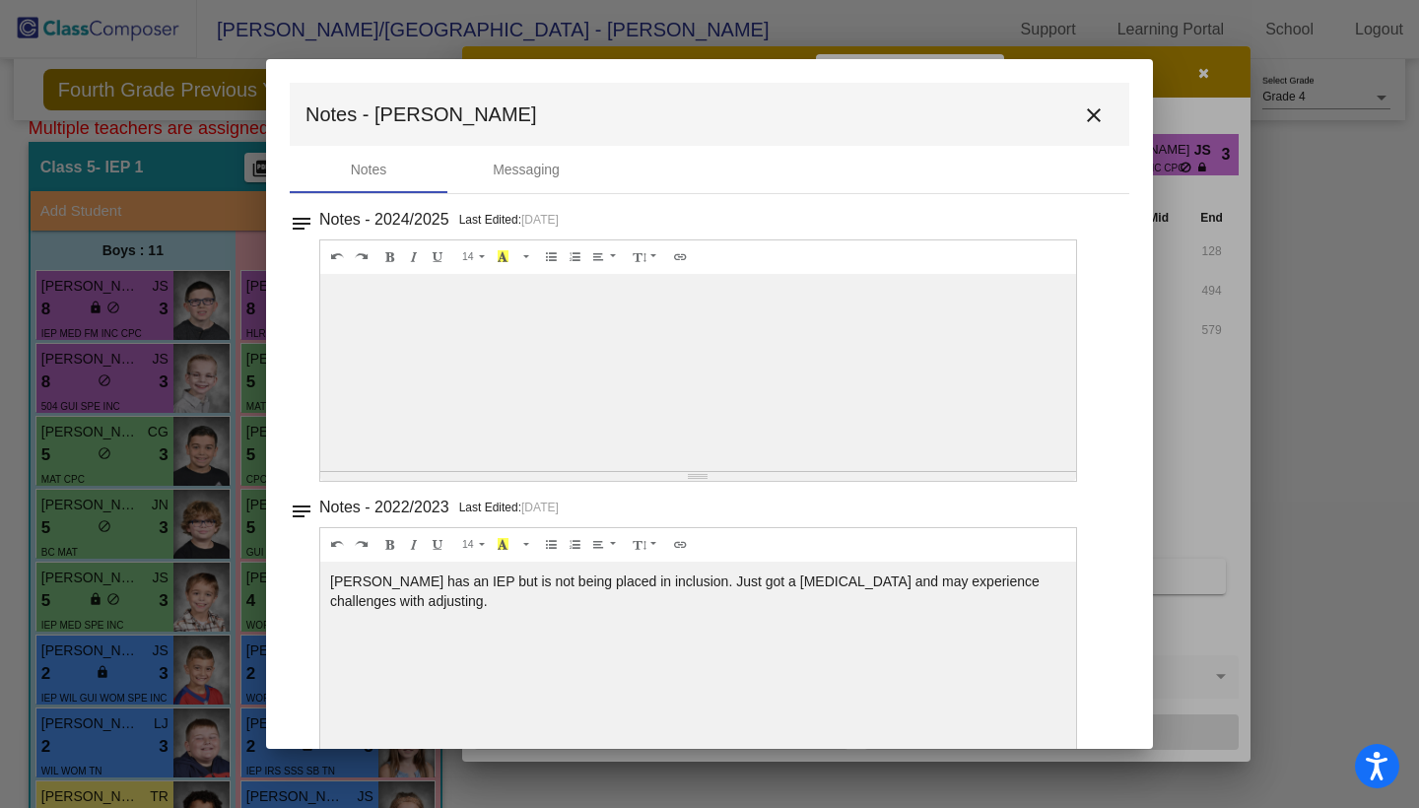
scroll to position [0, 0]
click at [1082, 119] on mat-icon "close" at bounding box center [1094, 115] width 24 height 24
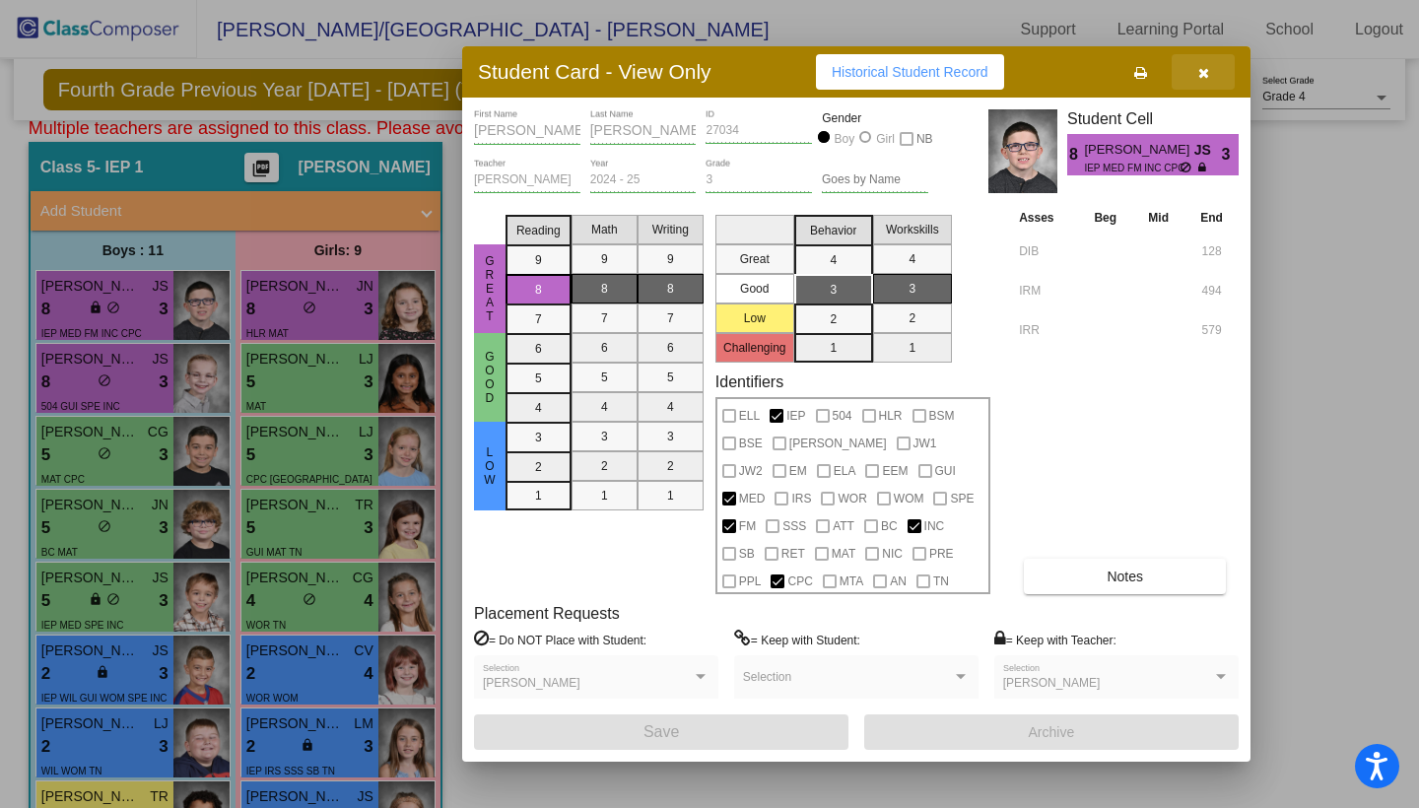
click at [1207, 74] on icon "button" at bounding box center [1203, 73] width 11 height 14
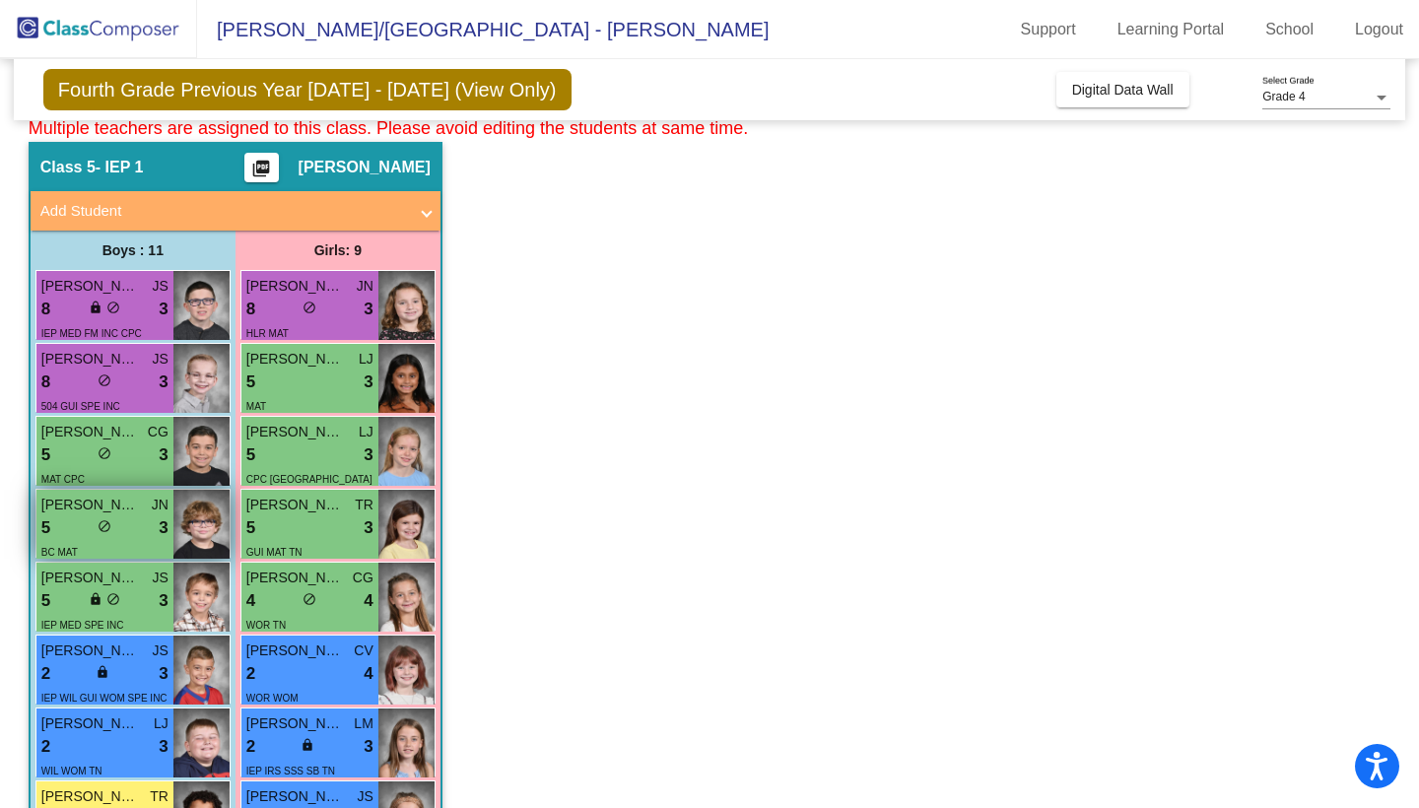
click at [197, 537] on img at bounding box center [201, 524] width 56 height 69
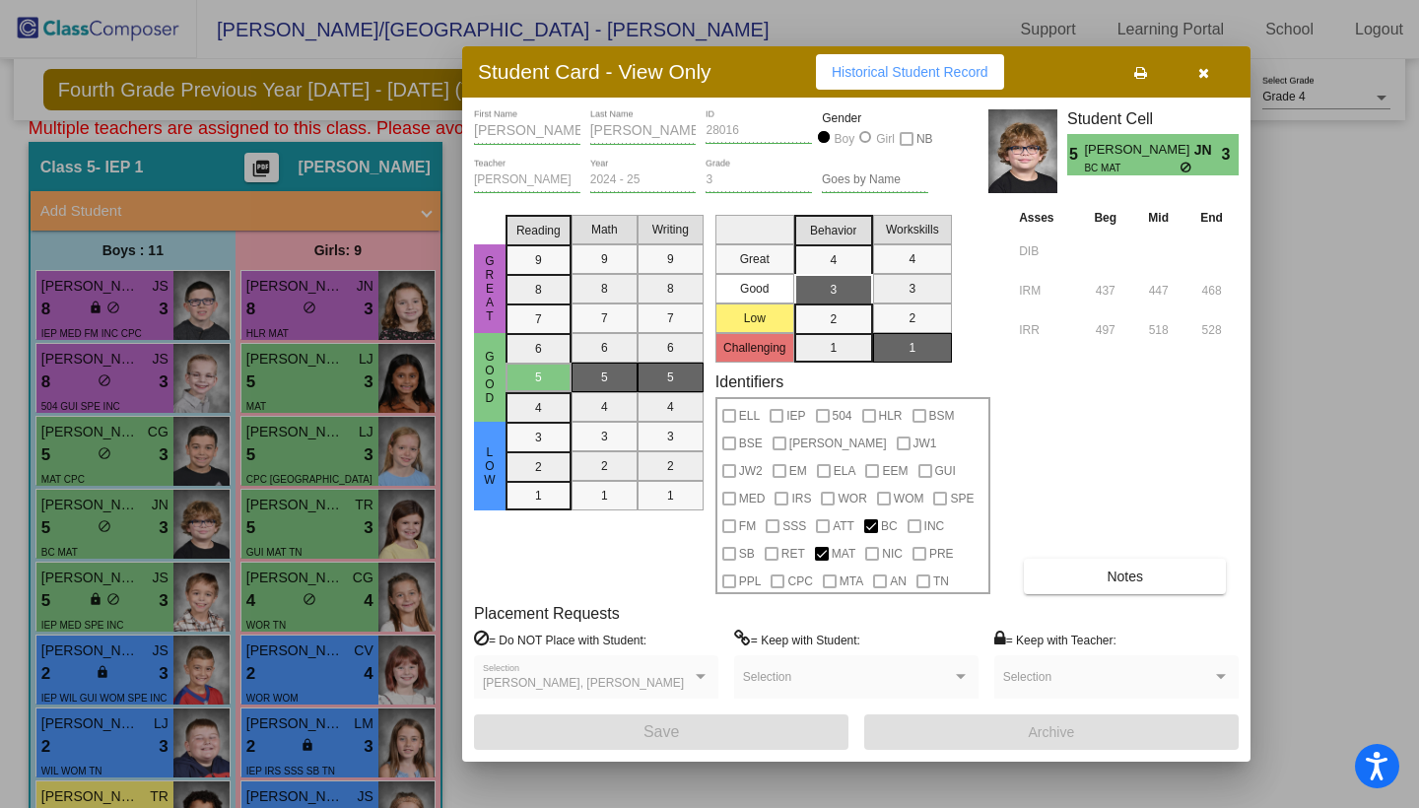
click at [1123, 577] on span "Notes" at bounding box center [1124, 576] width 36 height 16
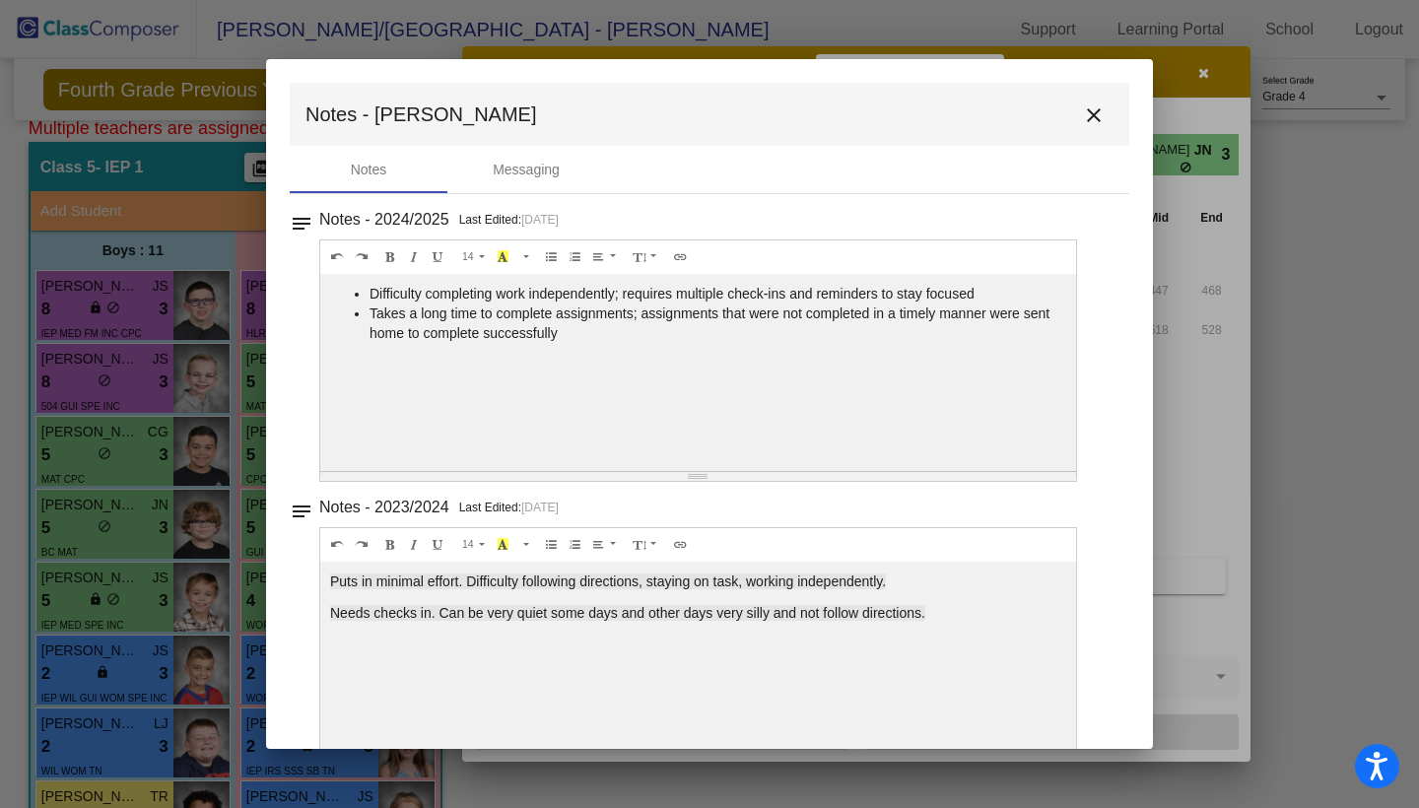
click at [1089, 113] on mat-icon "close" at bounding box center [1094, 115] width 24 height 24
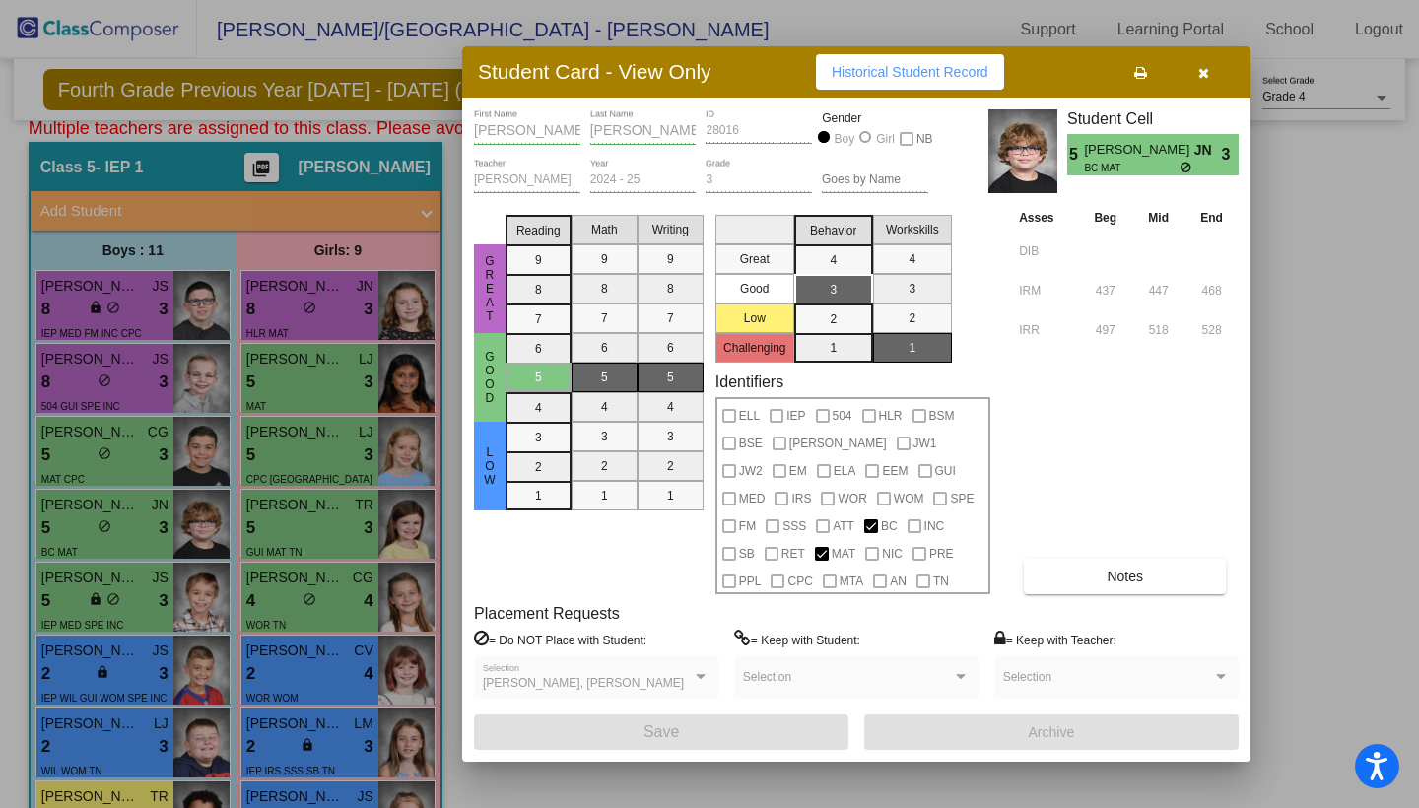
click at [1207, 75] on icon "button" at bounding box center [1203, 73] width 11 height 14
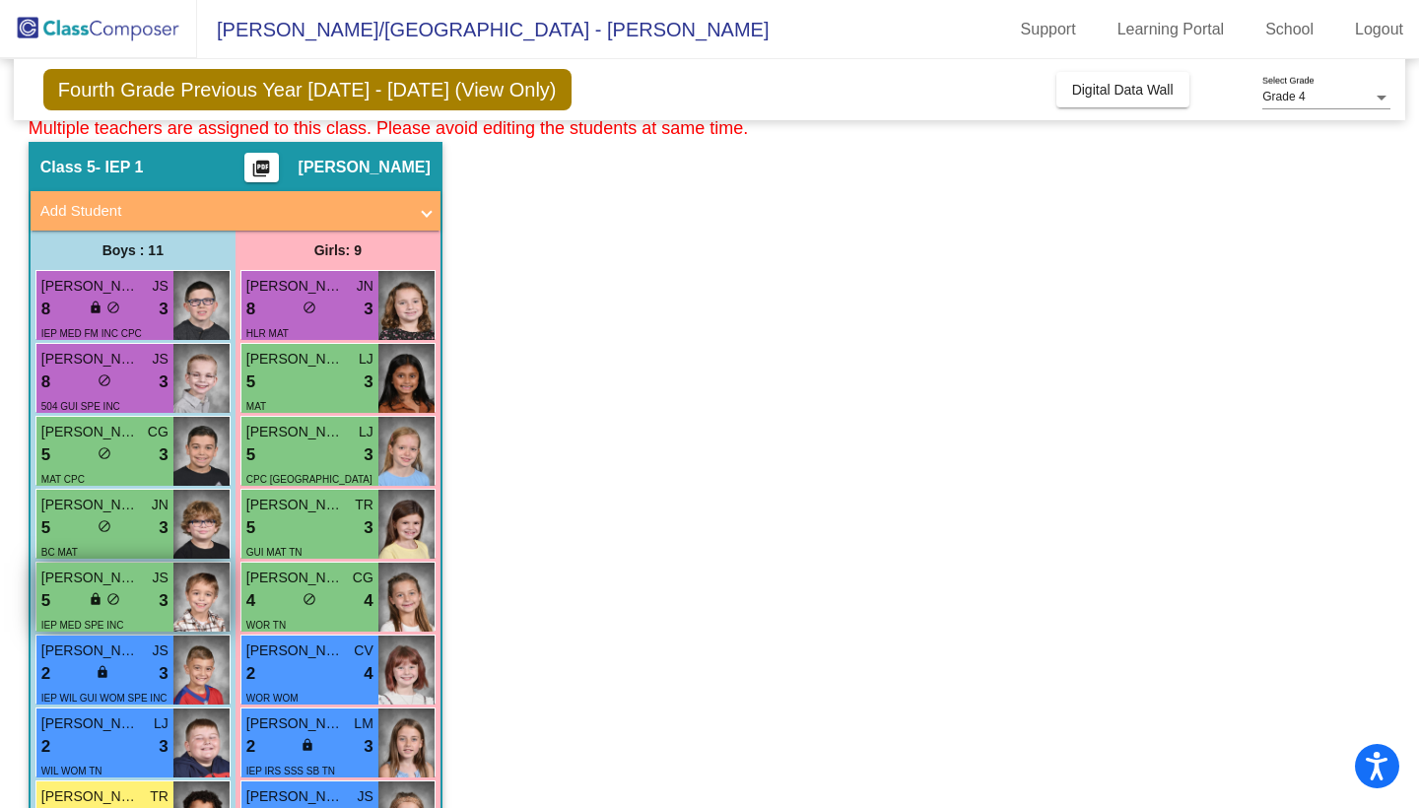
click at [119, 578] on span "[PERSON_NAME]" at bounding box center [90, 577] width 99 height 21
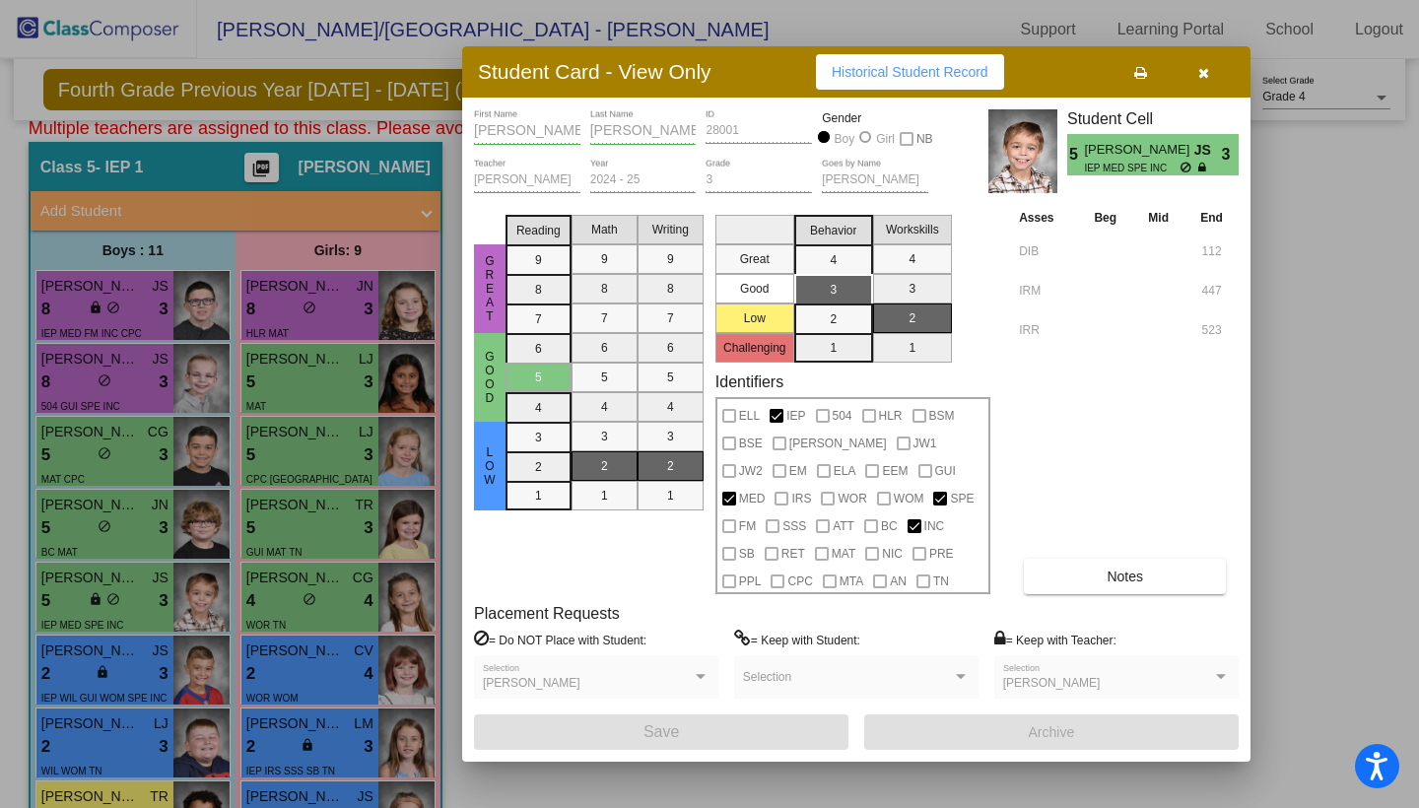
click at [1205, 69] on icon "button" at bounding box center [1203, 73] width 11 height 14
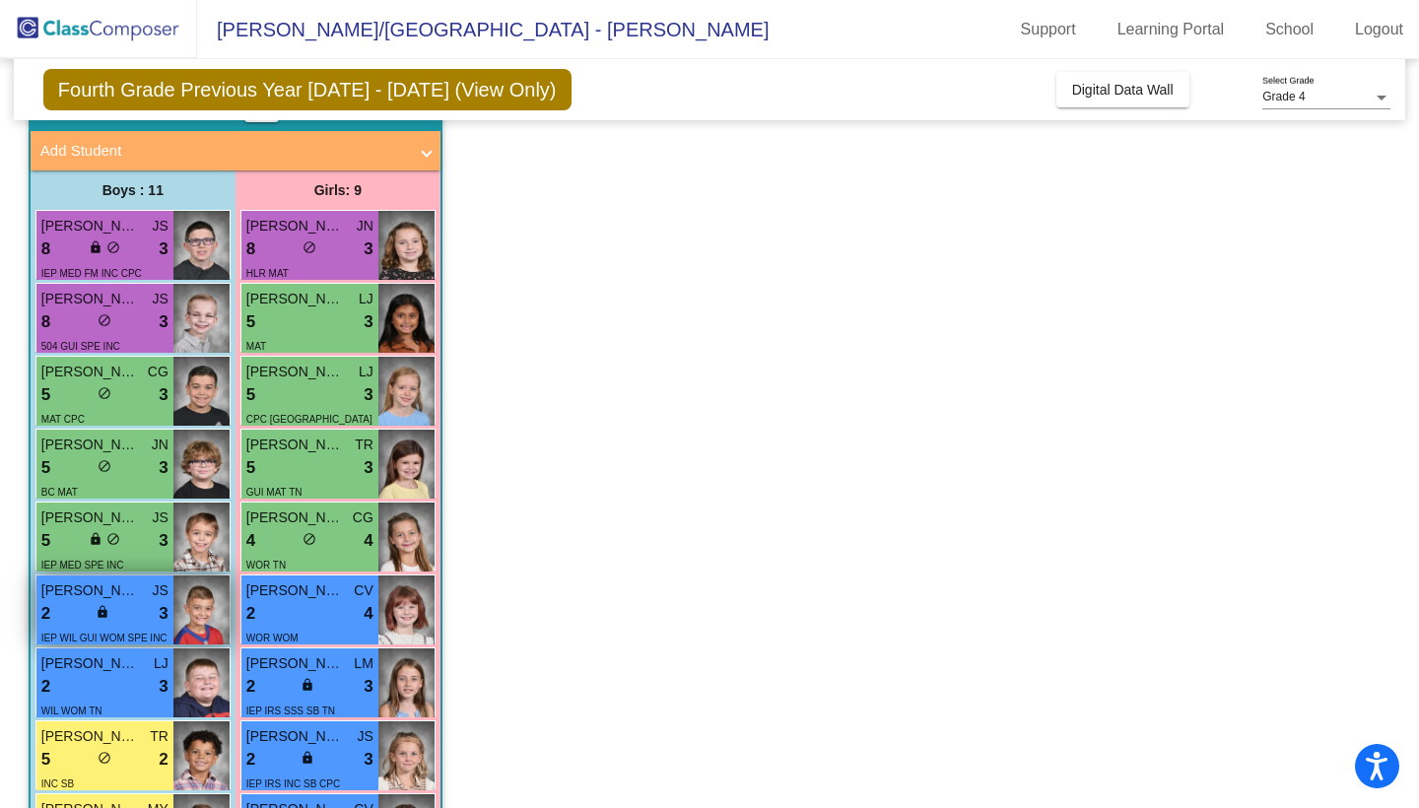
scroll to position [140, 0]
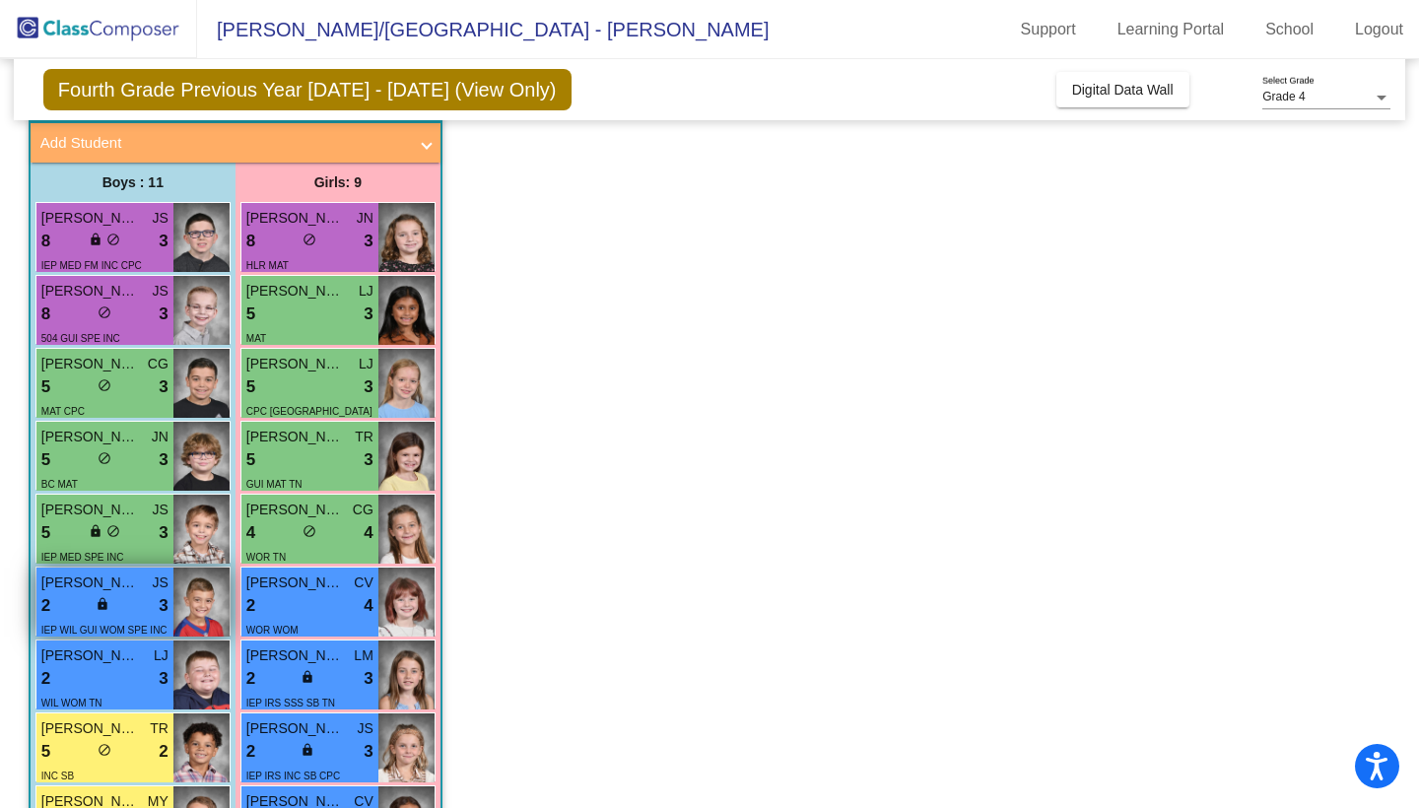
click at [103, 580] on span "[PERSON_NAME]" at bounding box center [90, 582] width 99 height 21
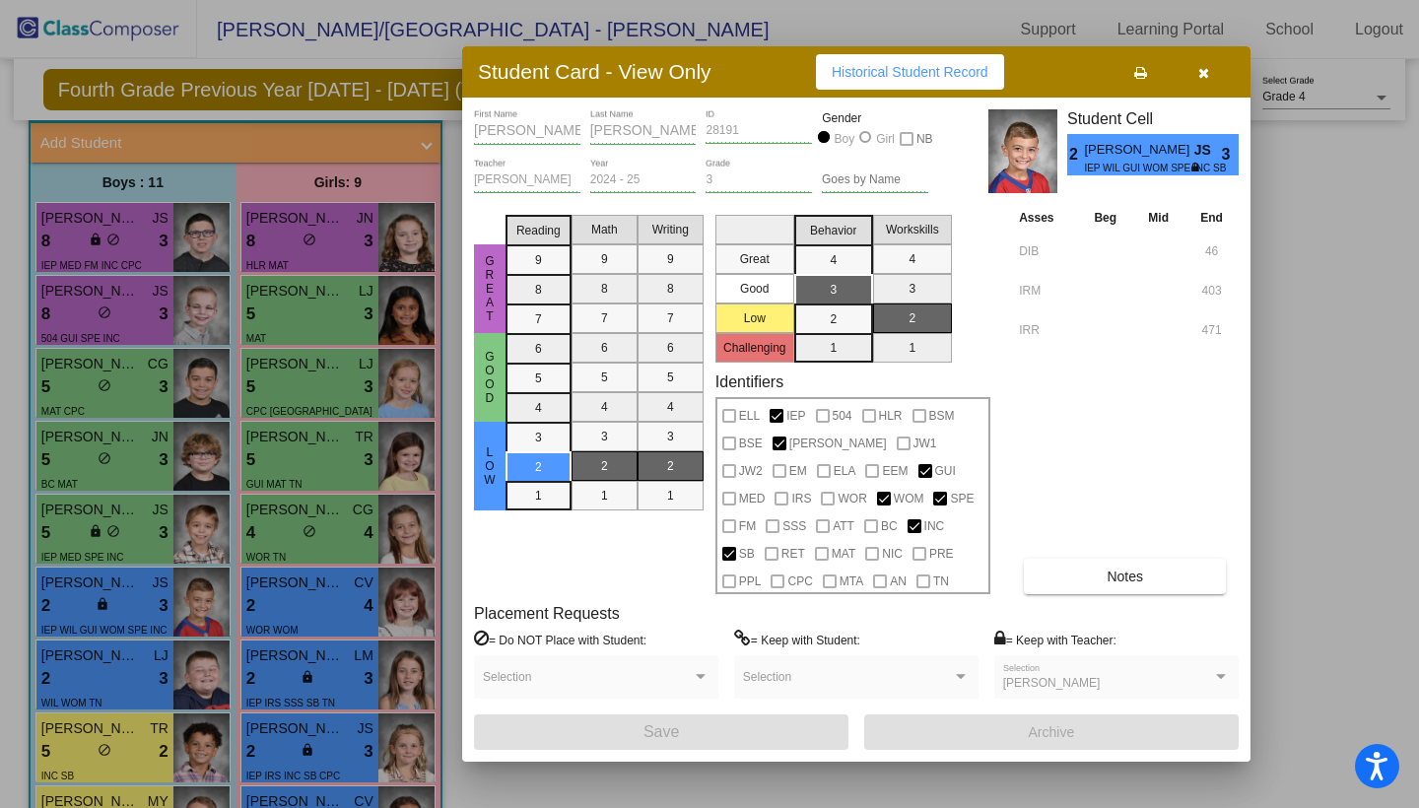
click at [1215, 69] on button "button" at bounding box center [1202, 71] width 63 height 35
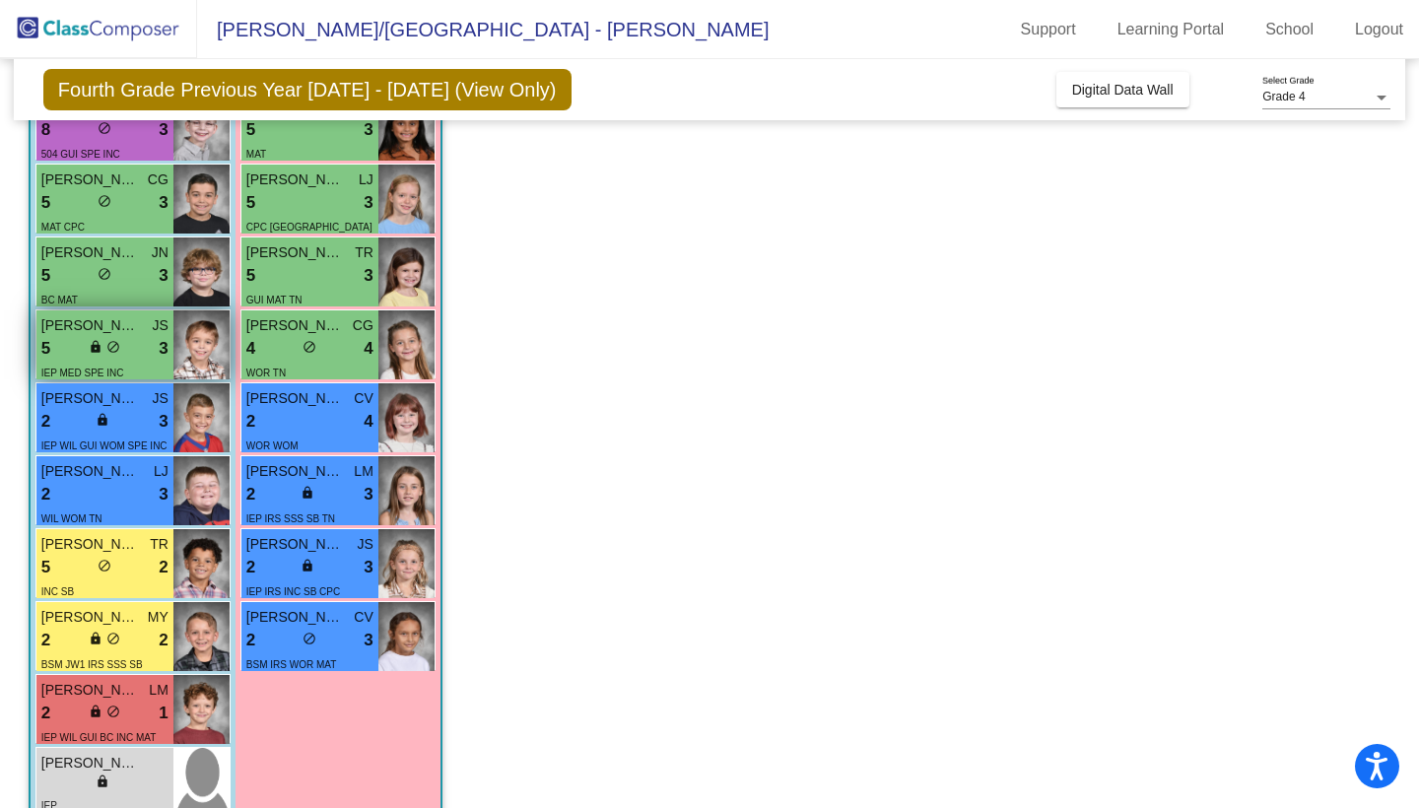
scroll to position [354, 0]
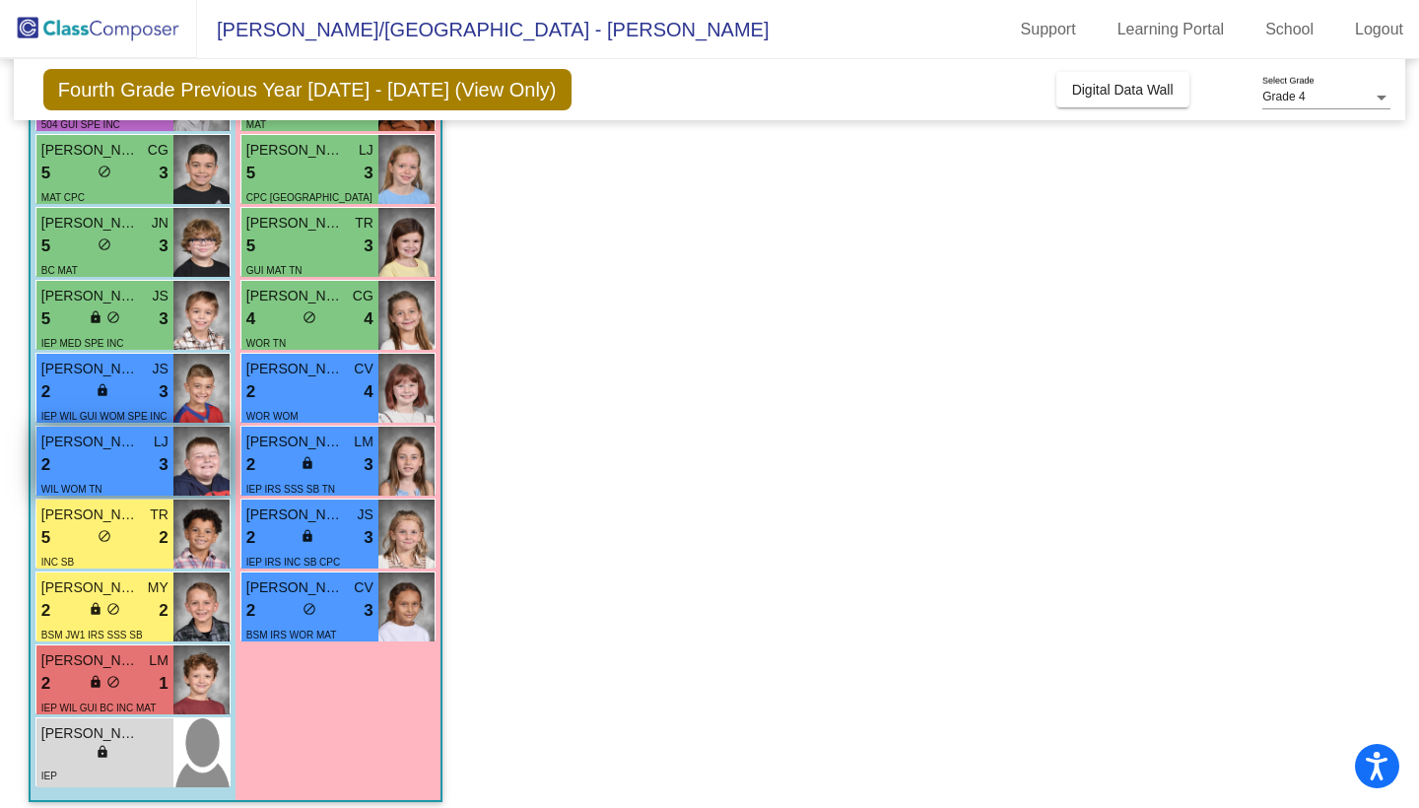
click at [111, 469] on div "2 lock do_not_disturb_alt 3" at bounding box center [104, 465] width 127 height 26
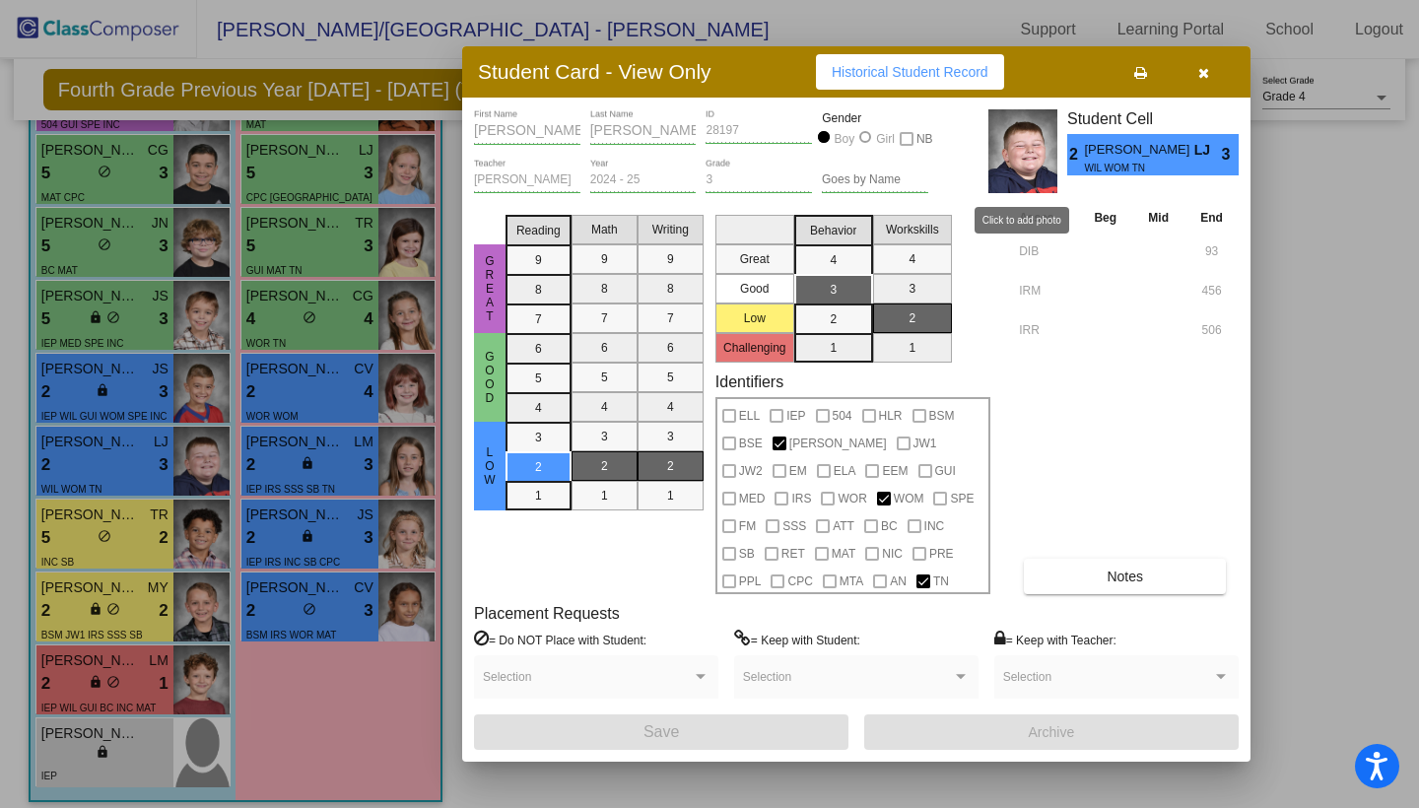
click at [1008, 182] on img at bounding box center [1022, 151] width 69 height 84
click at [909, 60] on button "Historical Student Record" at bounding box center [910, 71] width 188 height 35
click at [1116, 549] on div "Asses Beg Mid End DIB 93 IRM 456 IRR 506 Notes" at bounding box center [1126, 400] width 225 height 387
click at [1116, 580] on span "Notes" at bounding box center [1124, 576] width 36 height 16
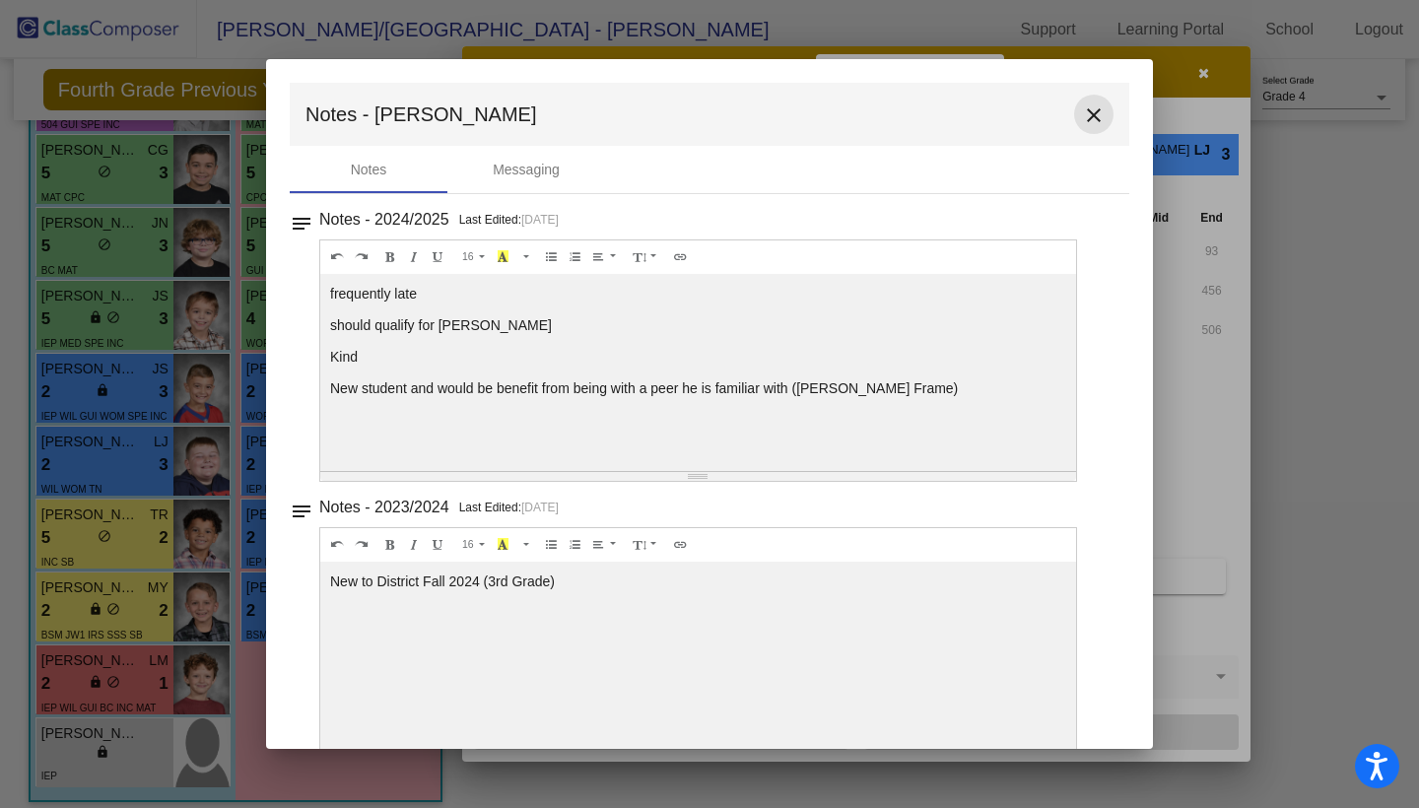
click at [1086, 121] on mat-icon "close" at bounding box center [1094, 115] width 24 height 24
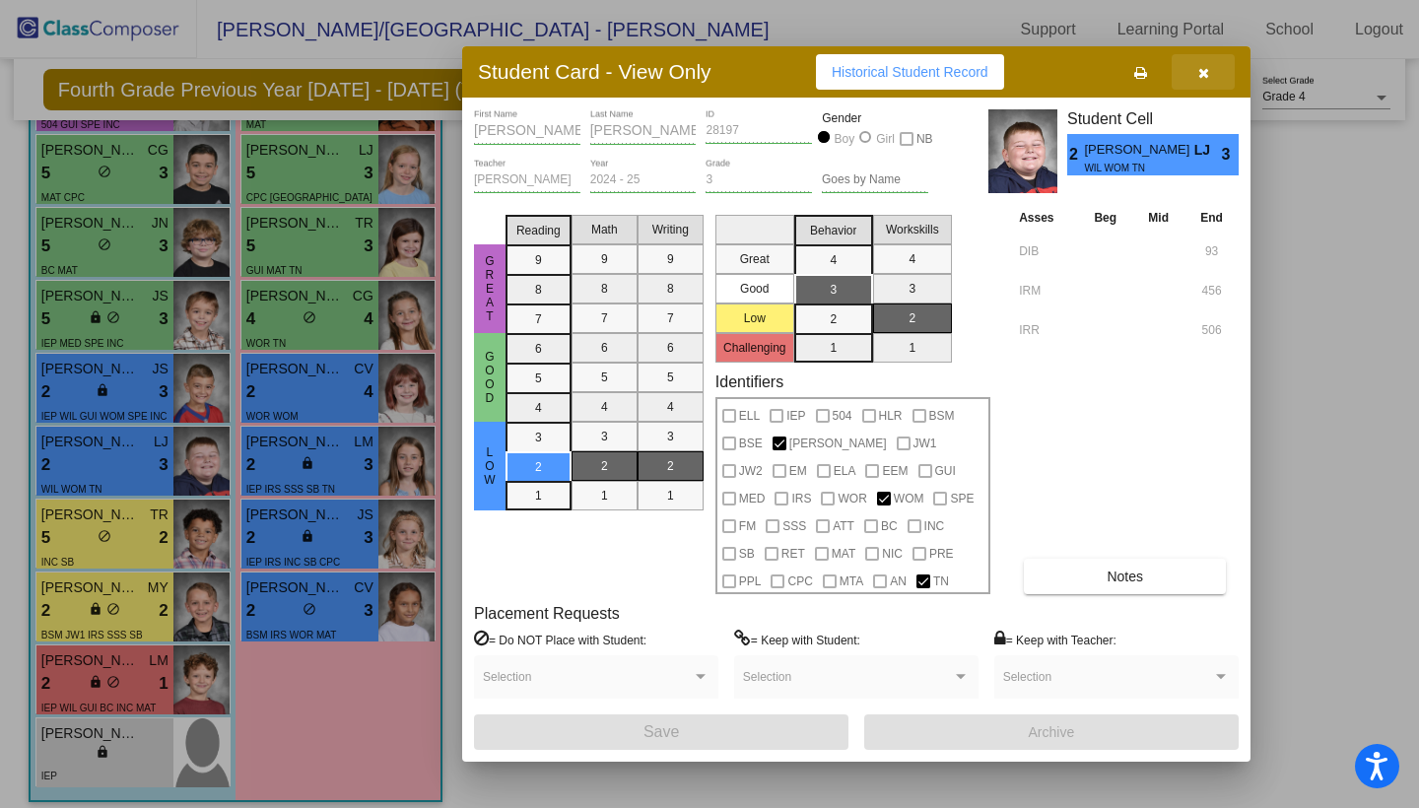
click at [1193, 73] on button "button" at bounding box center [1202, 71] width 63 height 35
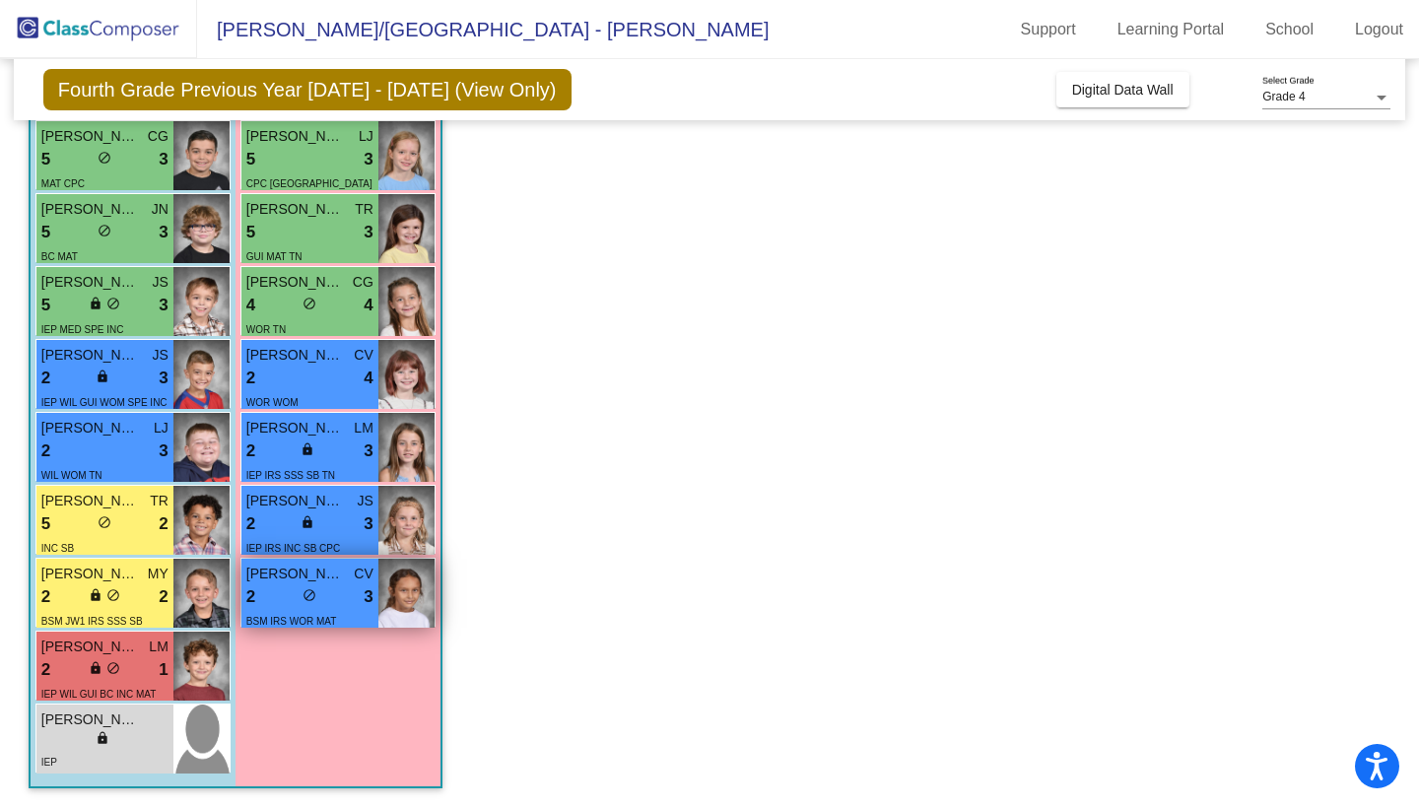
scroll to position [367, 0]
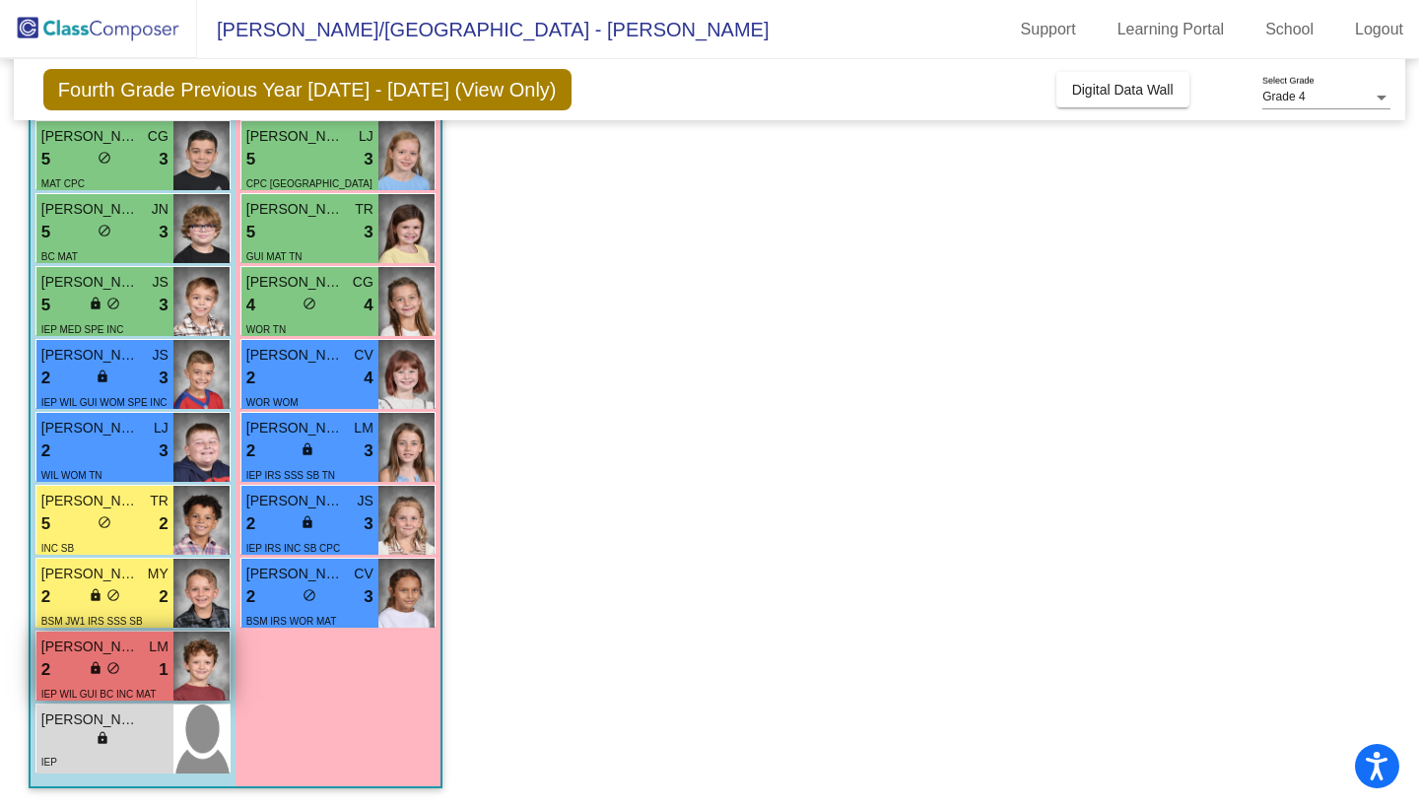
click at [147, 670] on div "2 lock do_not_disturb_alt 1" at bounding box center [104, 670] width 127 height 26
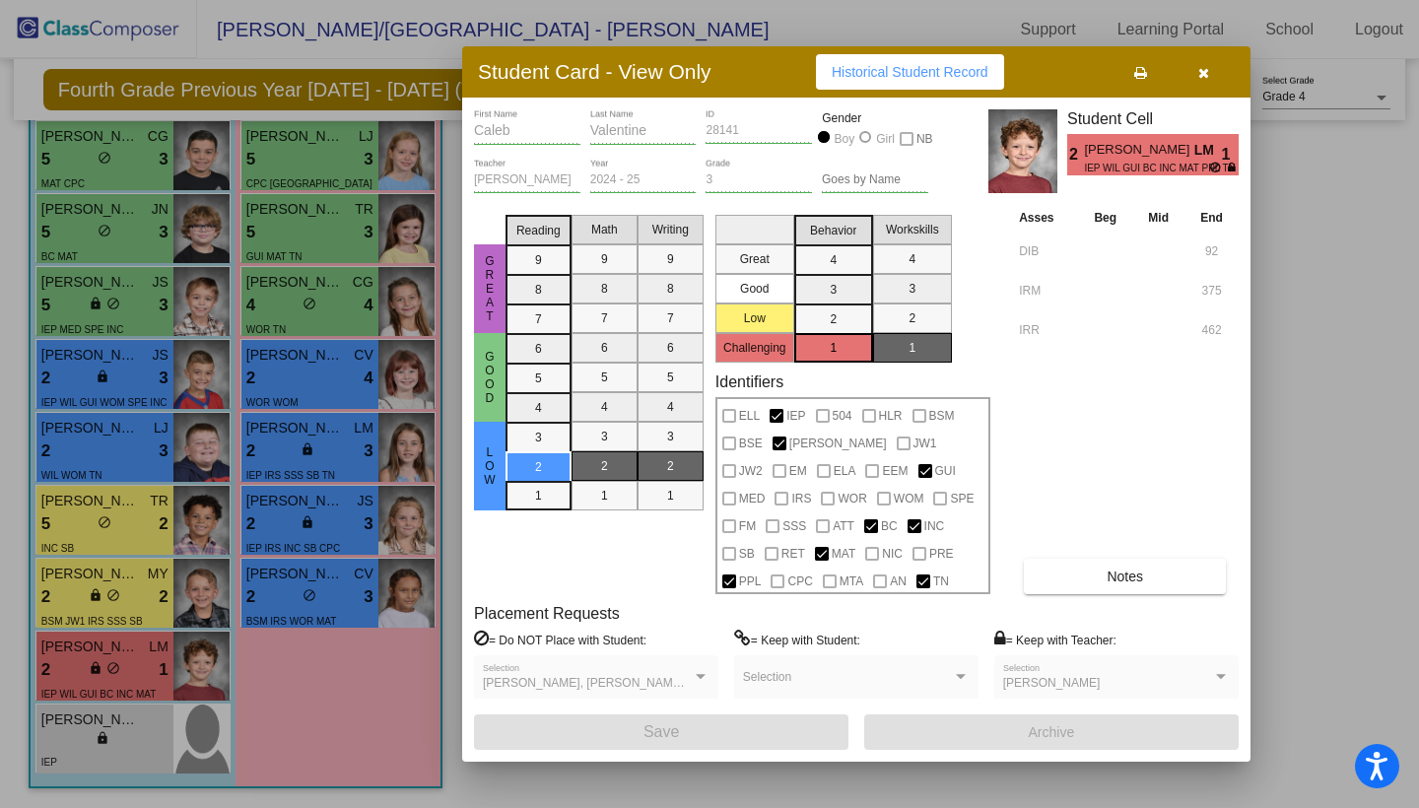
scroll to position [0, 0]
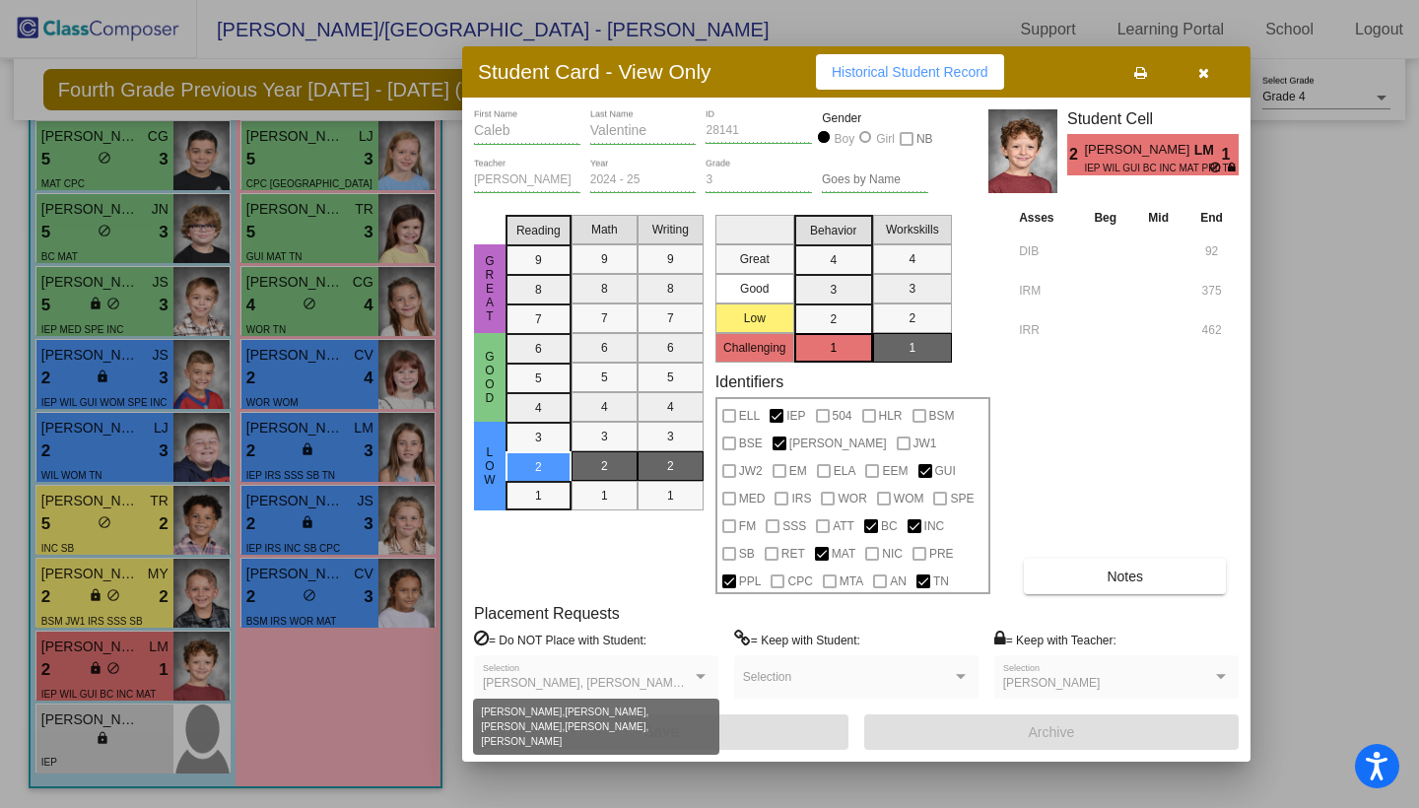
click at [697, 674] on div at bounding box center [701, 677] width 18 height 14
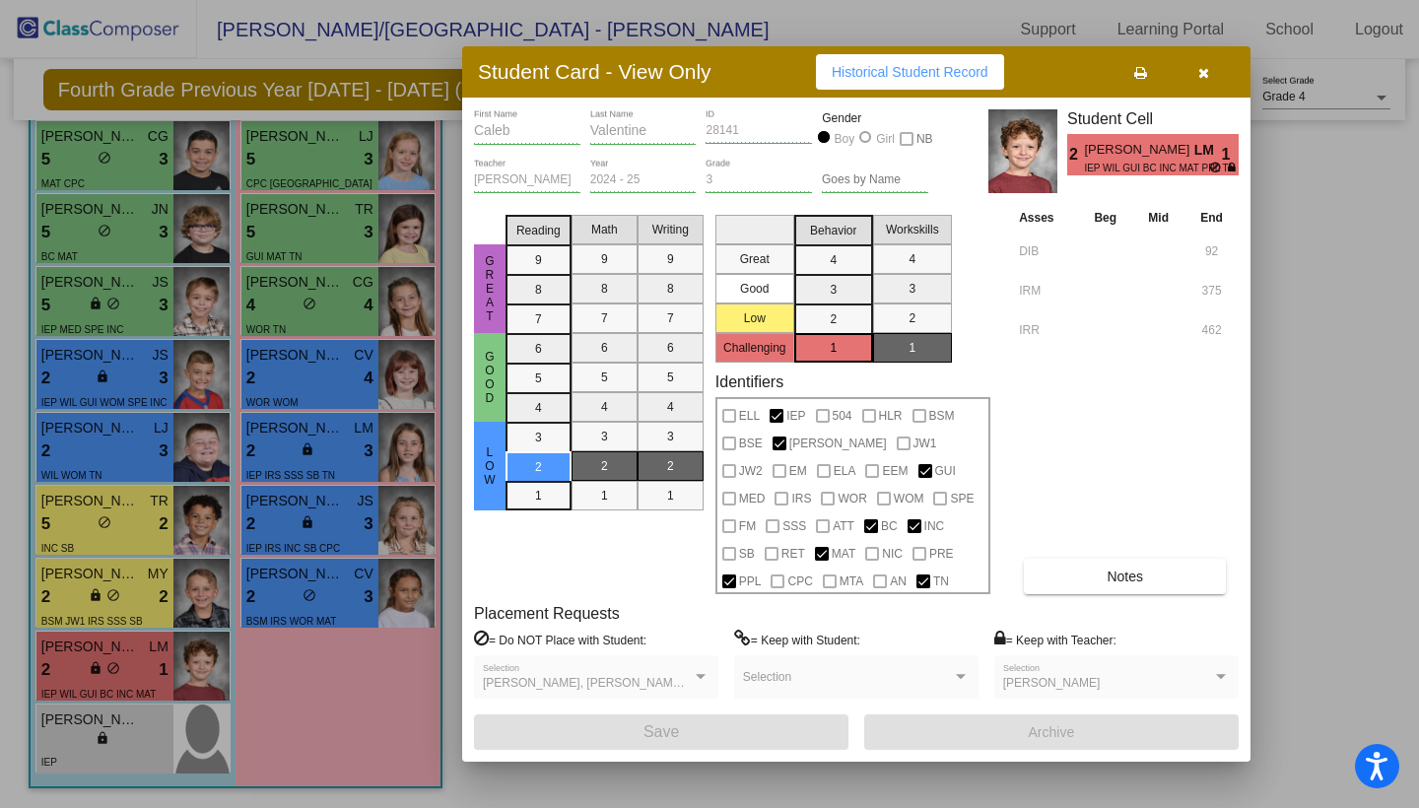
click at [691, 665] on div "[PERSON_NAME], [PERSON_NAME], [PERSON_NAME], [PERSON_NAME], [PERSON_NAME] Selec…" at bounding box center [596, 681] width 227 height 35
click at [1193, 583] on button "Notes" at bounding box center [1125, 576] width 202 height 35
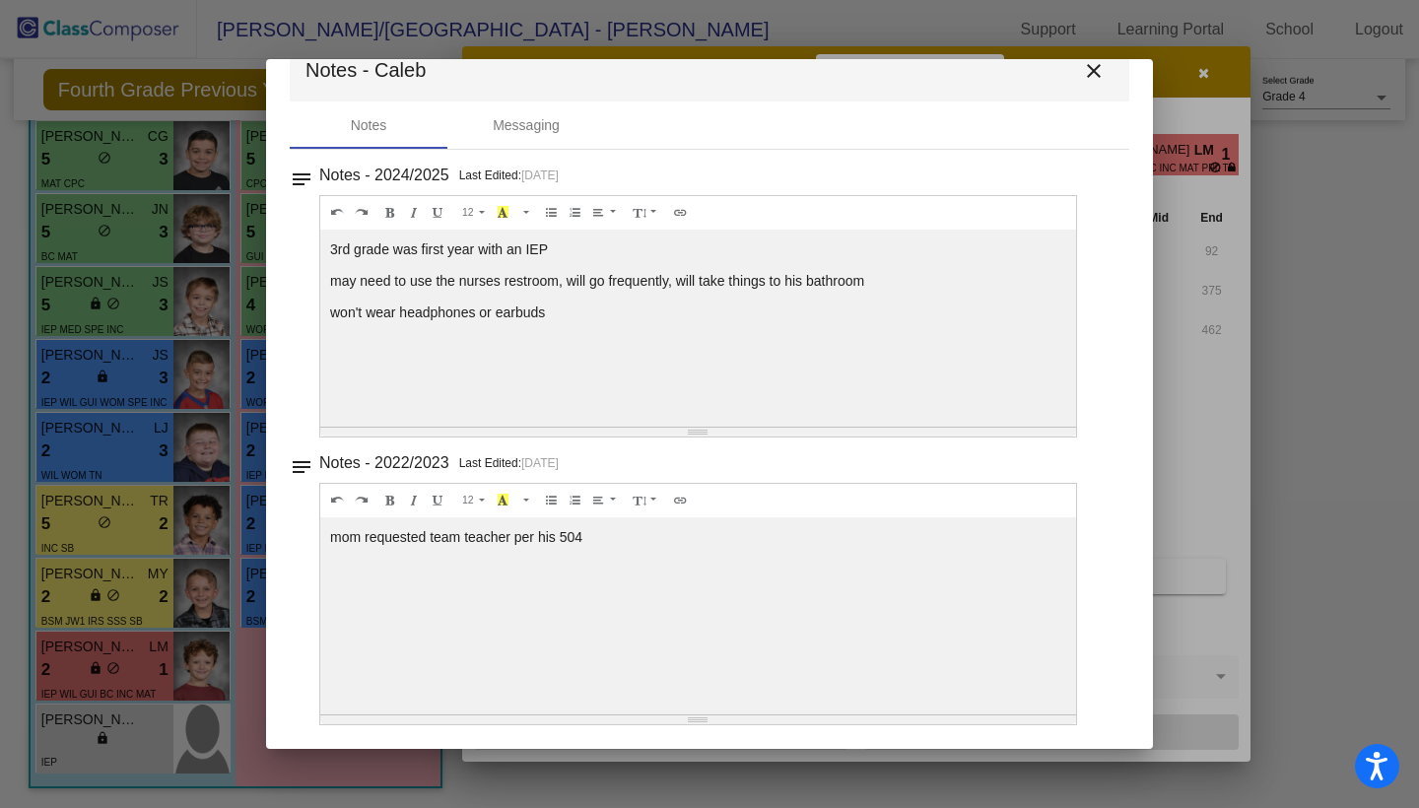
scroll to position [44, 0]
click at [1087, 67] on mat-icon "close" at bounding box center [1094, 71] width 24 height 24
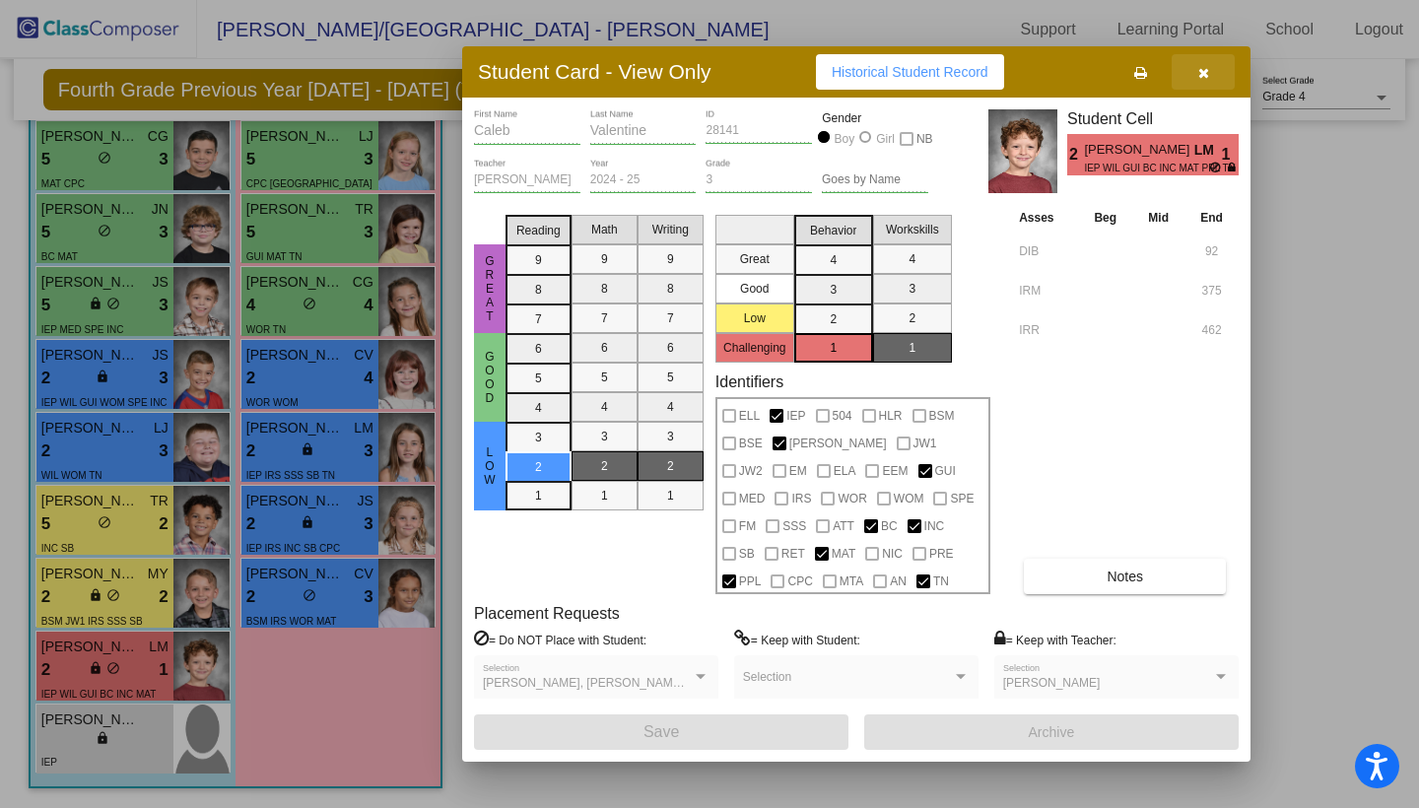
click at [1211, 67] on button "button" at bounding box center [1202, 71] width 63 height 35
